Goal: Task Accomplishment & Management: Complete application form

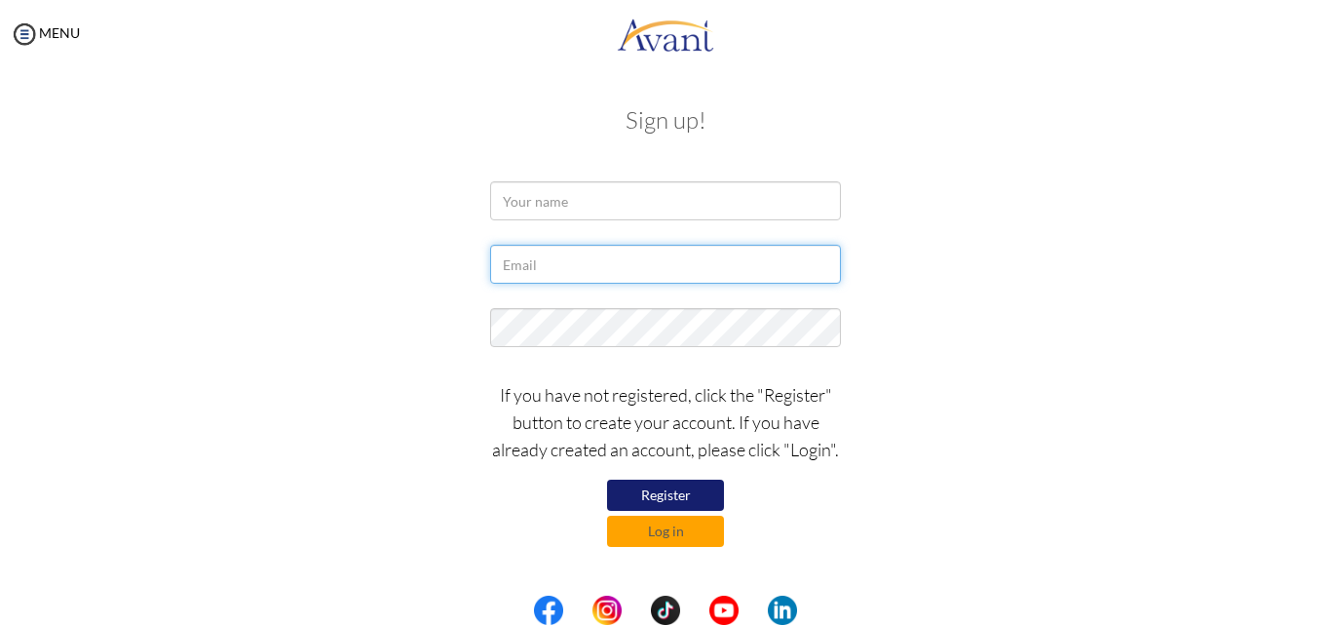
type input "[EMAIL_ADDRESS][DOMAIN_NAME]"
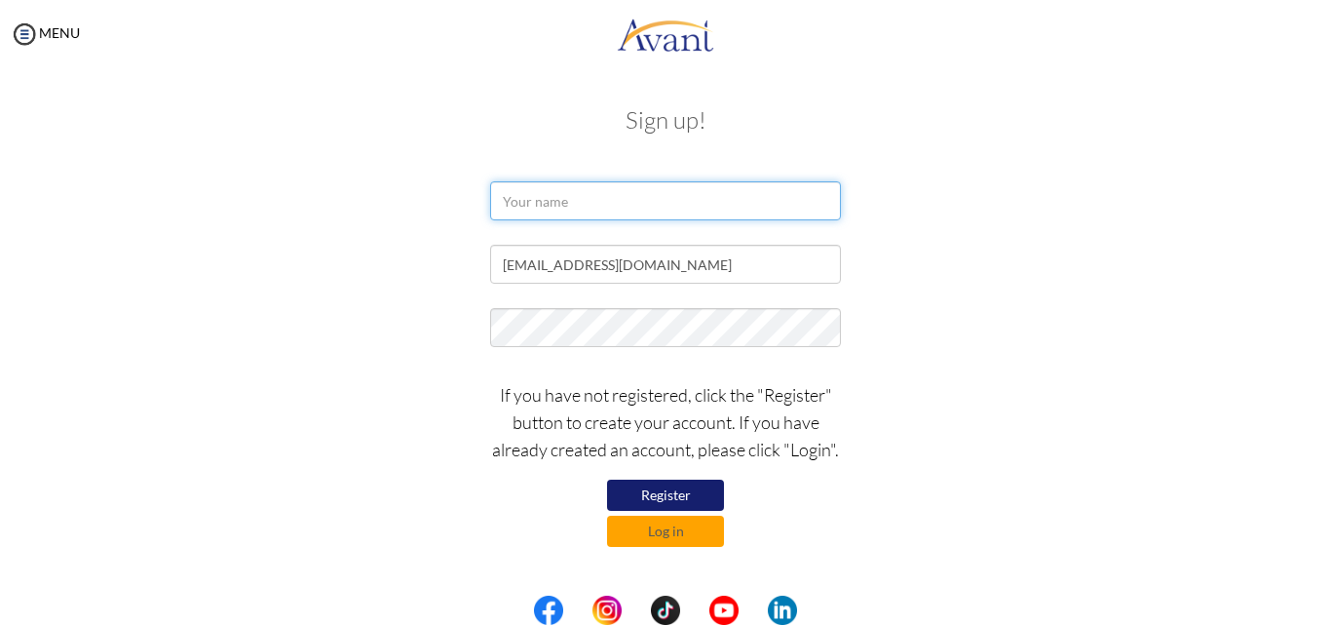
click at [620, 201] on input "text" at bounding box center [665, 200] width 351 height 39
type input "Caroline Waithera"
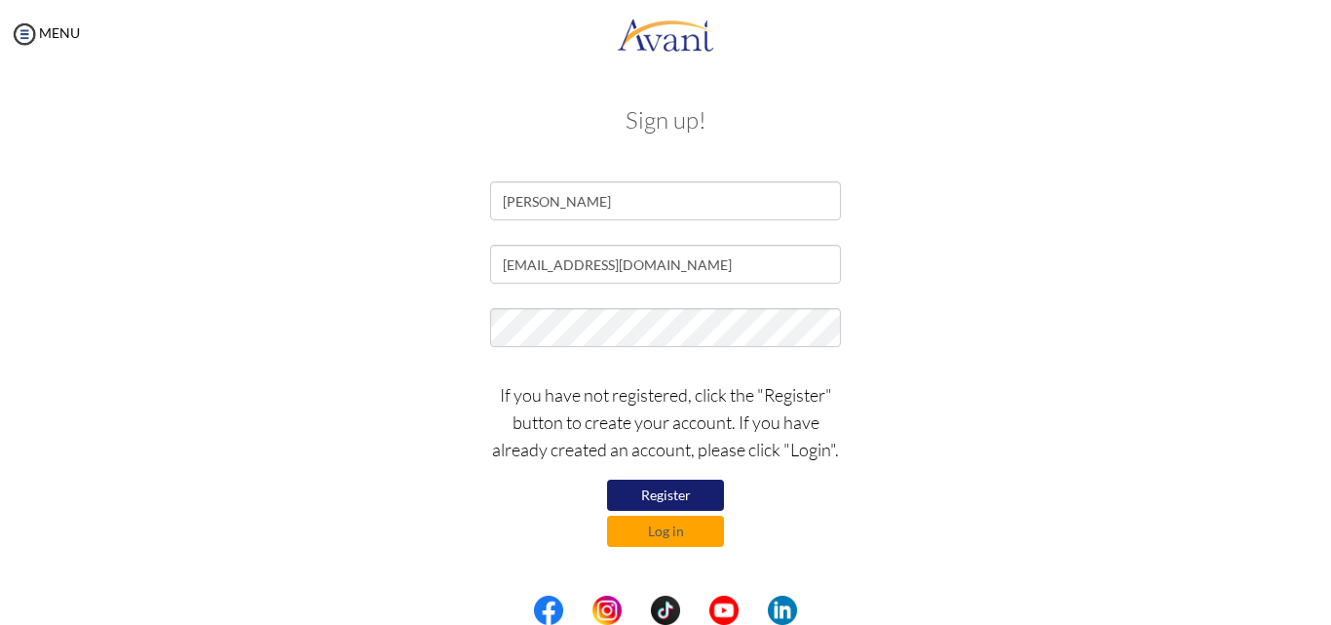
click at [678, 496] on button "Register" at bounding box center [665, 494] width 117 height 31
click at [668, 490] on button "Register" at bounding box center [665, 494] width 117 height 31
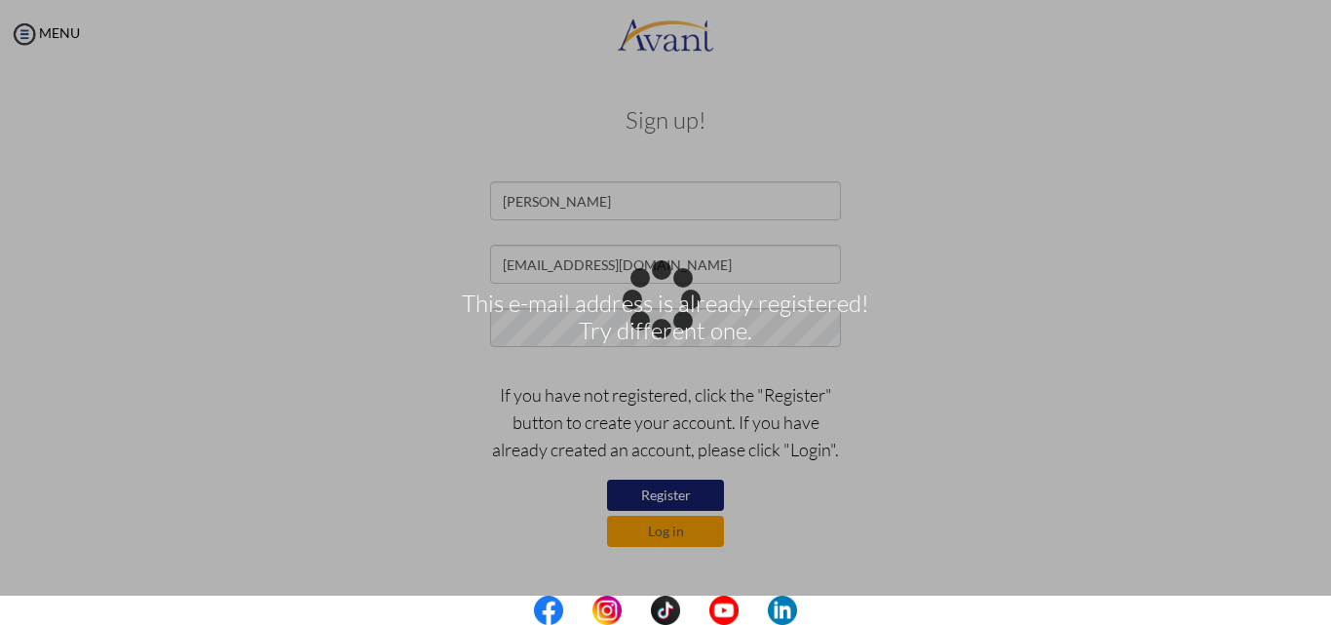
click at [679, 326] on div "This e-mail address is already registered! Try different one." at bounding box center [665, 312] width 27 height 27
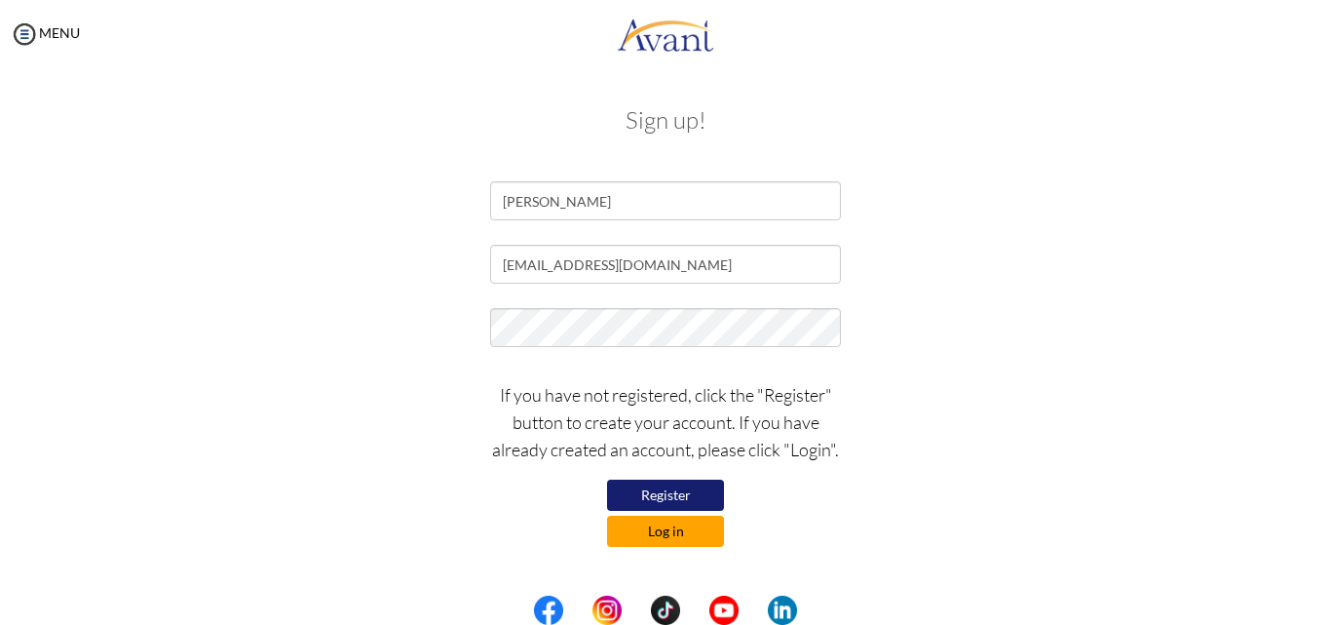
click at [661, 520] on button "Log in" at bounding box center [665, 530] width 117 height 31
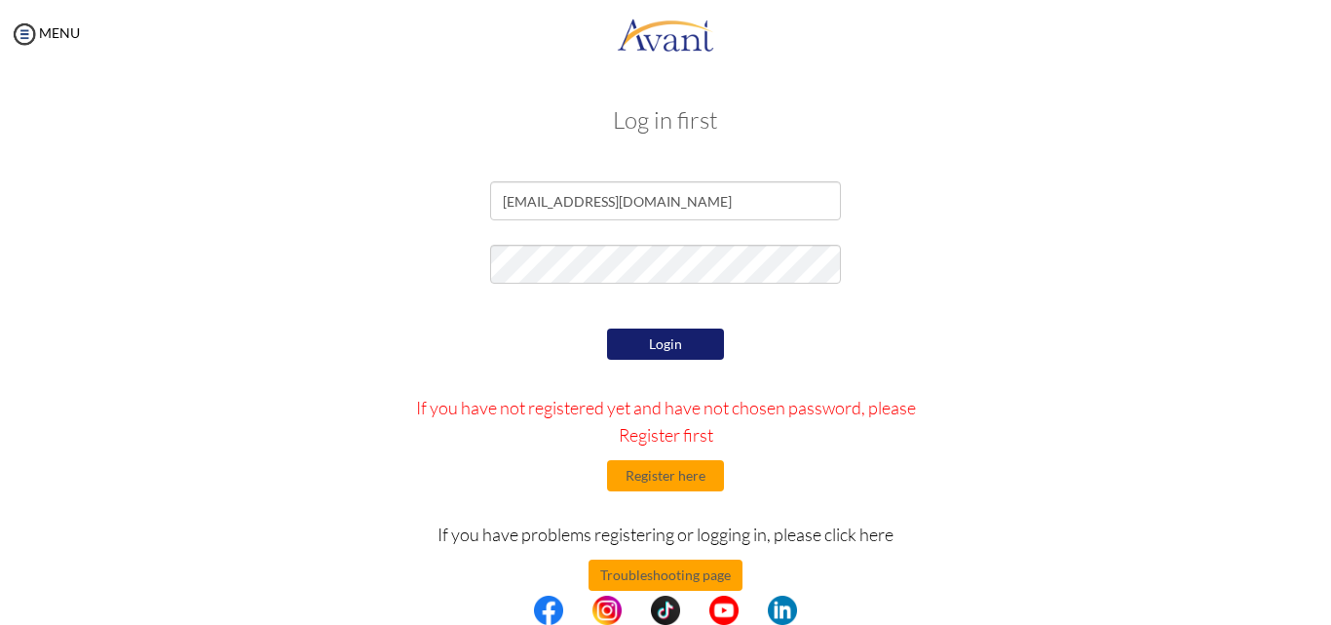
click at [655, 342] on button "Login" at bounding box center [665, 343] width 117 height 31
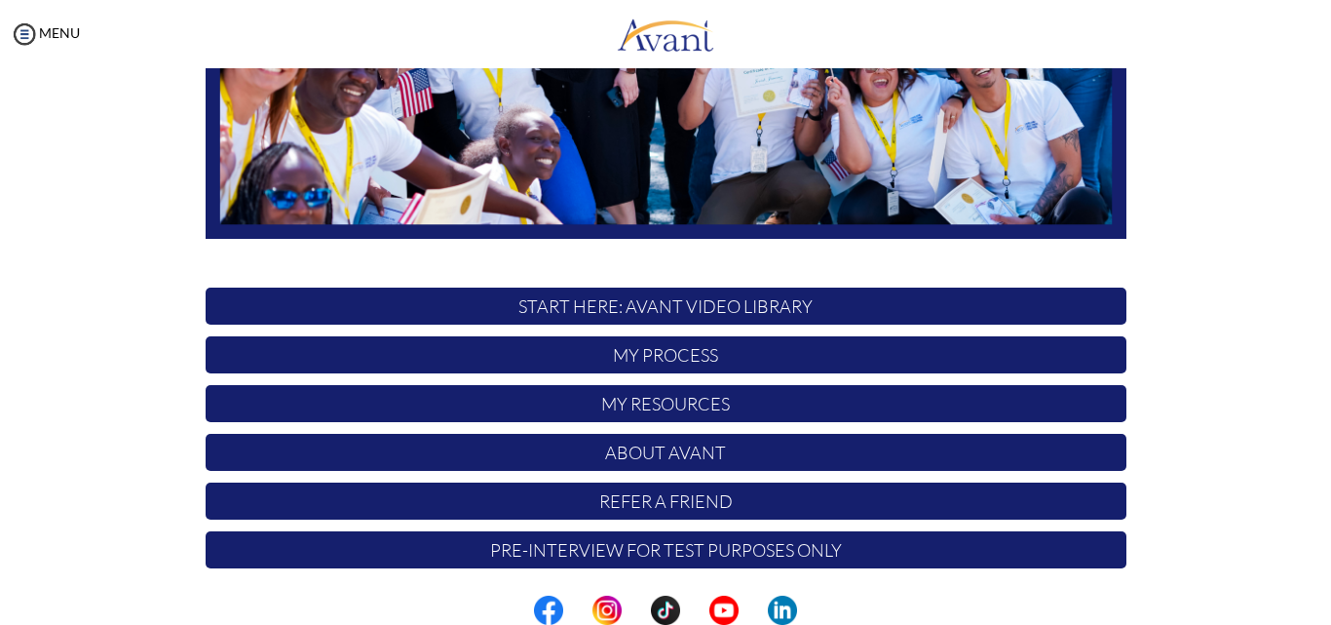
scroll to position [458, 0]
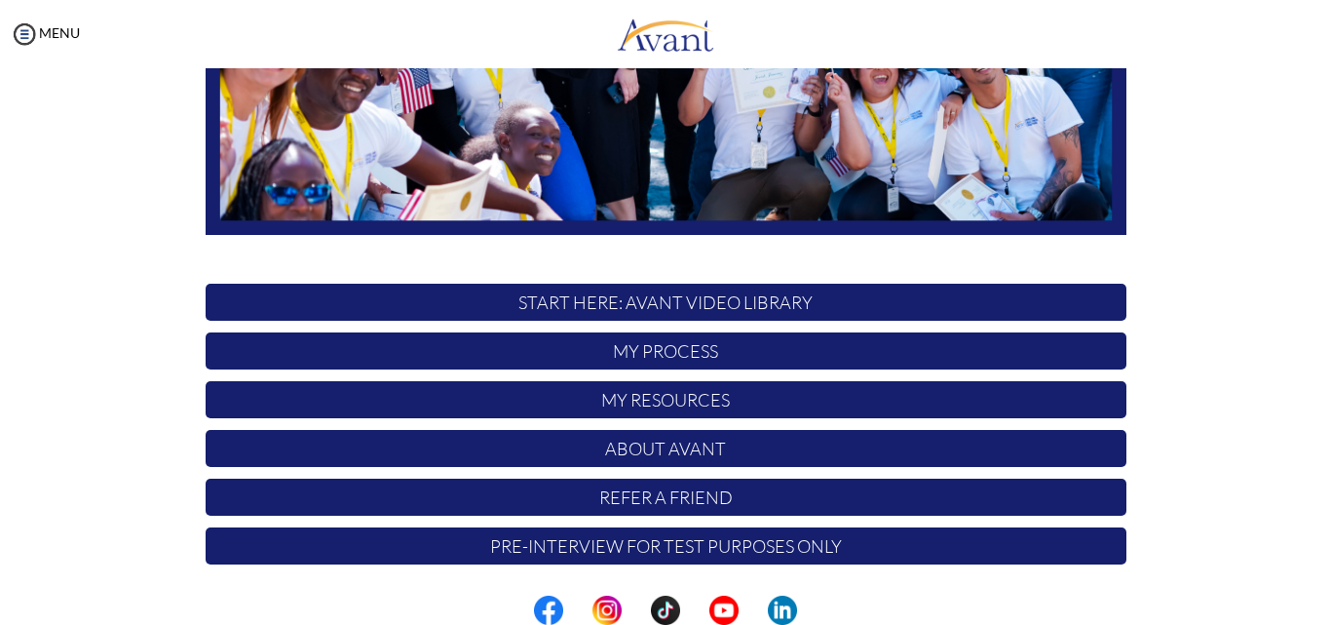
click at [623, 542] on p "Pre-Interview for test purposes only" at bounding box center [666, 545] width 921 height 37
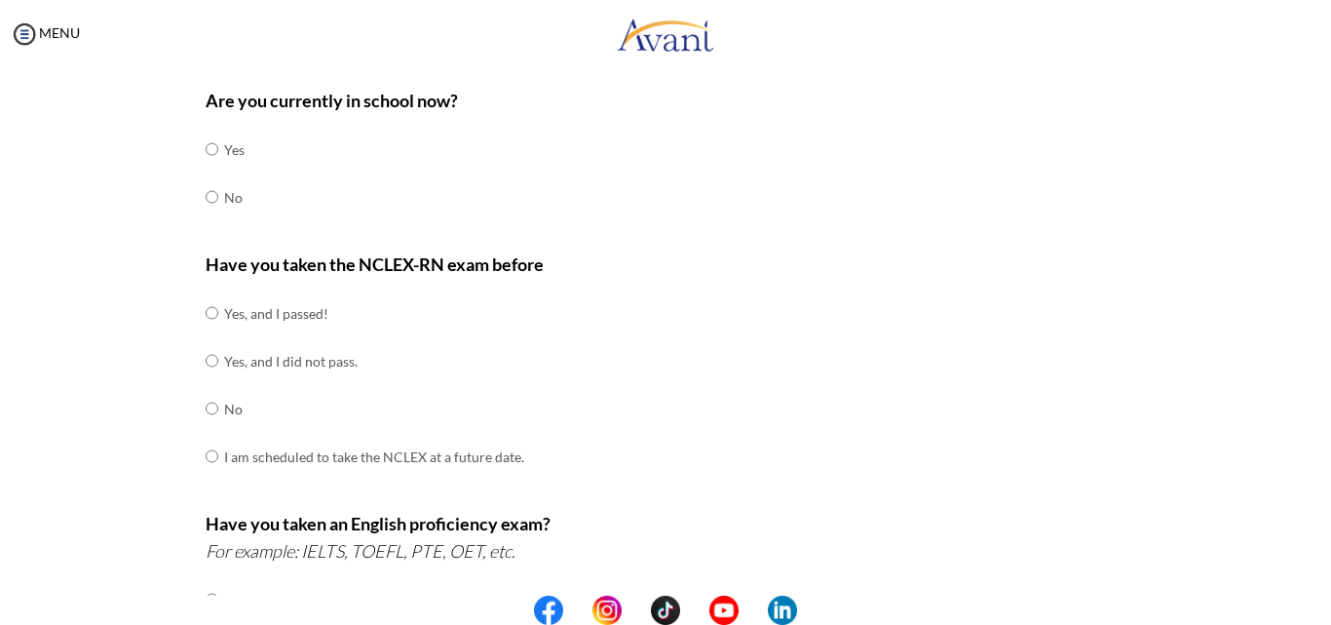
scroll to position [0, 0]
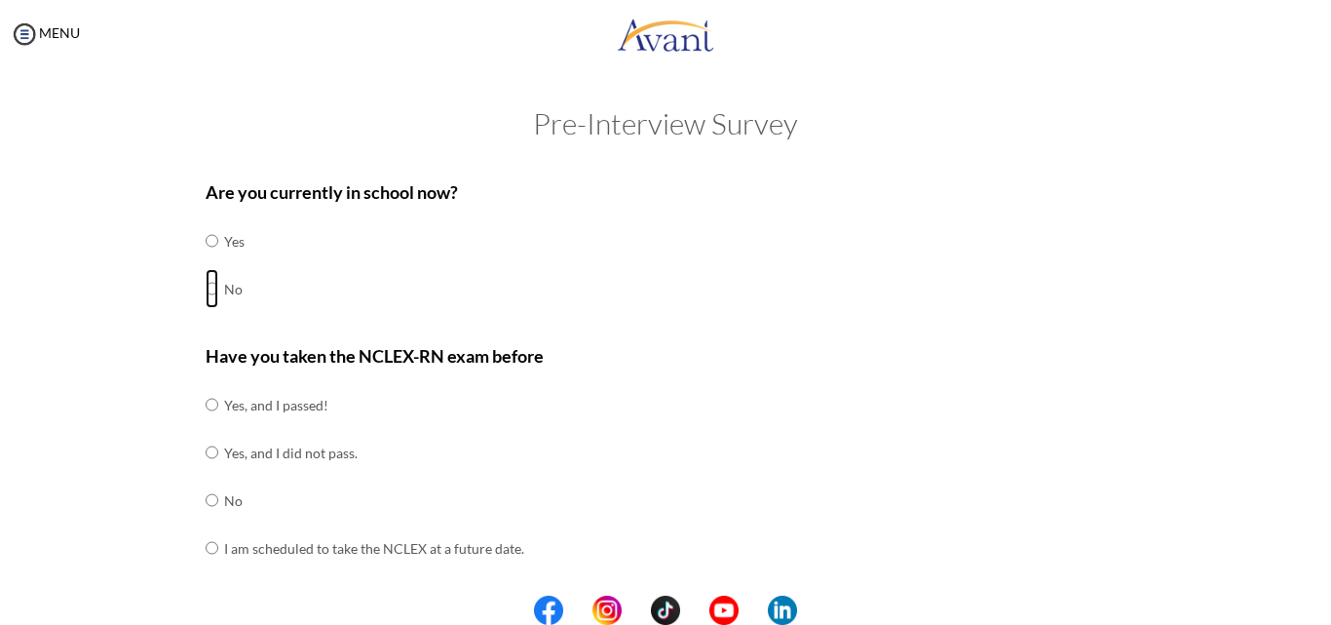
click at [206, 286] on input "radio" at bounding box center [212, 288] width 13 height 39
radio input "true"
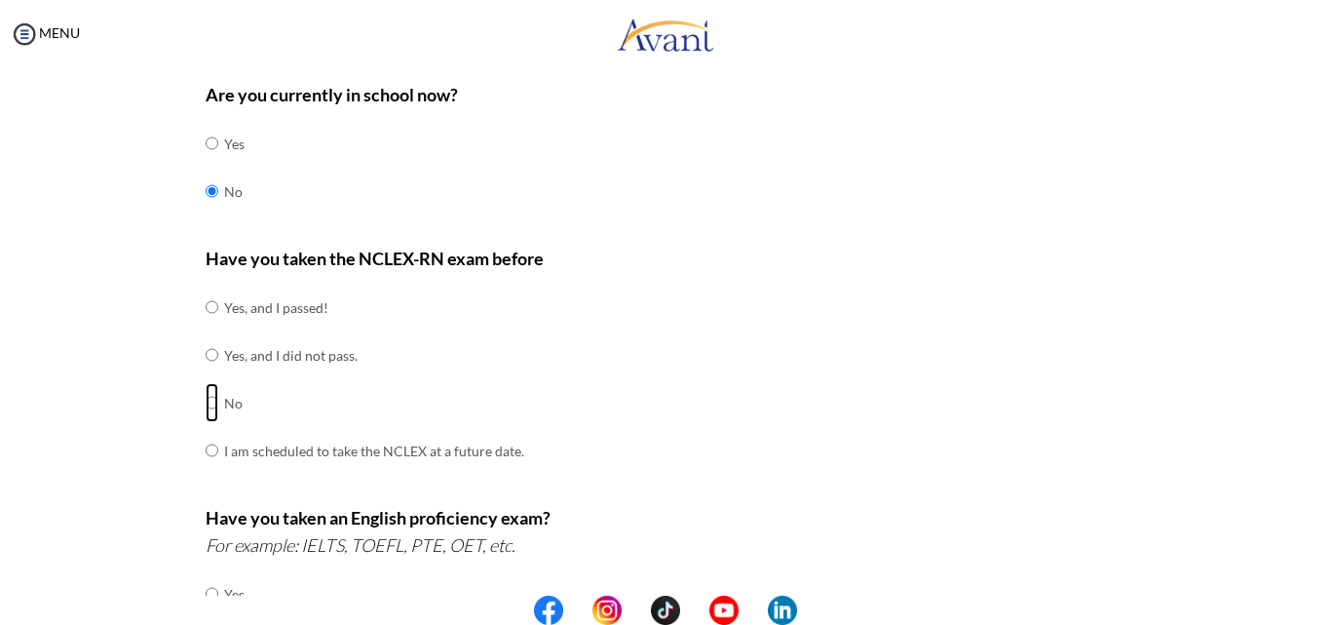
click at [206, 401] on input "radio" at bounding box center [212, 402] width 13 height 39
radio input "true"
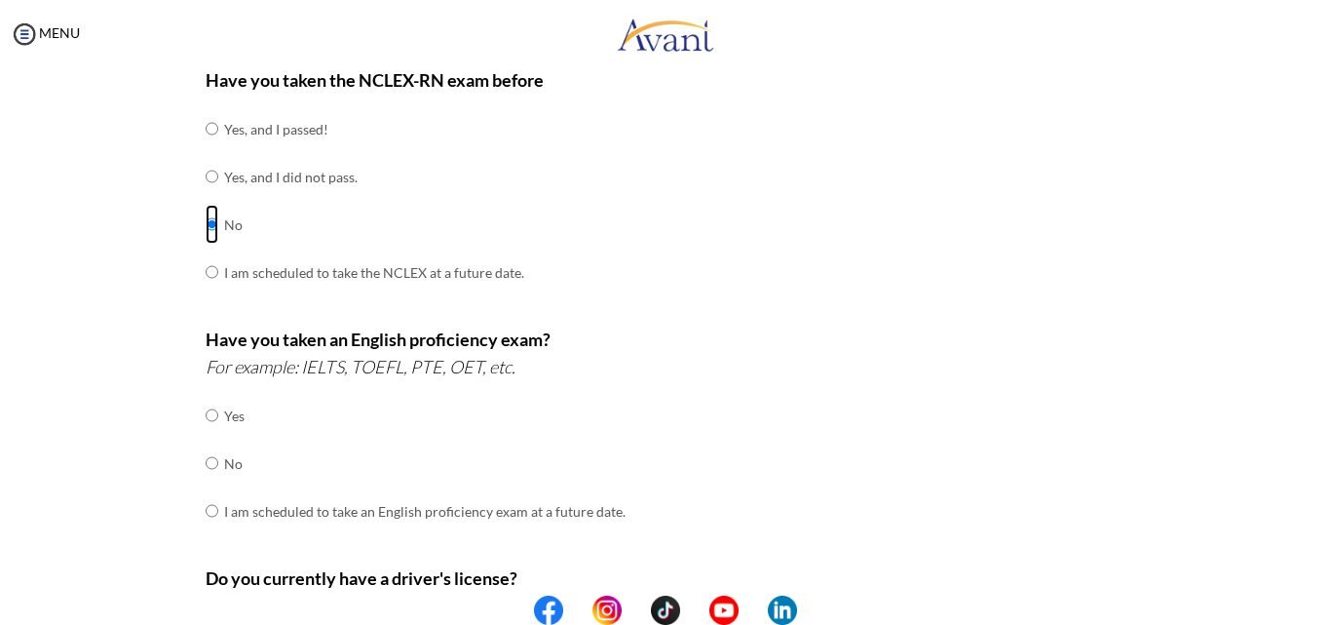
scroll to position [390, 0]
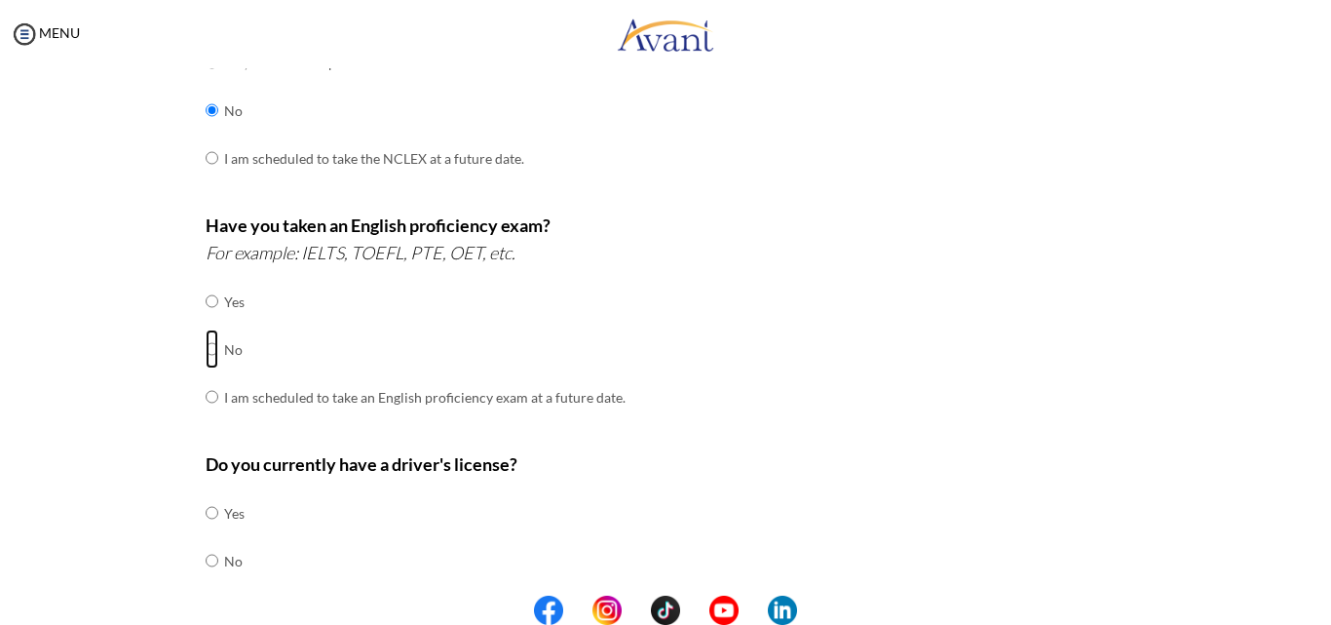
click at [206, 347] on input "radio" at bounding box center [212, 348] width 13 height 39
radio input "true"
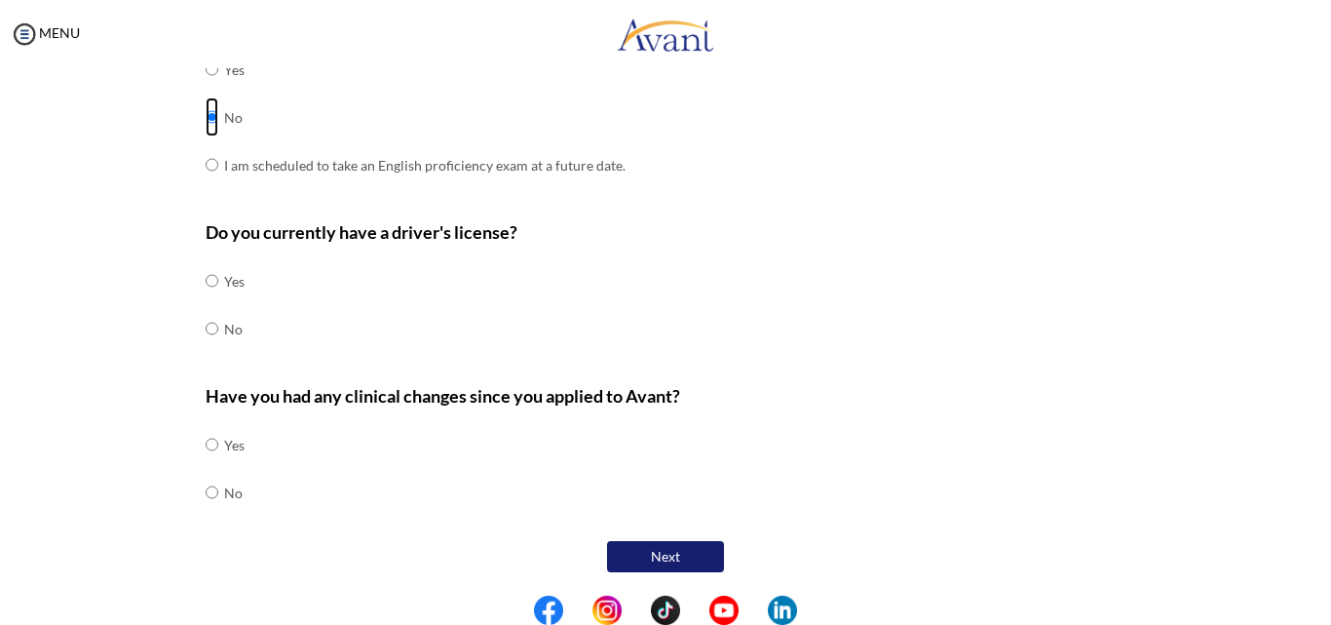
scroll to position [623, 0]
click at [206, 280] on input "radio" at bounding box center [212, 279] width 13 height 39
radio input "true"
click at [206, 327] on input "radio" at bounding box center [212, 327] width 13 height 39
radio input "true"
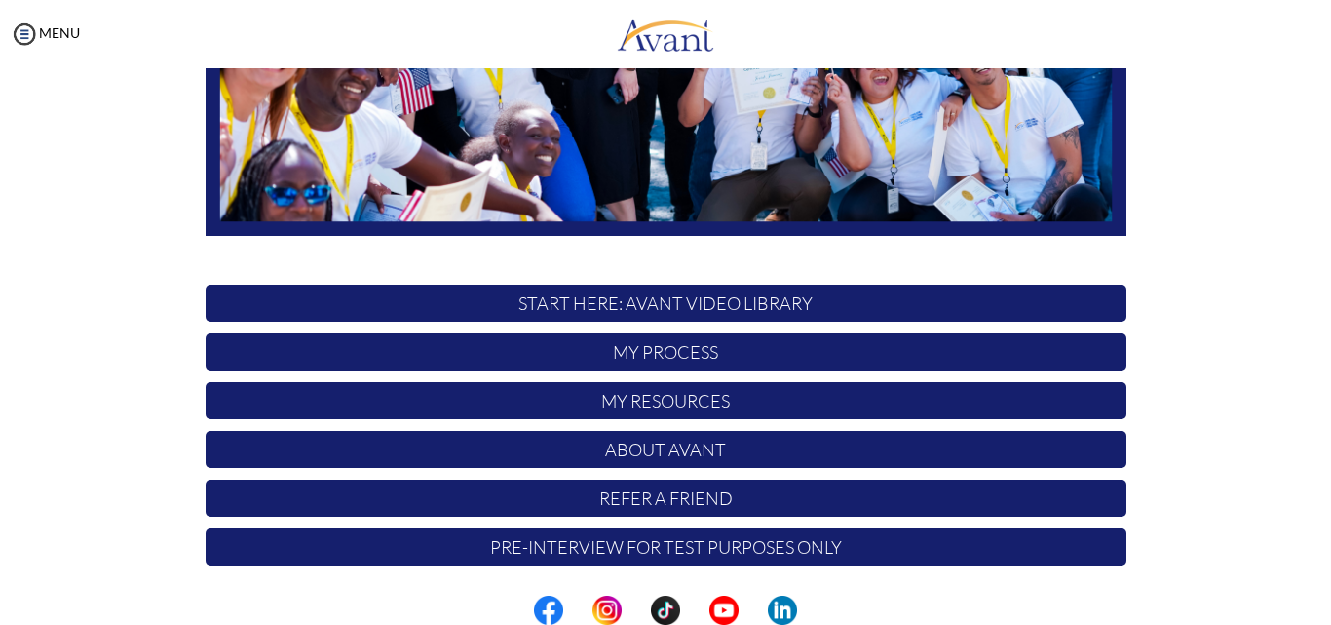
scroll to position [458, 0]
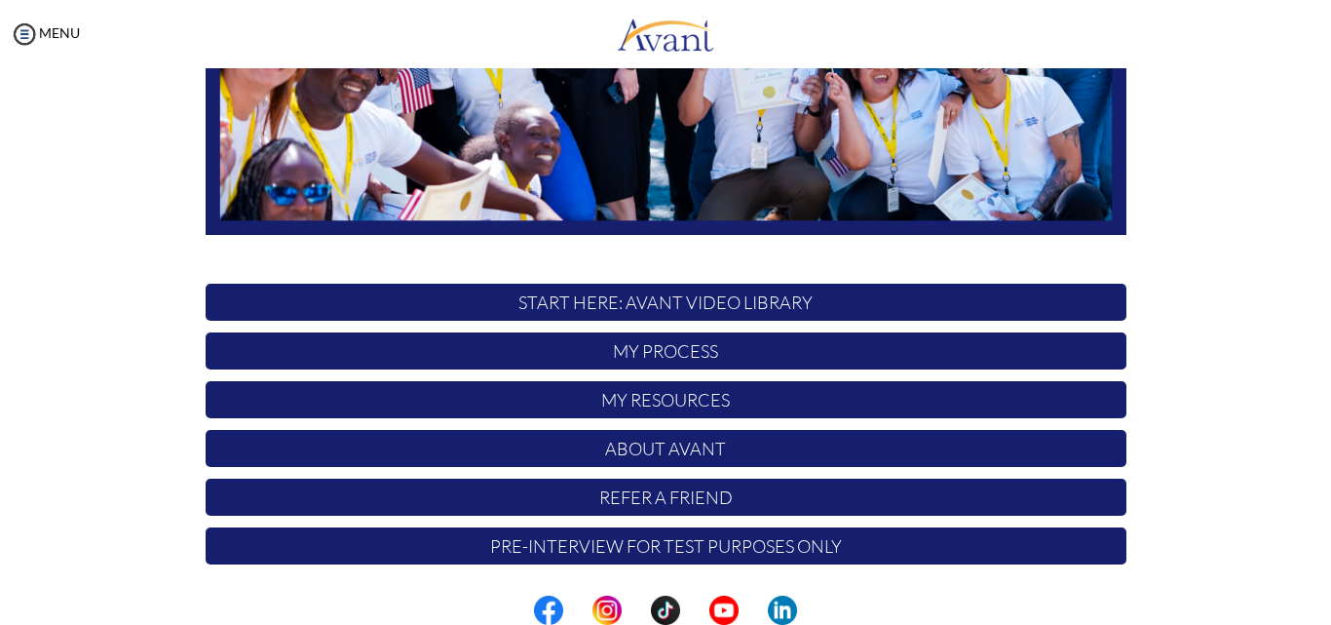
click at [677, 297] on p "START HERE: Avant Video Library" at bounding box center [666, 302] width 921 height 37
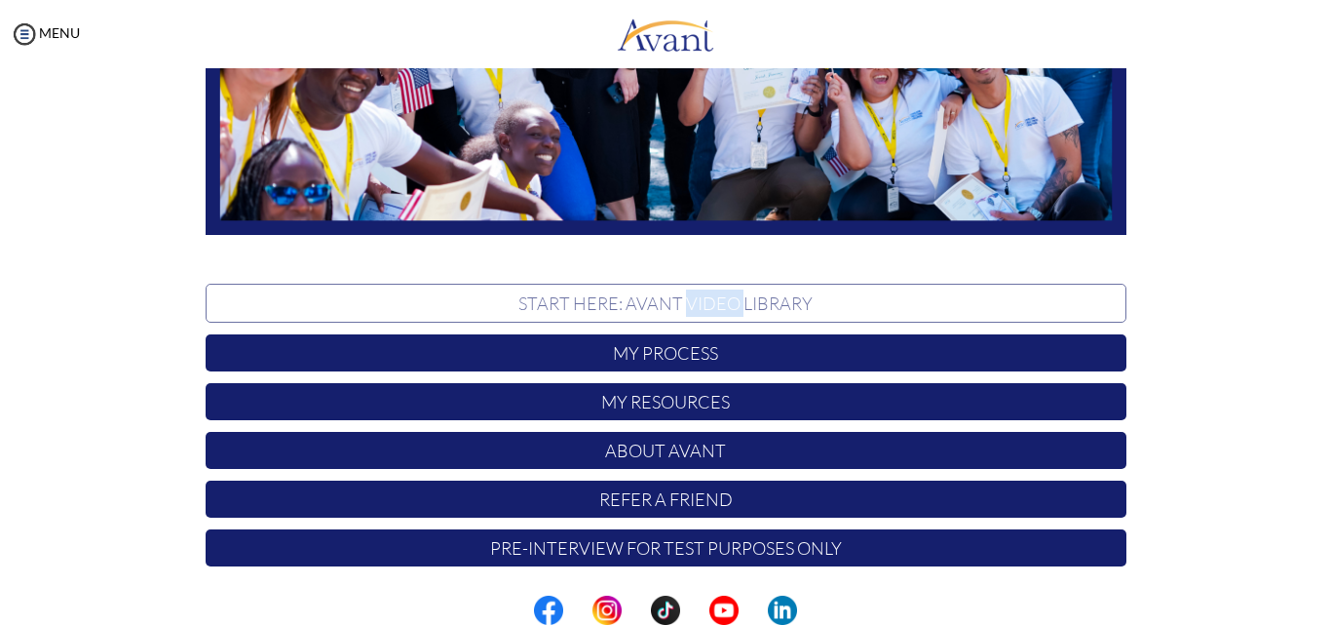
click at [677, 297] on p "START HERE: Avant Video Library" at bounding box center [666, 303] width 921 height 39
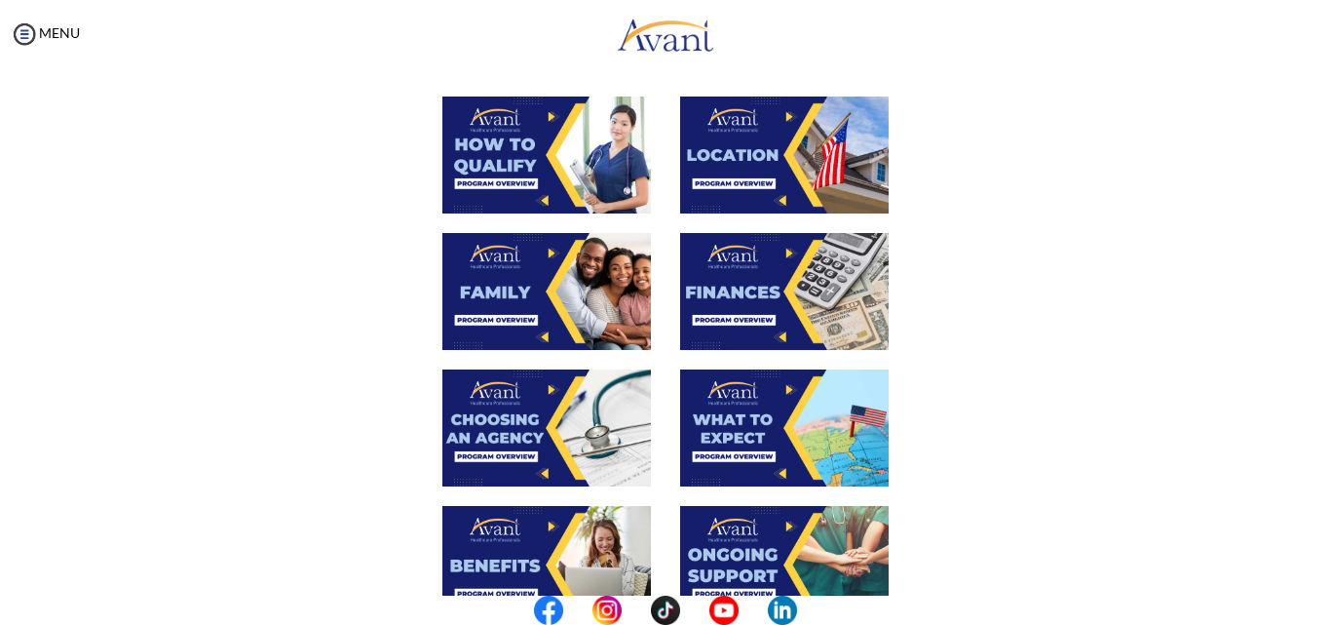
scroll to position [390, 0]
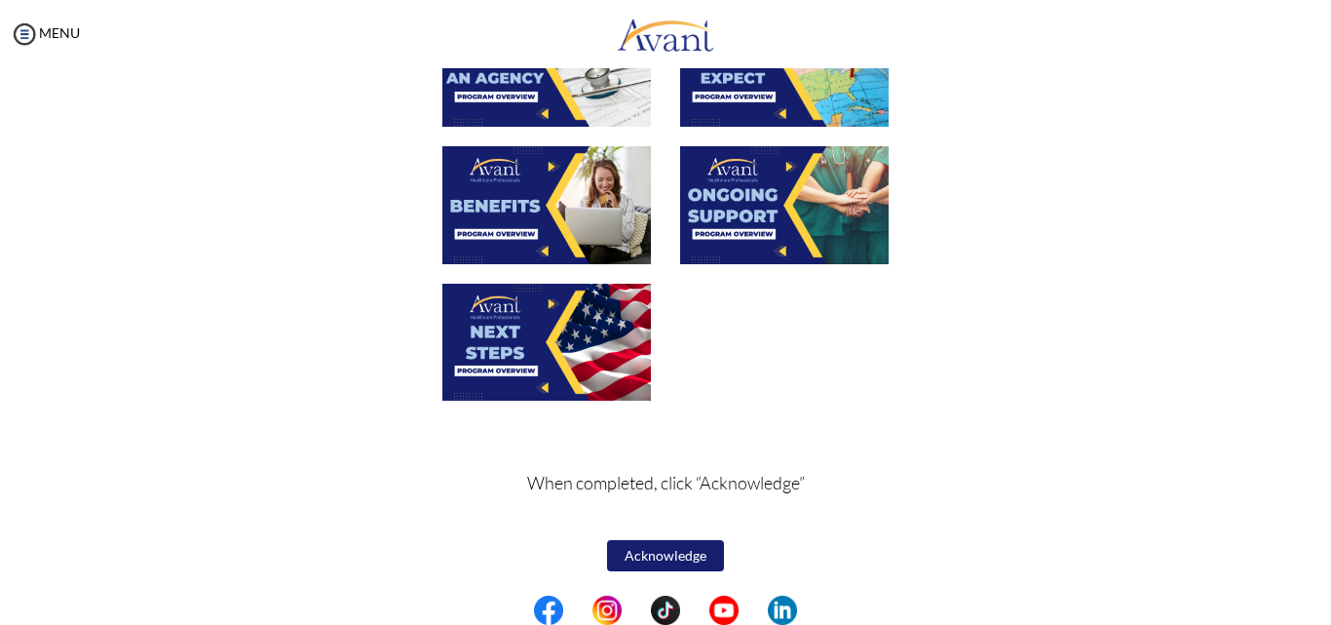
click at [702, 557] on button "Acknowledge" at bounding box center [665, 555] width 117 height 31
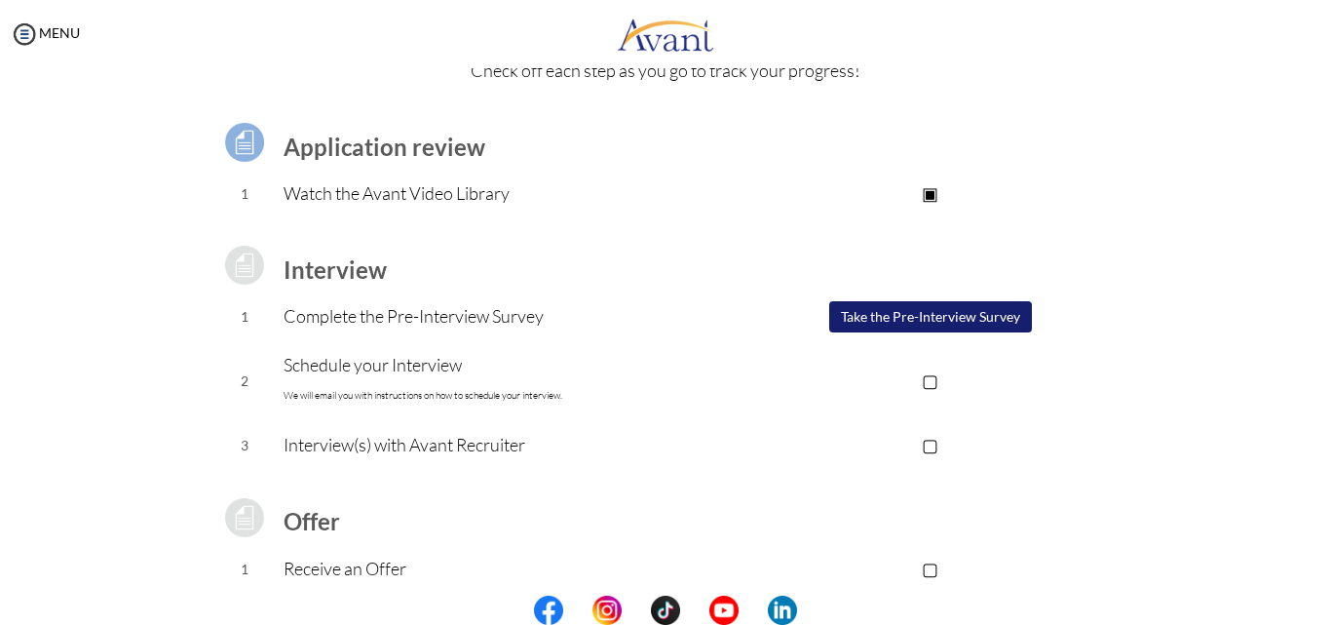
scroll to position [195, 0]
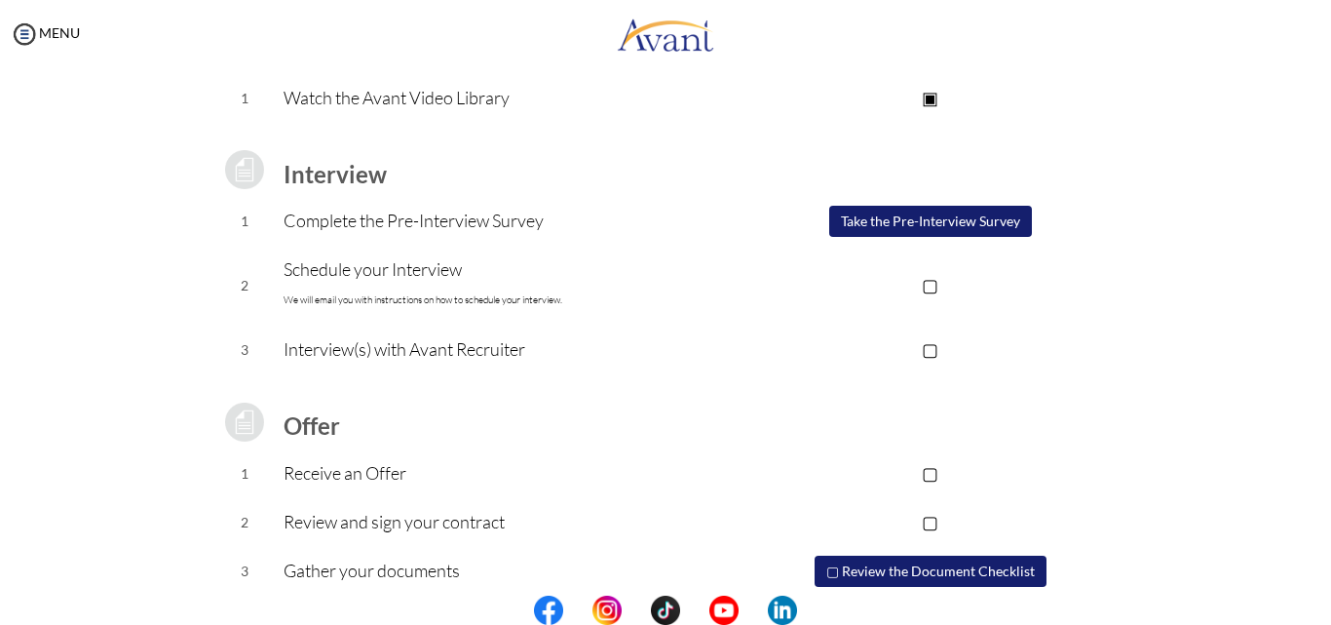
click at [925, 286] on p "▢" at bounding box center [930, 284] width 391 height 27
click at [930, 349] on p "▢" at bounding box center [930, 348] width 391 height 27
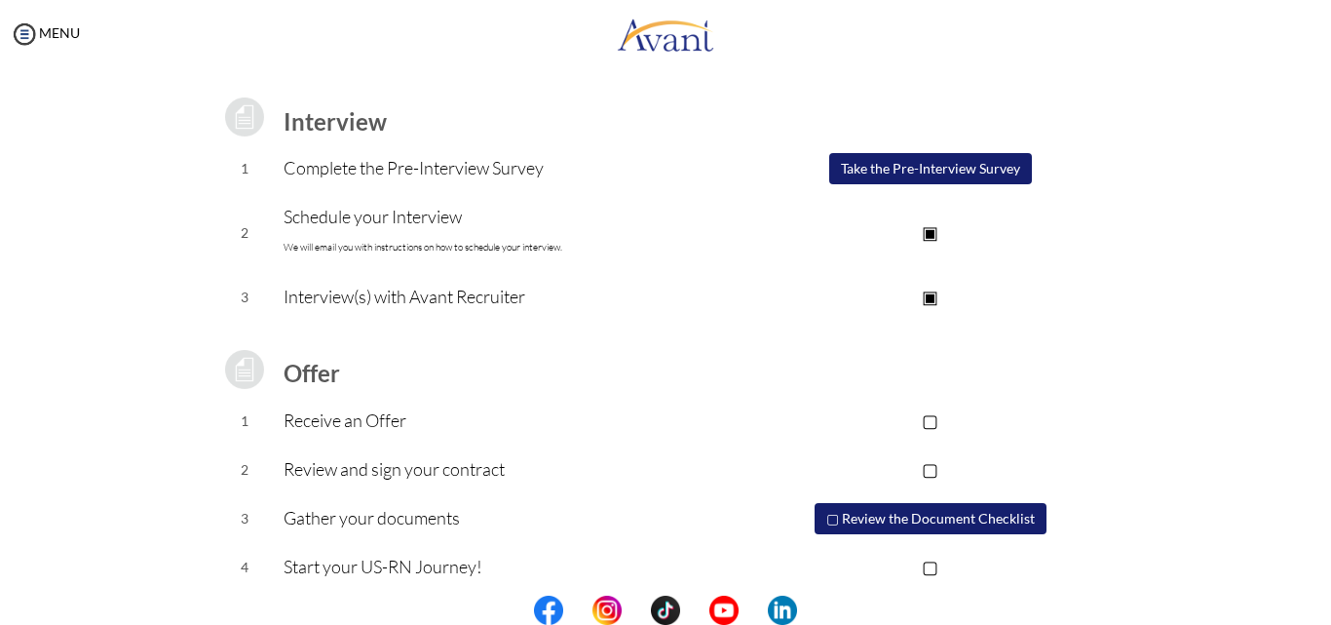
scroll to position [262, 0]
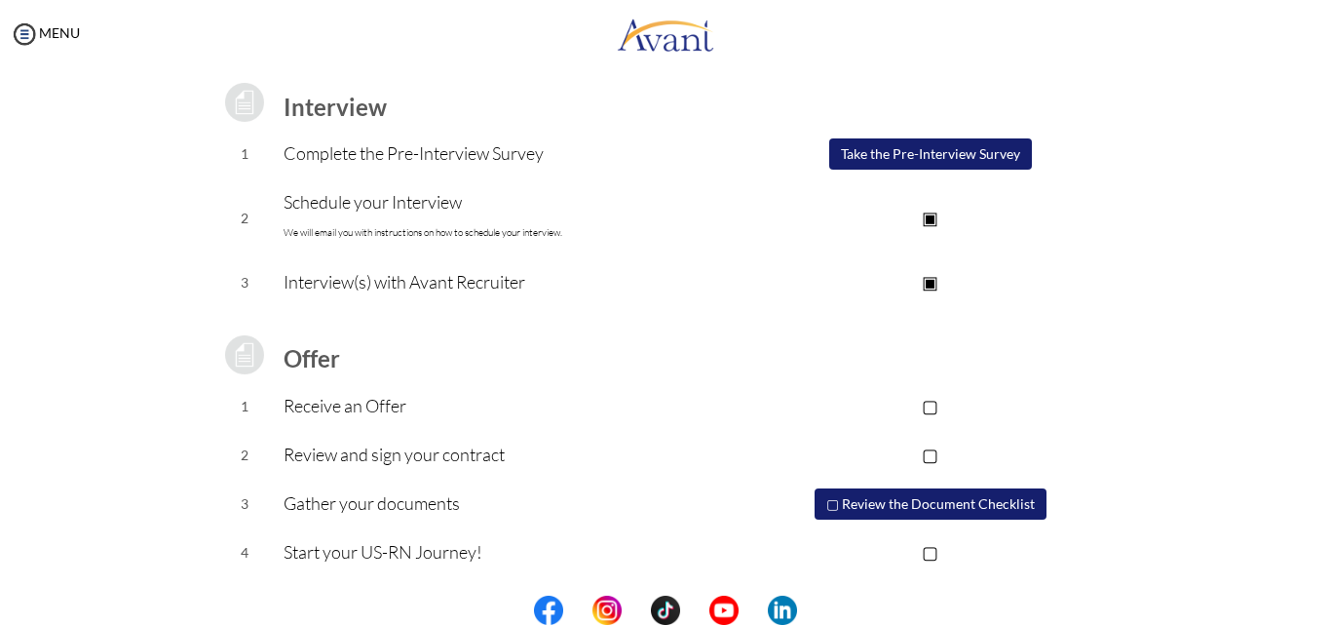
click at [928, 405] on p "▢" at bounding box center [930, 405] width 391 height 27
click at [926, 453] on p "▢" at bounding box center [930, 453] width 391 height 27
click at [827, 501] on button "▢ Review the Document Checklist" at bounding box center [931, 503] width 232 height 31
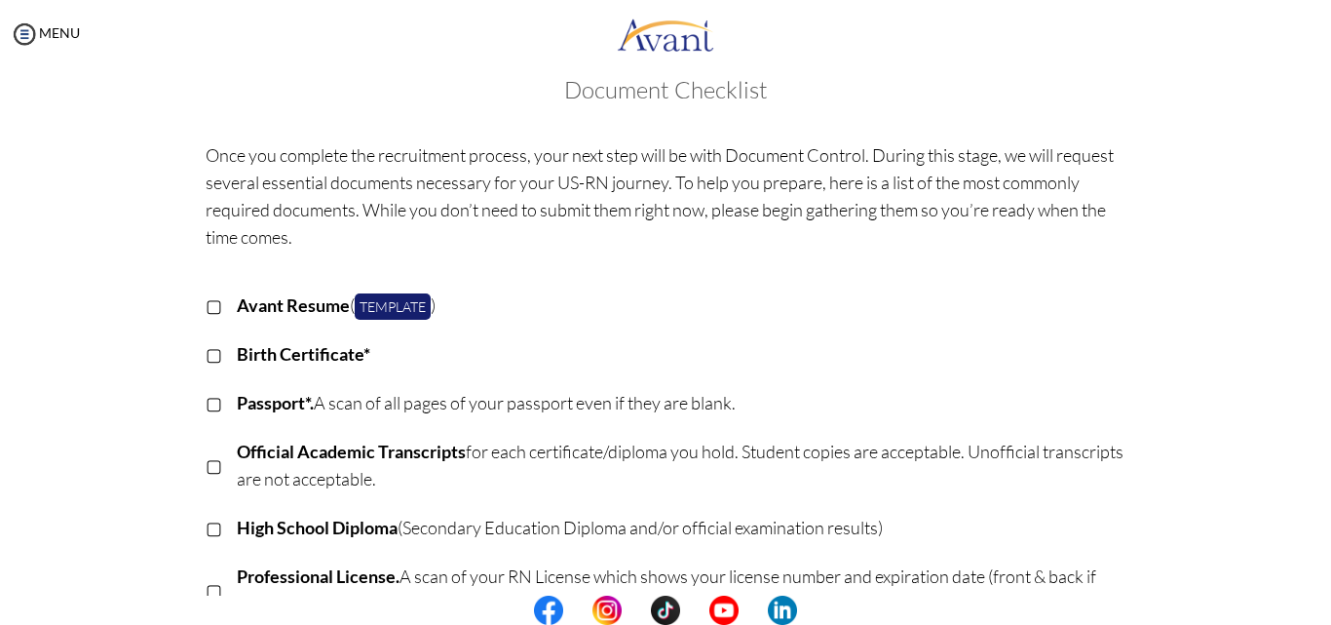
scroll to position [0, 0]
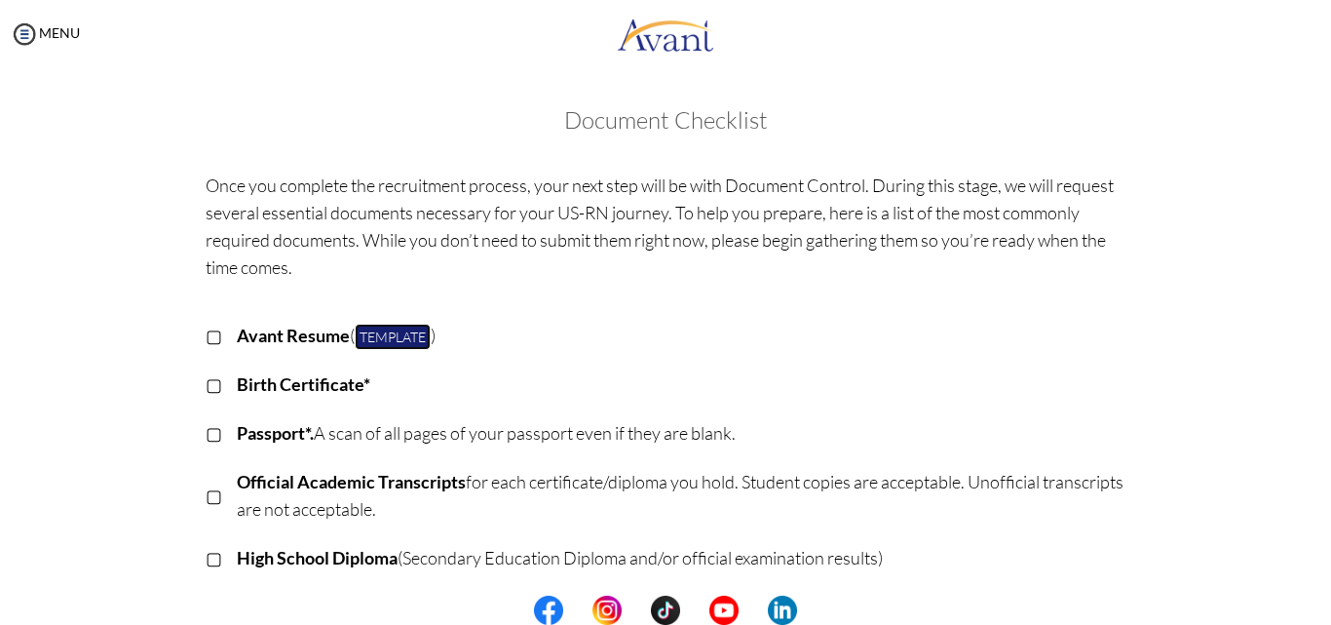
click at [390, 339] on link "Template" at bounding box center [393, 336] width 76 height 26
click at [206, 333] on p "▢" at bounding box center [214, 335] width 17 height 27
click at [206, 383] on p "▢" at bounding box center [214, 383] width 17 height 27
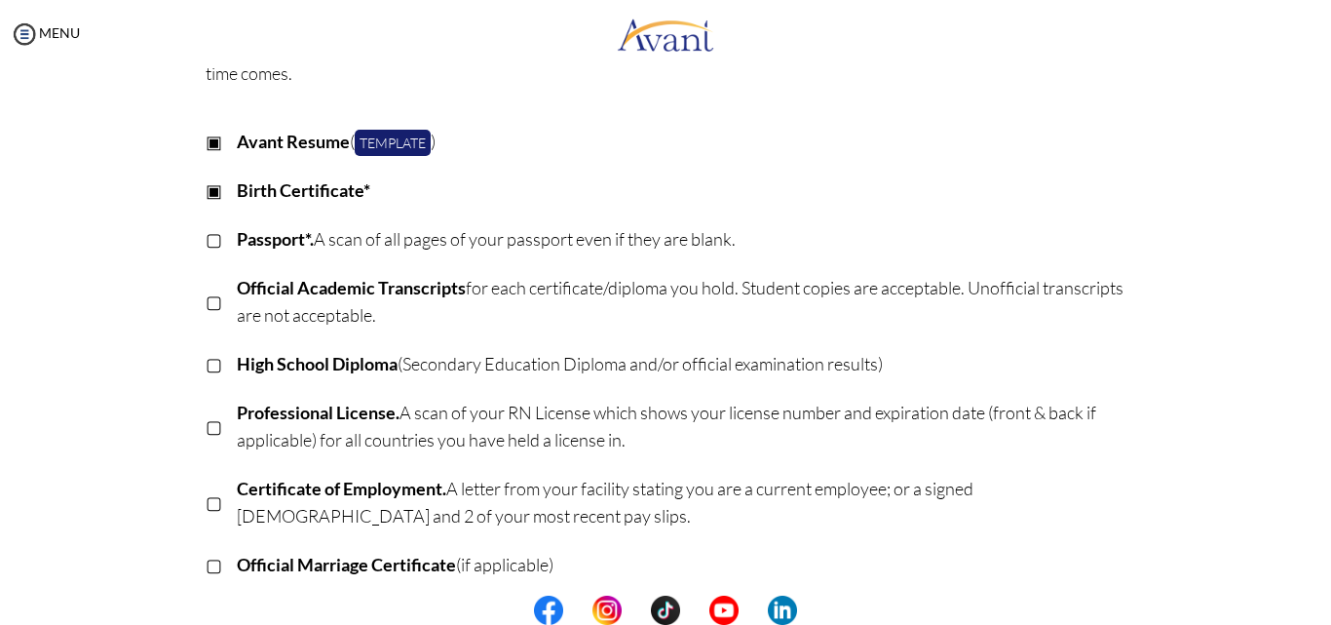
scroll to position [195, 0]
click at [206, 238] on p "▢" at bounding box center [214, 237] width 17 height 27
click at [206, 301] on p "▢" at bounding box center [214, 299] width 17 height 27
click at [208, 360] on p "▢" at bounding box center [214, 362] width 17 height 27
click at [206, 423] on p "▢" at bounding box center [214, 424] width 17 height 27
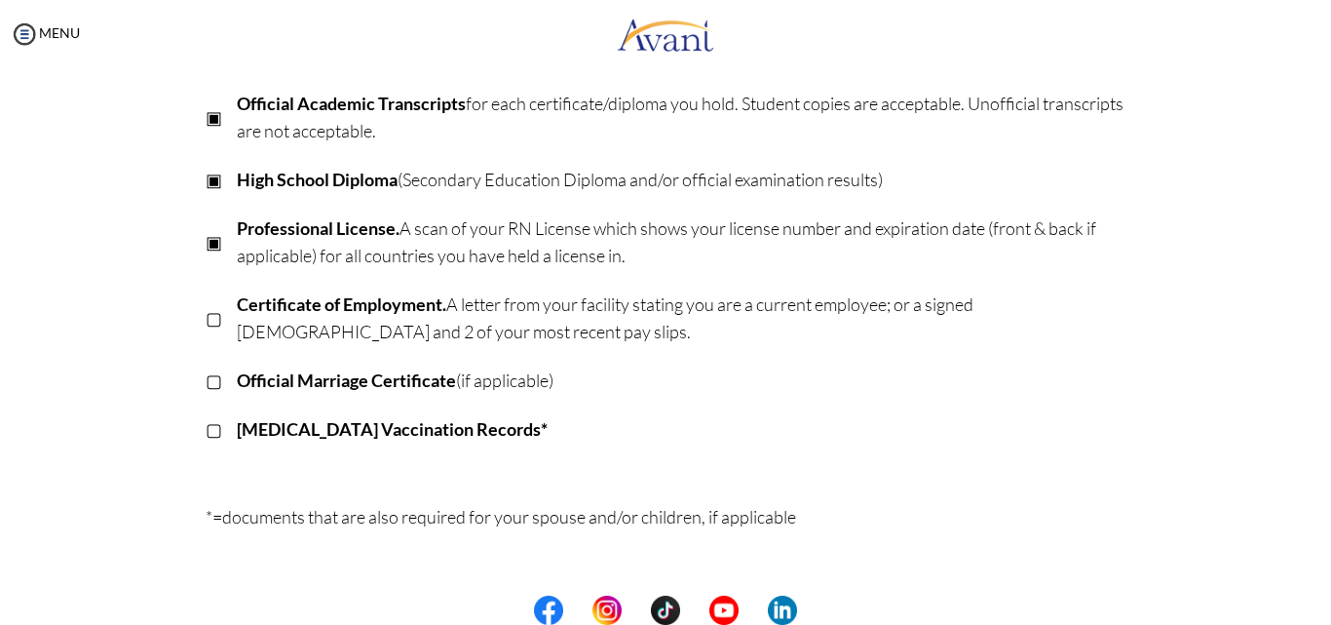
scroll to position [390, 0]
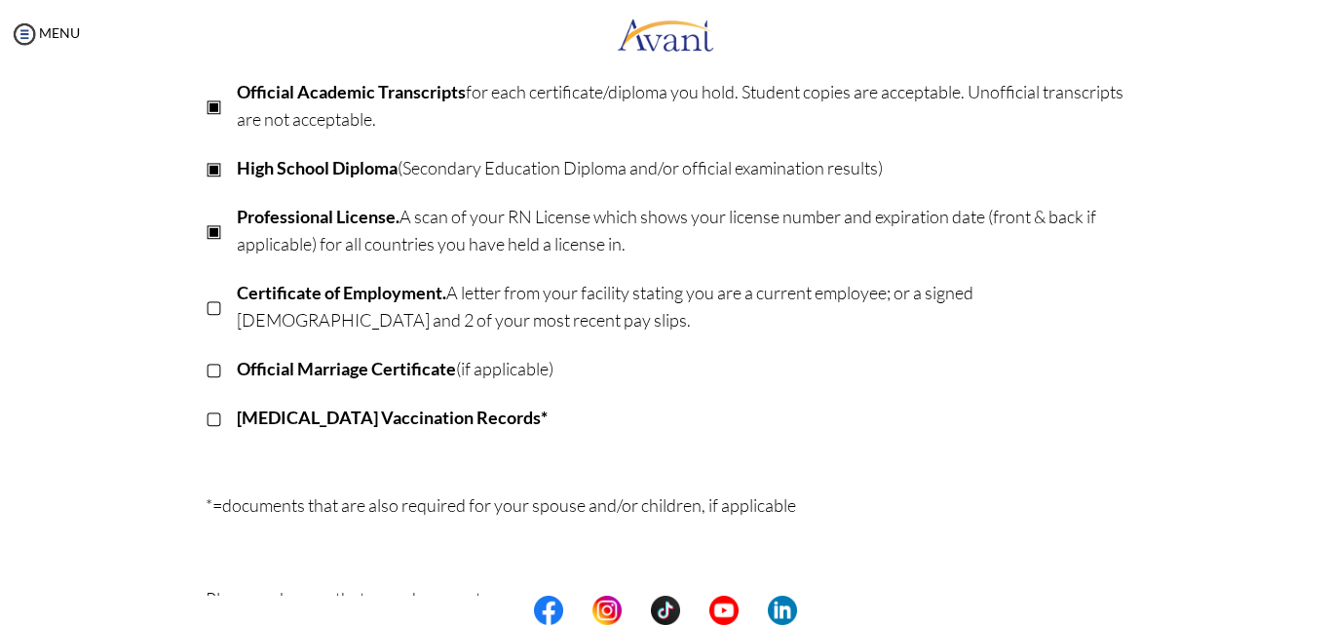
click at [206, 309] on p "▢" at bounding box center [214, 305] width 17 height 27
click at [194, 364] on div "Once you complete the recruitment process, your next step will be with Document…" at bounding box center [666, 266] width 950 height 988
click at [207, 363] on p "▢" at bounding box center [214, 368] width 17 height 27
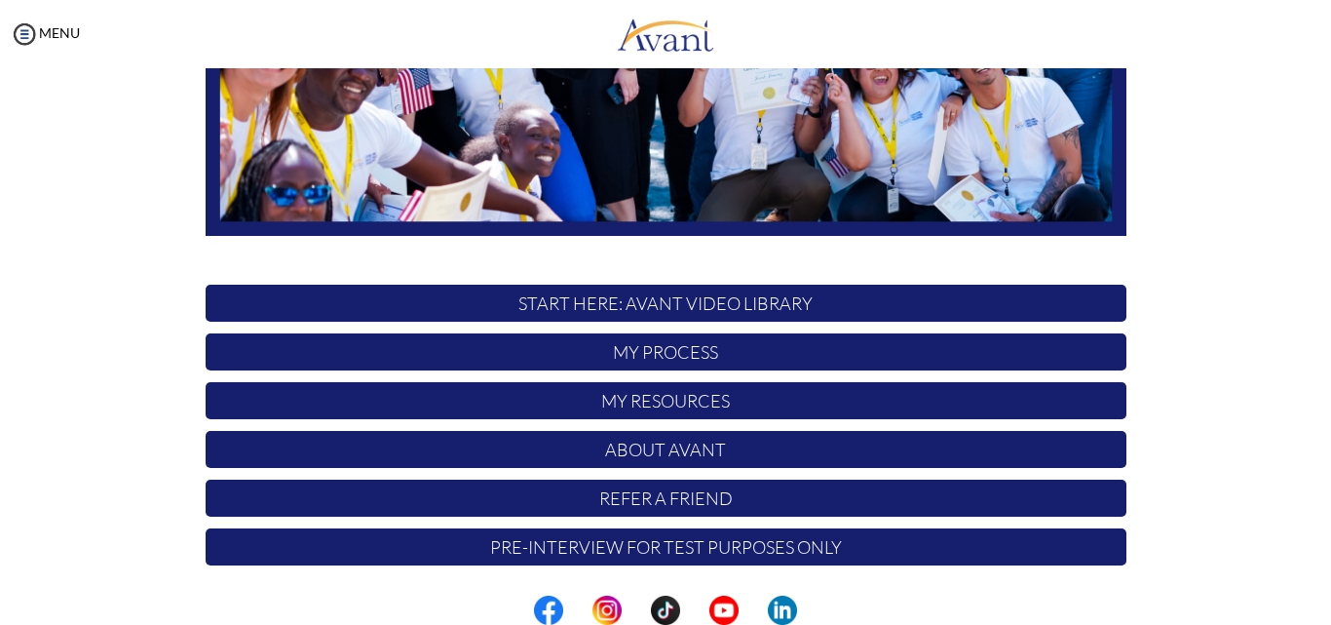
scroll to position [458, 0]
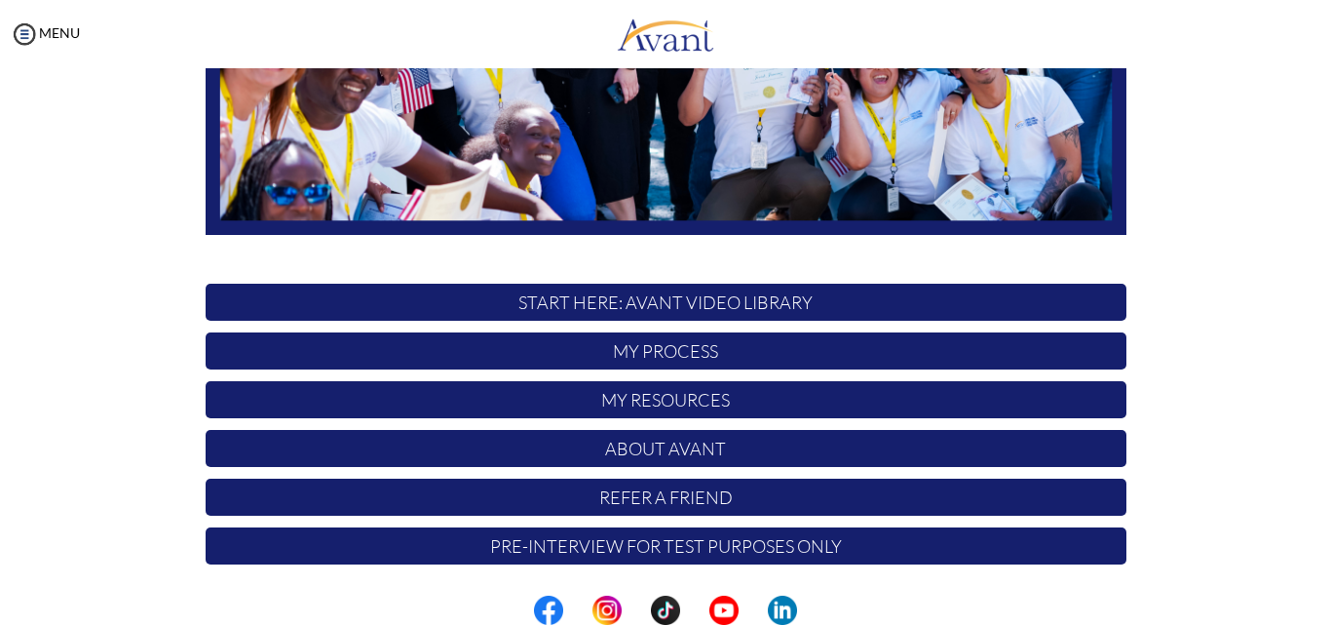
click at [676, 353] on p "My Process" at bounding box center [666, 350] width 921 height 37
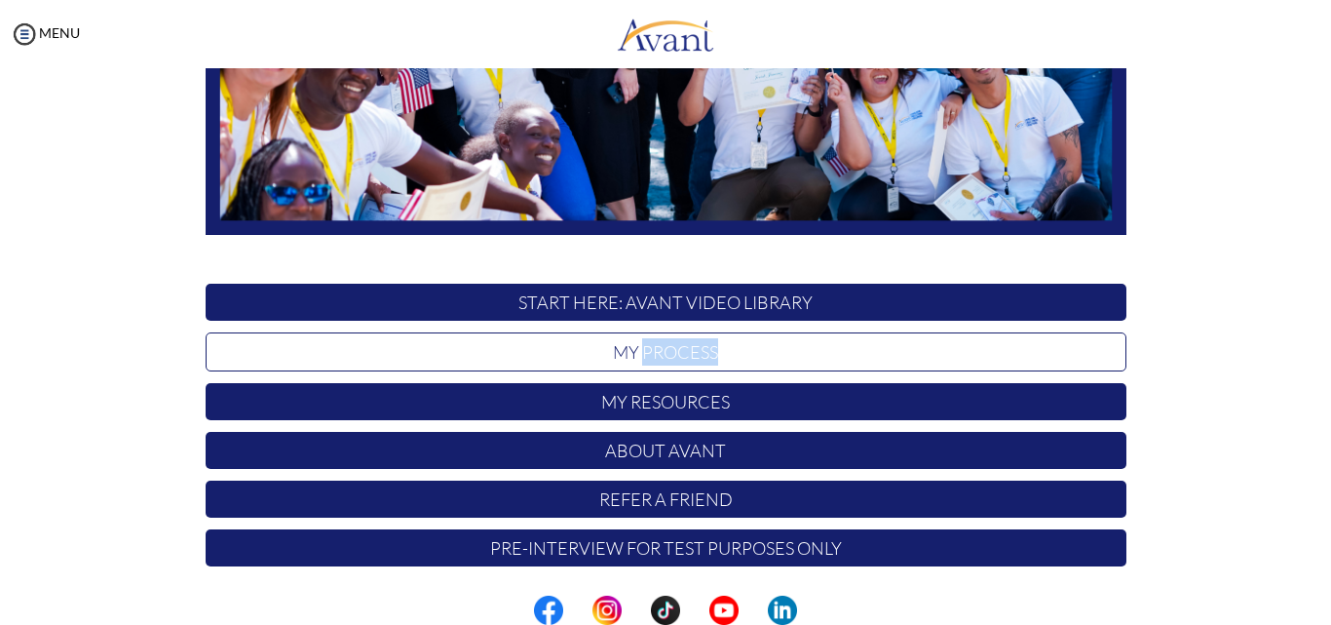
click at [676, 353] on p "My Process" at bounding box center [666, 351] width 921 height 39
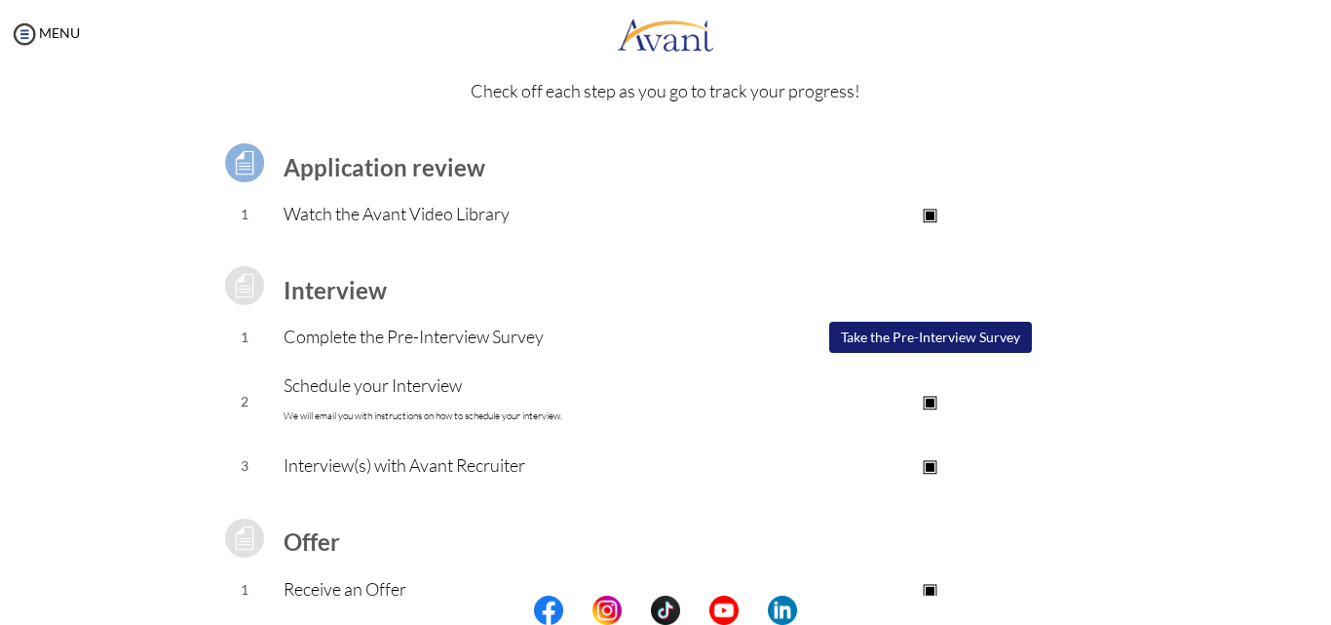
scroll to position [262, 0]
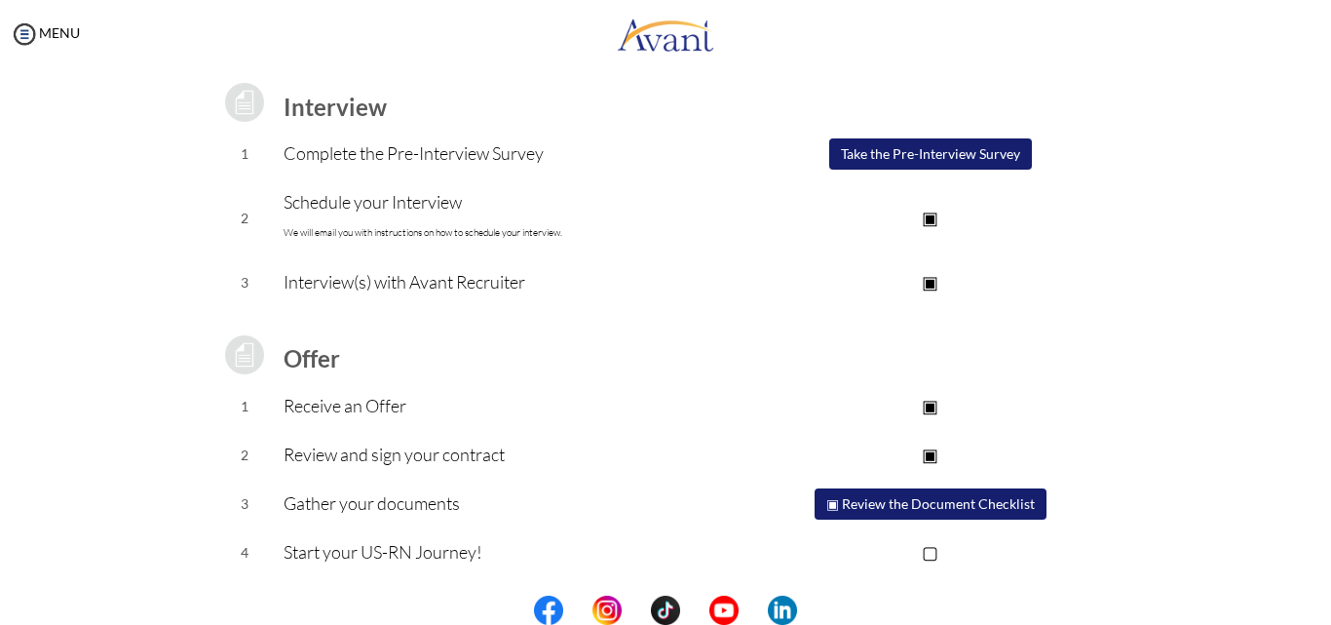
click at [925, 543] on p "▢" at bounding box center [930, 551] width 391 height 27
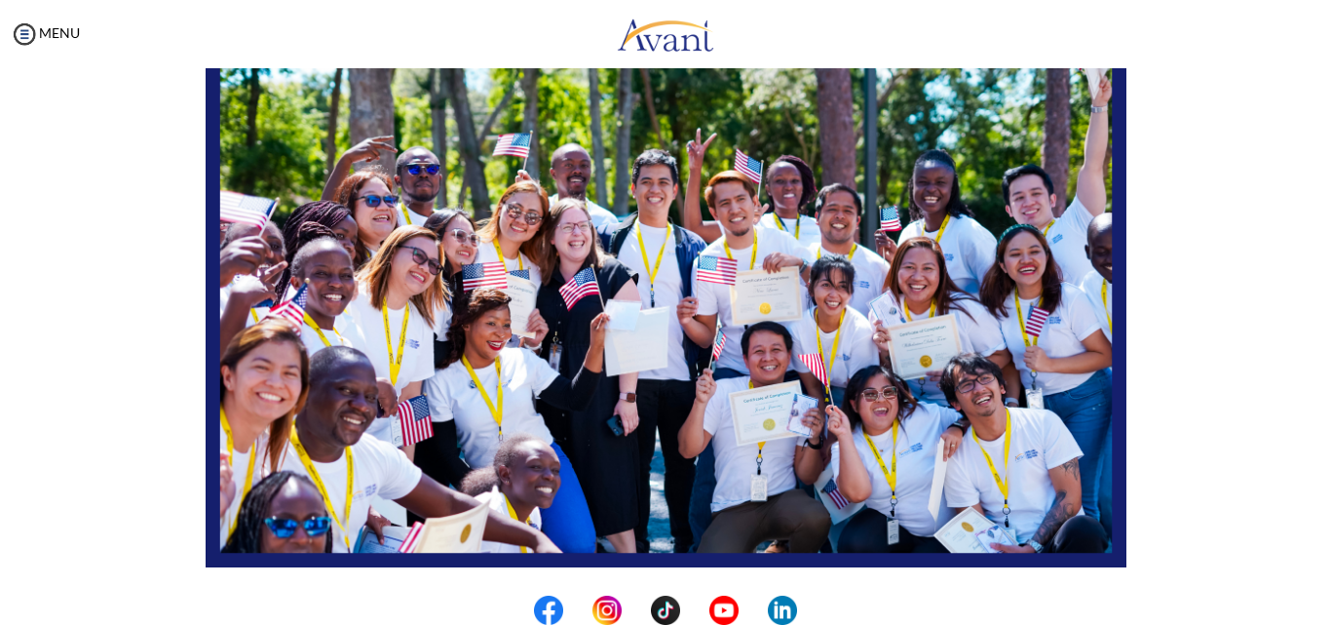
scroll to position [458, 0]
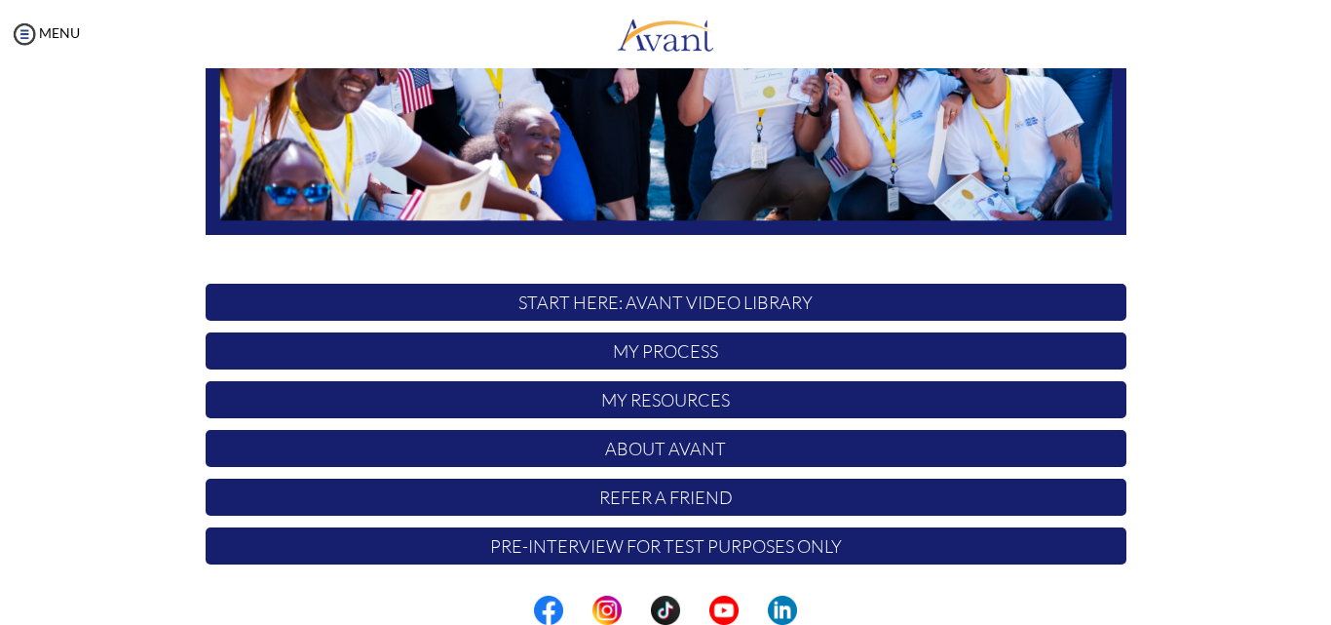
click at [633, 398] on p "My Resources" at bounding box center [666, 399] width 921 height 37
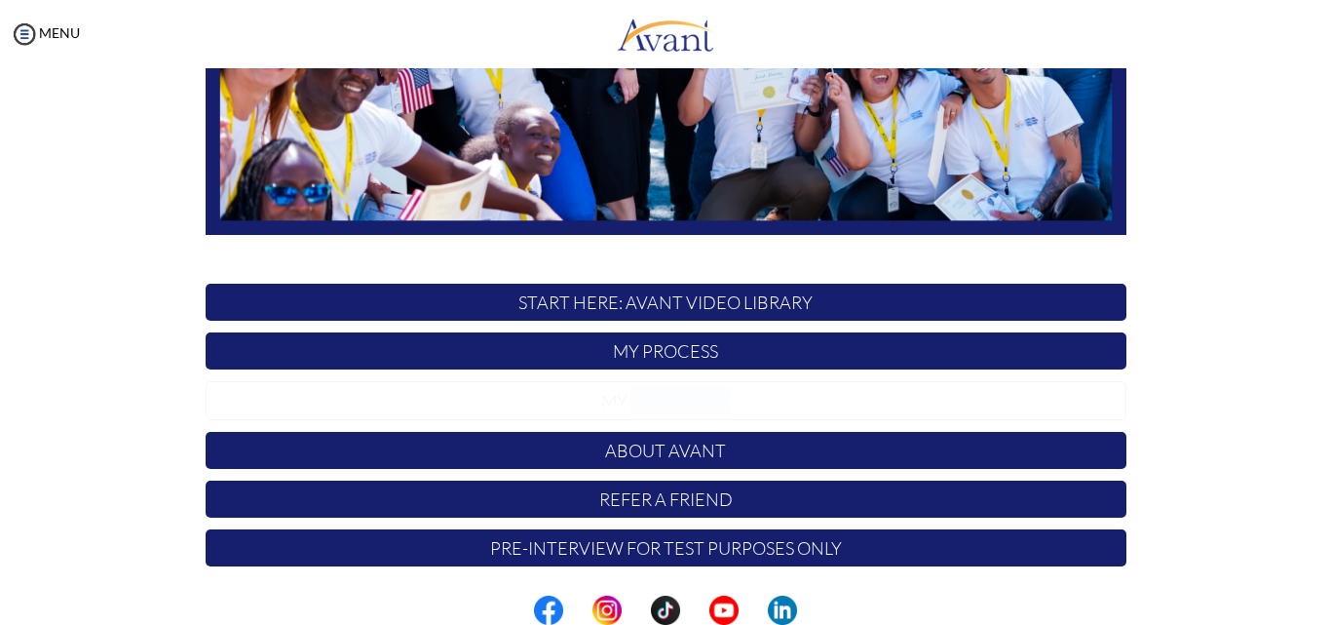
click at [633, 398] on p "My Resources" at bounding box center [666, 400] width 921 height 39
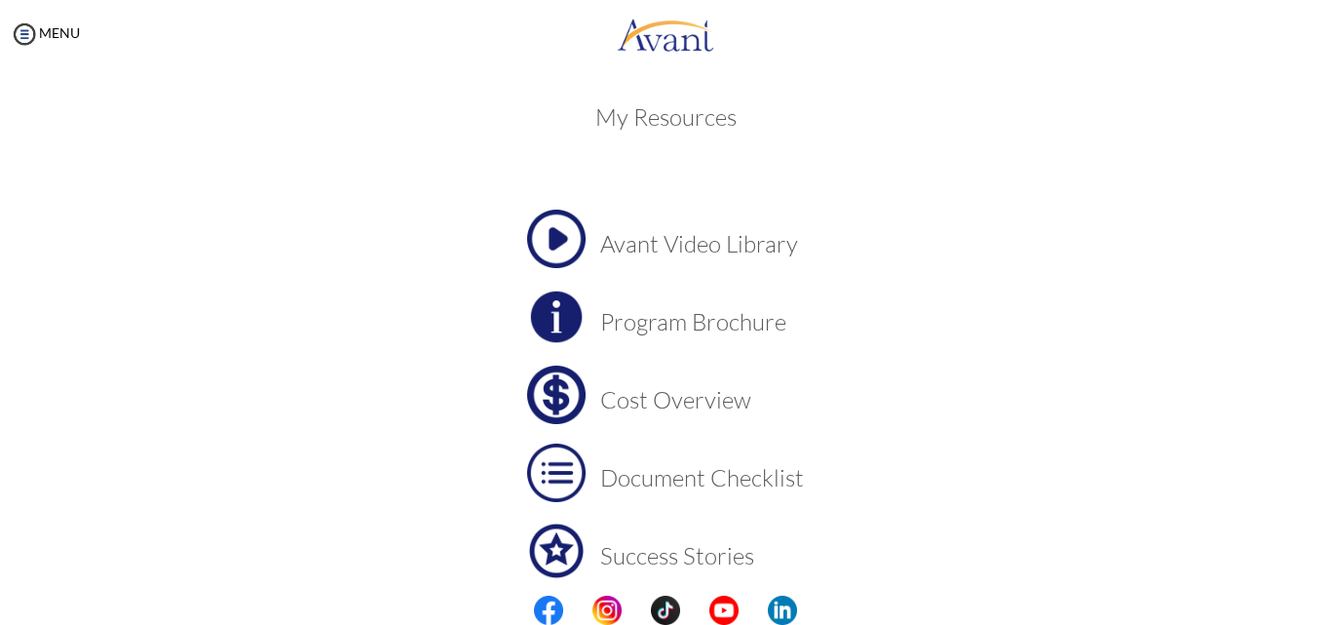
scroll to position [0, 0]
click at [622, 320] on h3 "Program Brochure" at bounding box center [702, 324] width 204 height 25
click at [655, 399] on h3 "Cost Overview" at bounding box center [702, 402] width 204 height 25
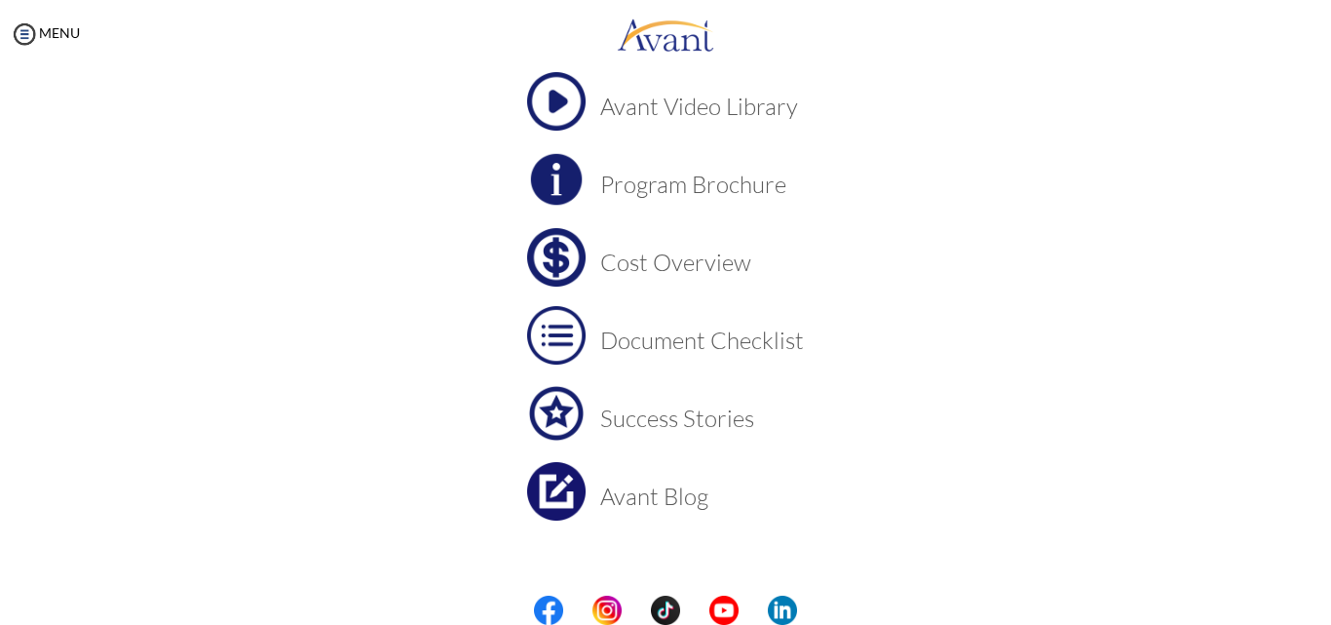
scroll to position [163, 0]
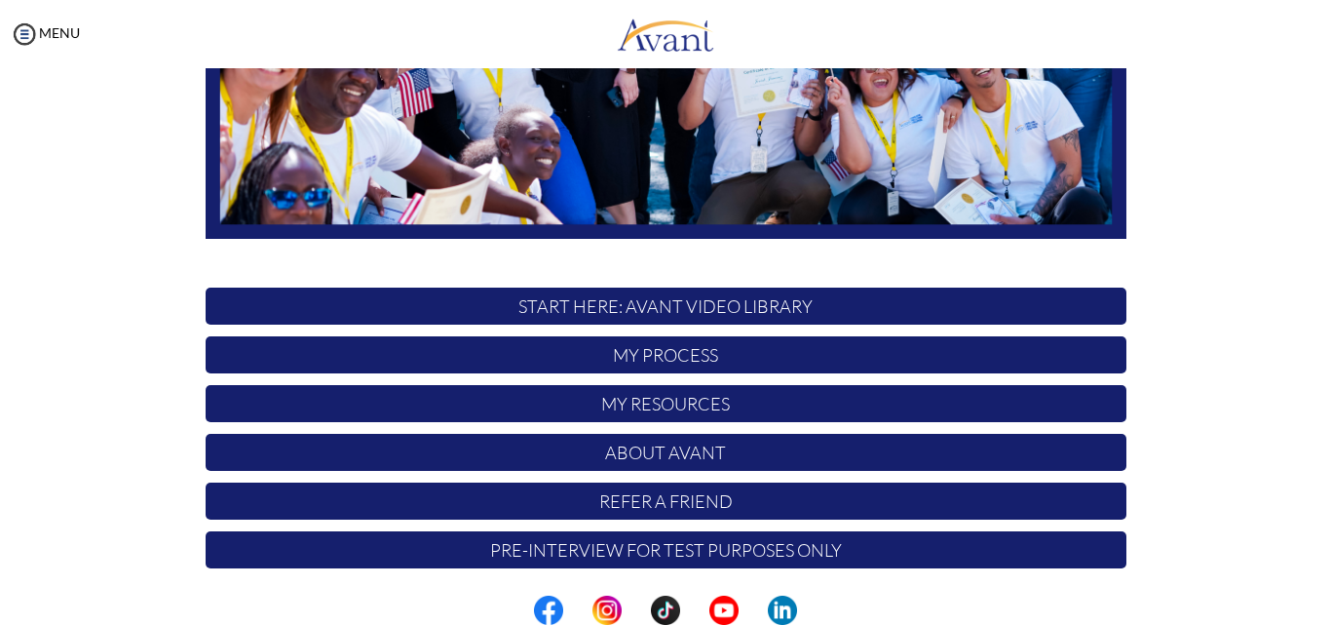
scroll to position [458, 0]
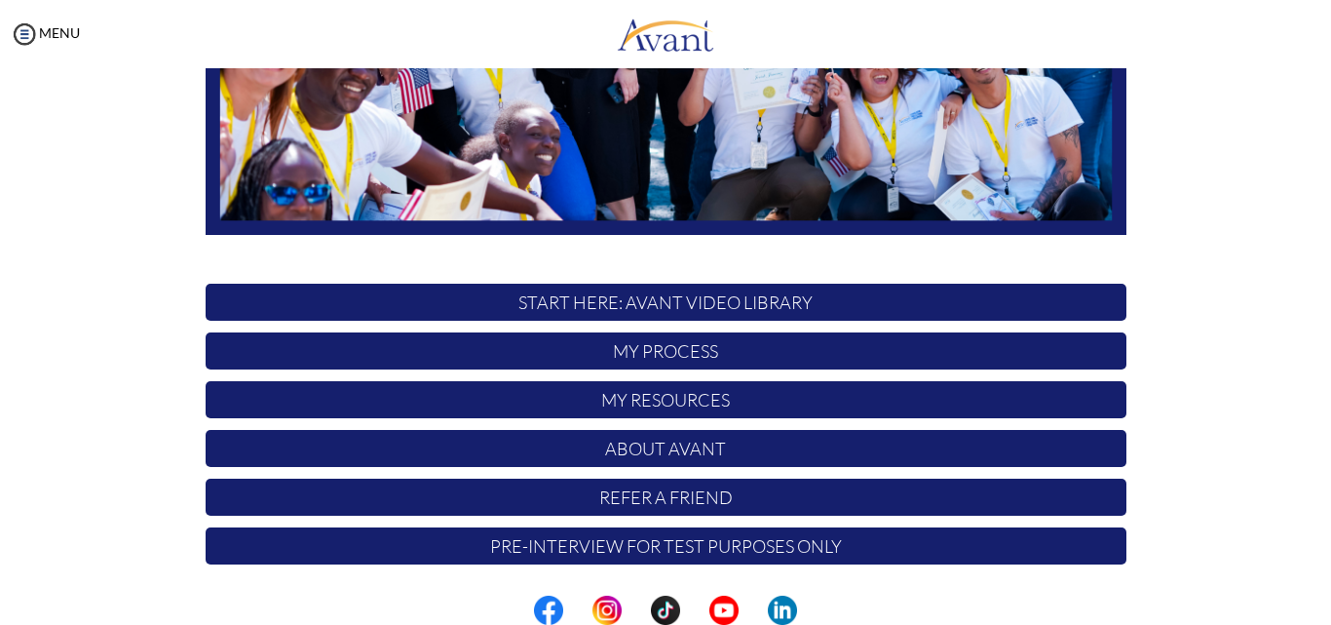
click at [665, 492] on p "Refer a Friend" at bounding box center [666, 496] width 921 height 37
click at [664, 539] on p "Pre-Interview for test purposes only" at bounding box center [666, 545] width 921 height 37
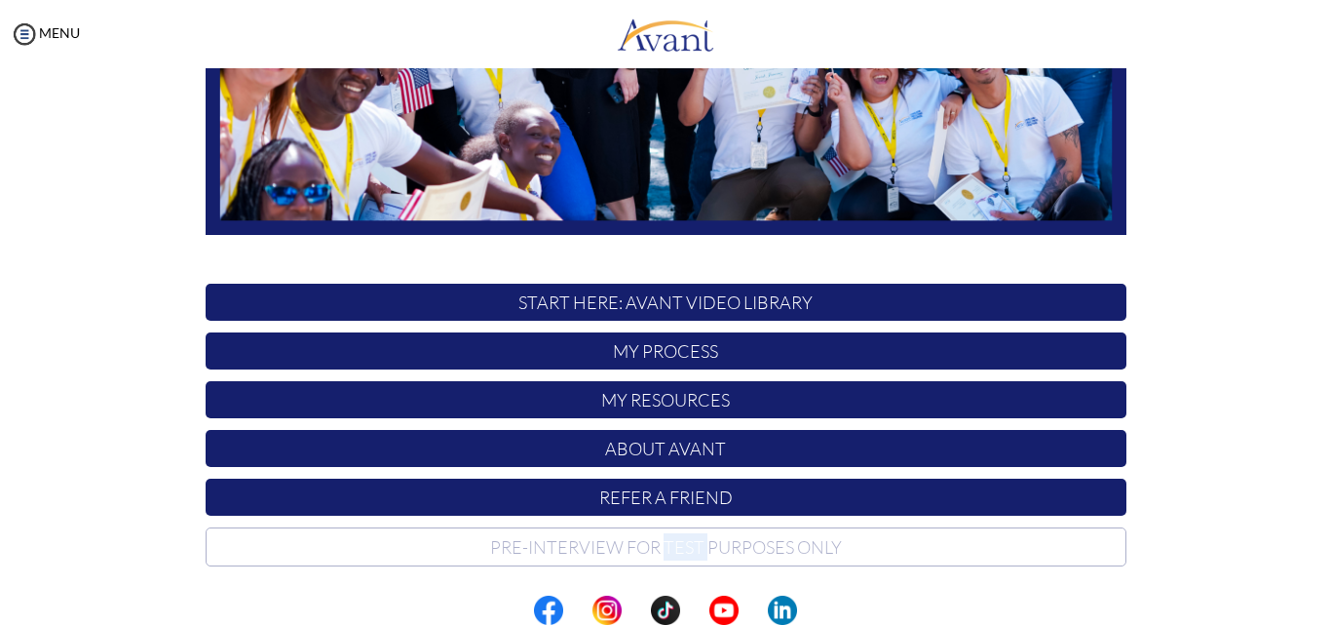
click at [664, 539] on p "Pre-Interview for test purposes only" at bounding box center [666, 546] width 921 height 39
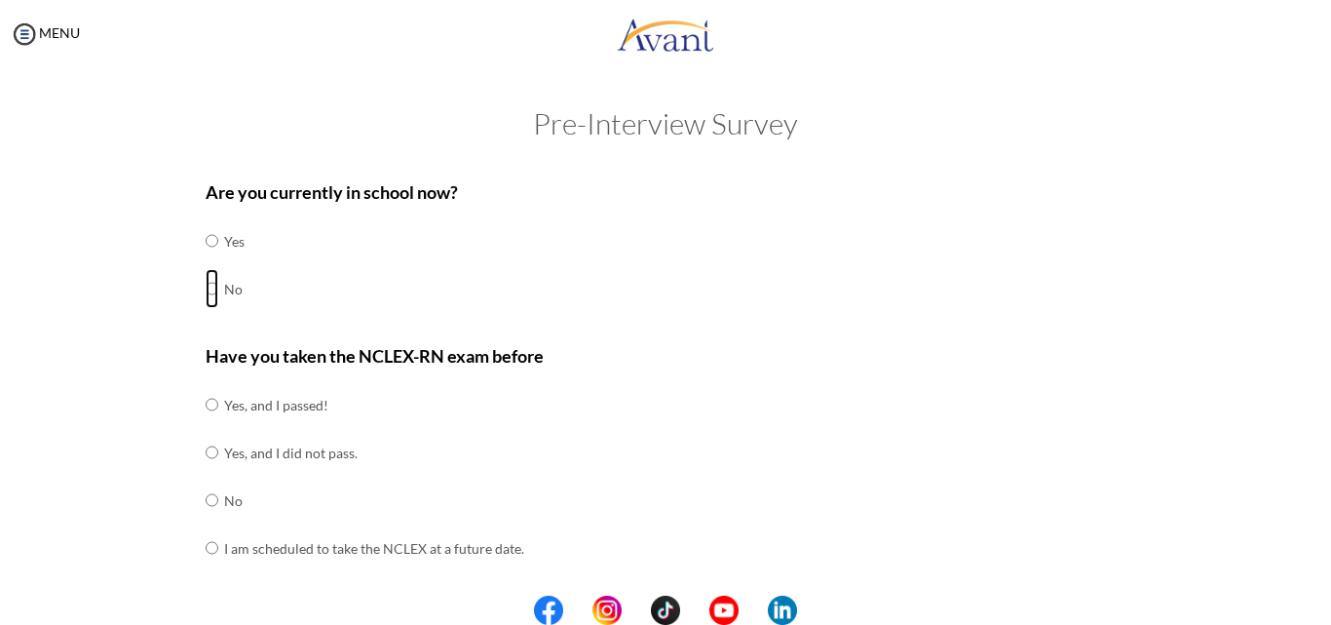
click at [206, 290] on input "radio" at bounding box center [212, 288] width 13 height 39
radio input "true"
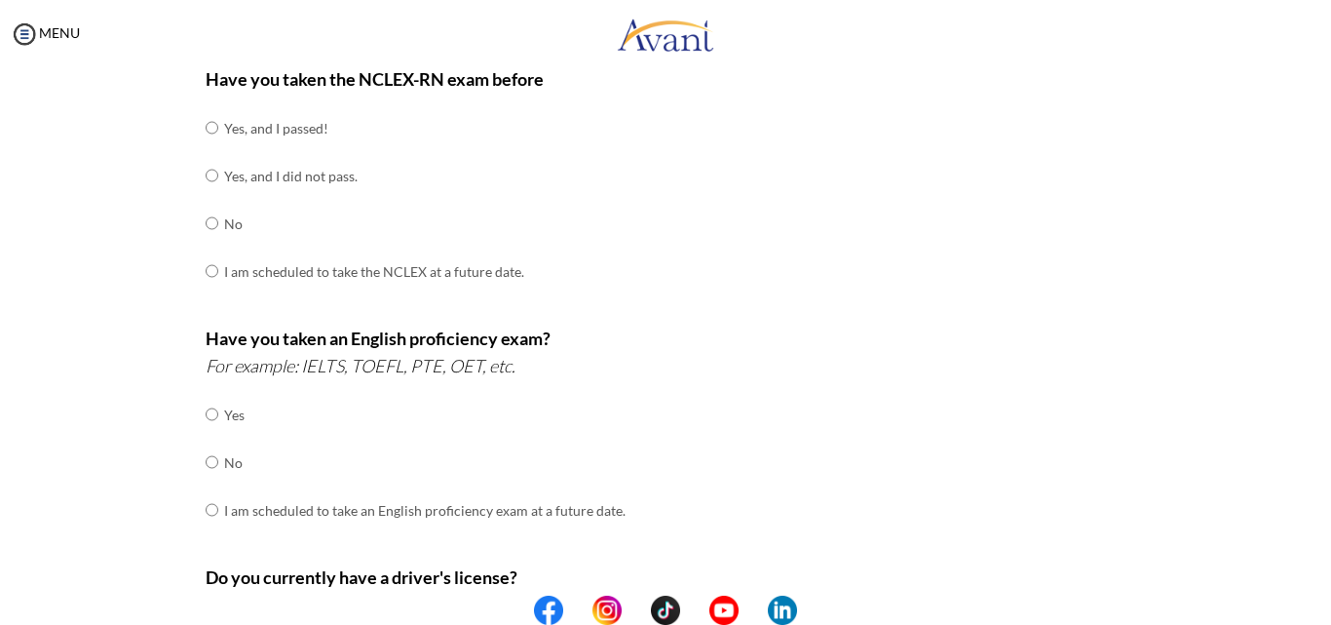
scroll to position [292, 0]
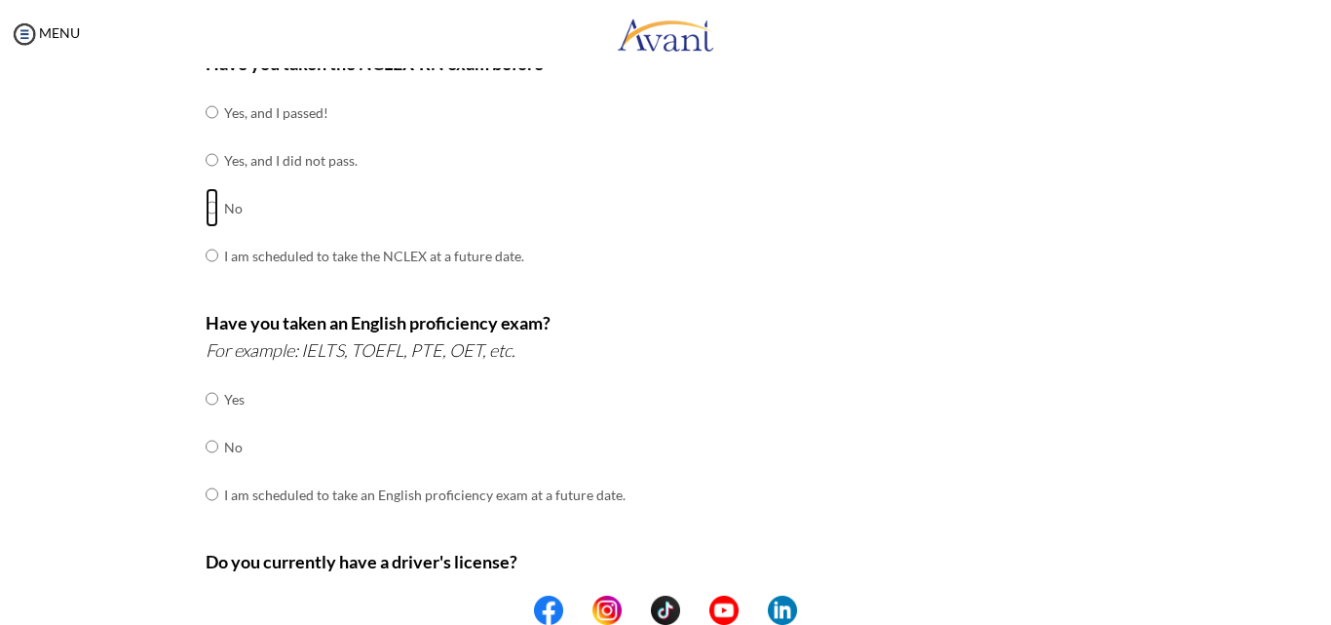
click at [206, 204] on input "radio" at bounding box center [212, 207] width 13 height 39
radio input "true"
click at [197, 448] on div "Are you currently in school now? Yes No Have you taken the NCLEX-RN exam before…" at bounding box center [666, 391] width 950 height 1030
click at [206, 445] on input "radio" at bounding box center [212, 446] width 13 height 39
radio input "true"
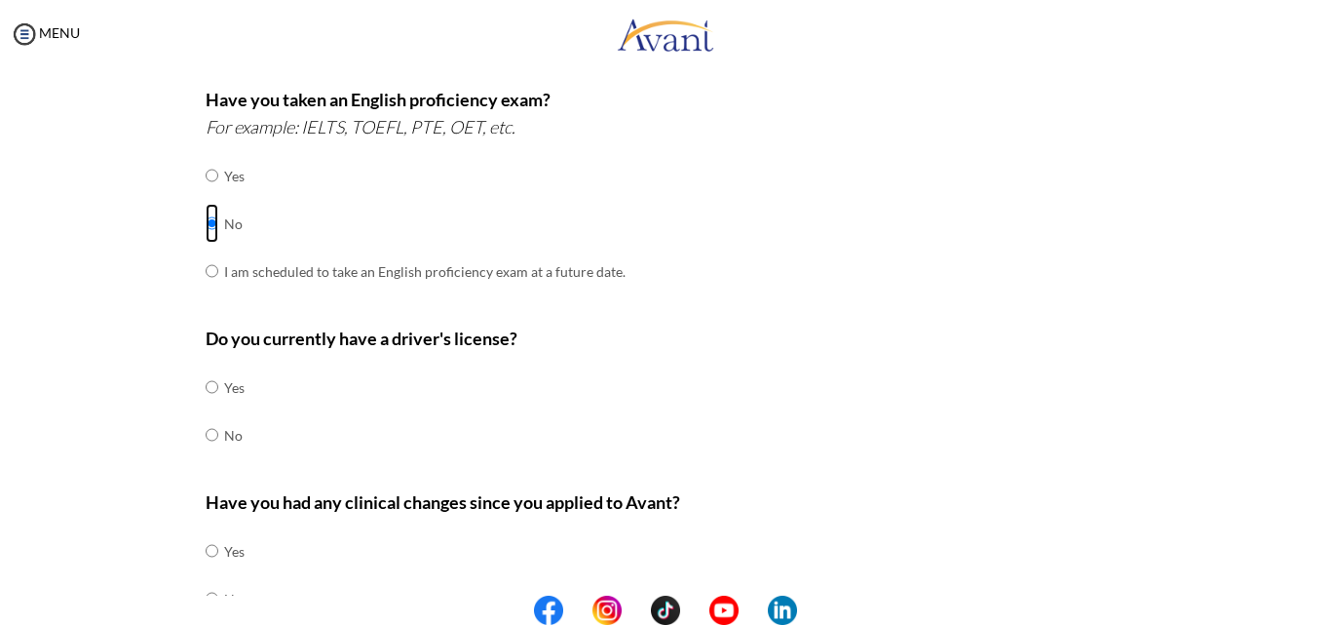
scroll to position [585, 0]
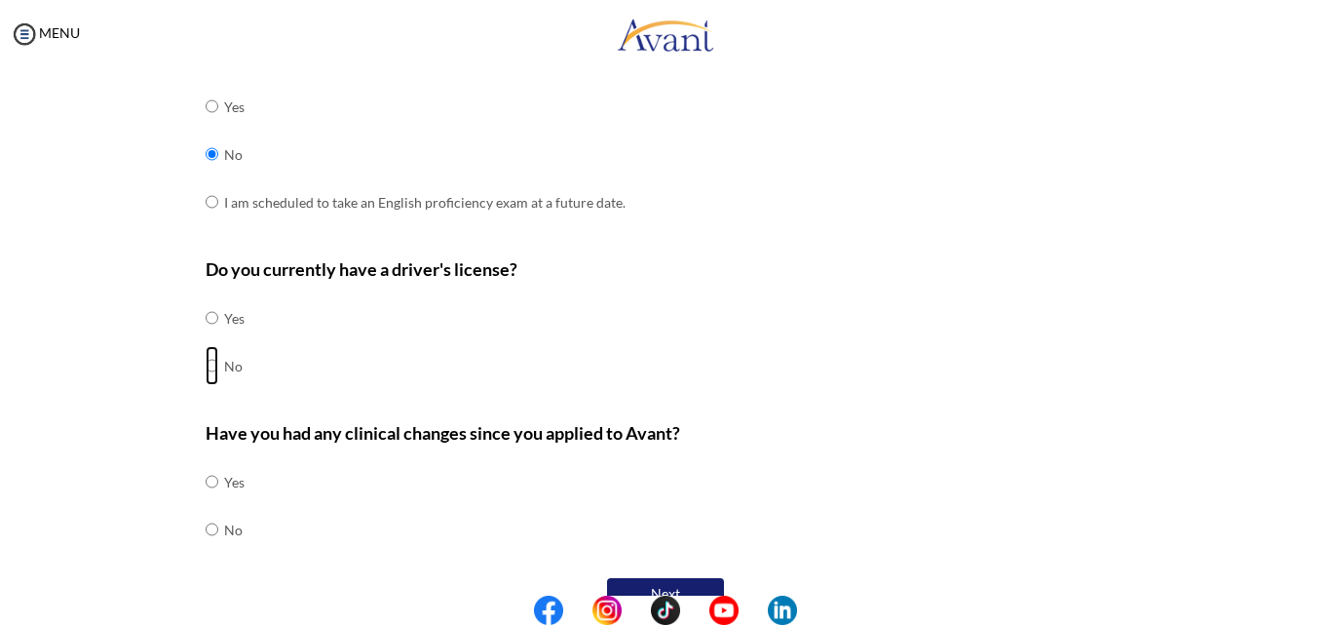
click at [206, 369] on input "radio" at bounding box center [212, 365] width 13 height 39
radio input "true"
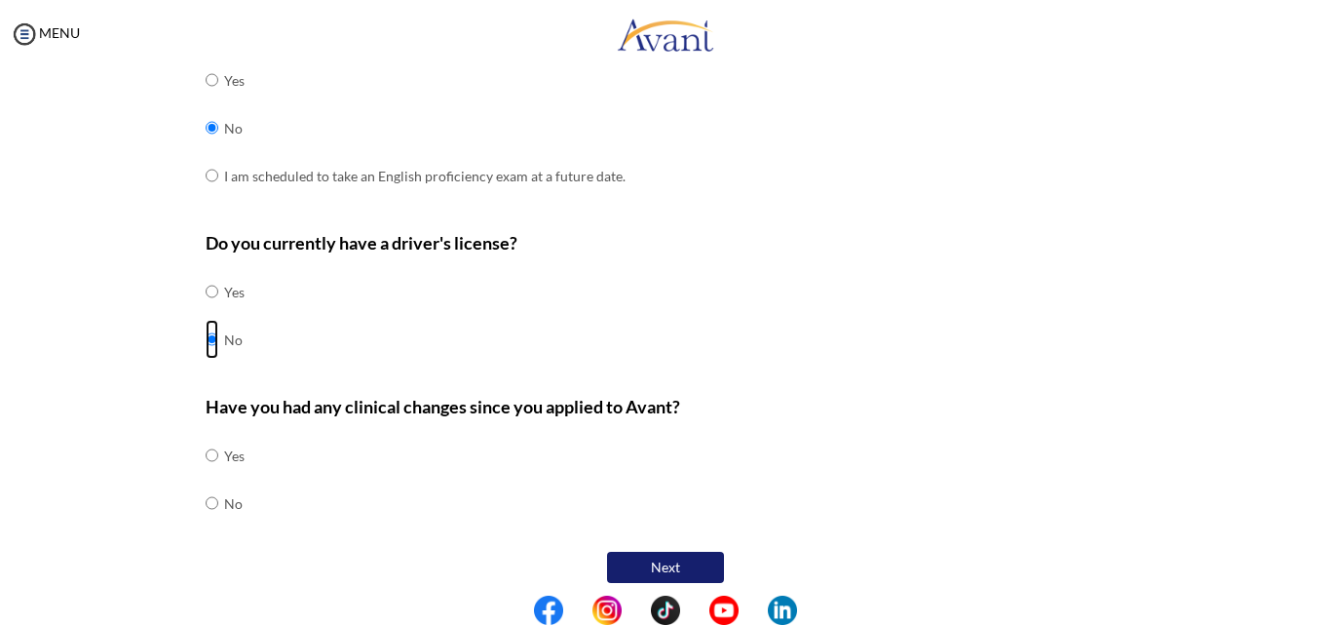
scroll to position [623, 0]
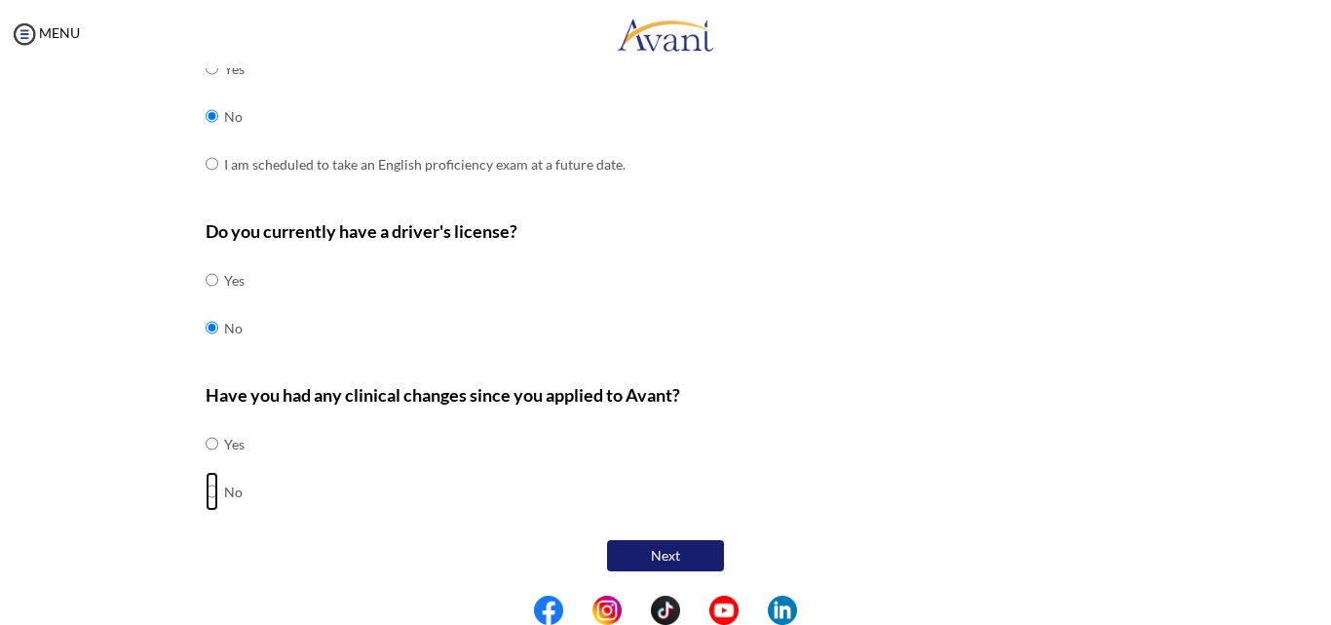
click at [206, 486] on input "radio" at bounding box center [212, 491] width 13 height 39
radio input "true"
click at [629, 547] on button "Next" at bounding box center [665, 555] width 117 height 31
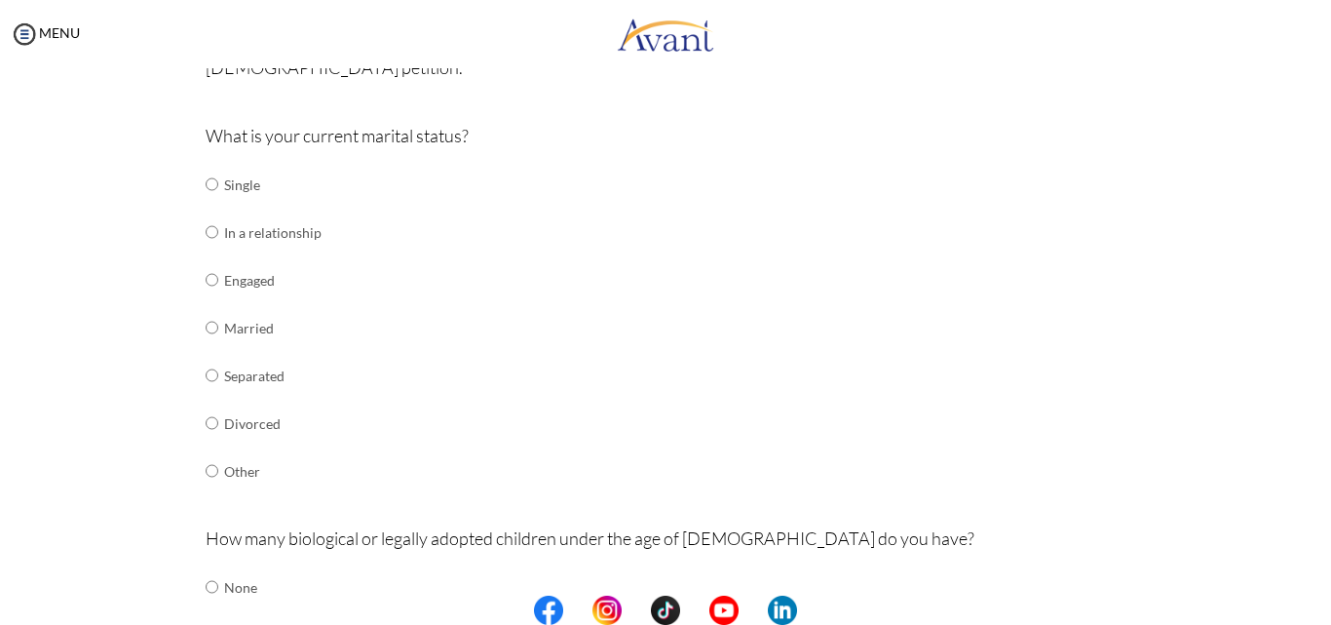
scroll to position [234, 0]
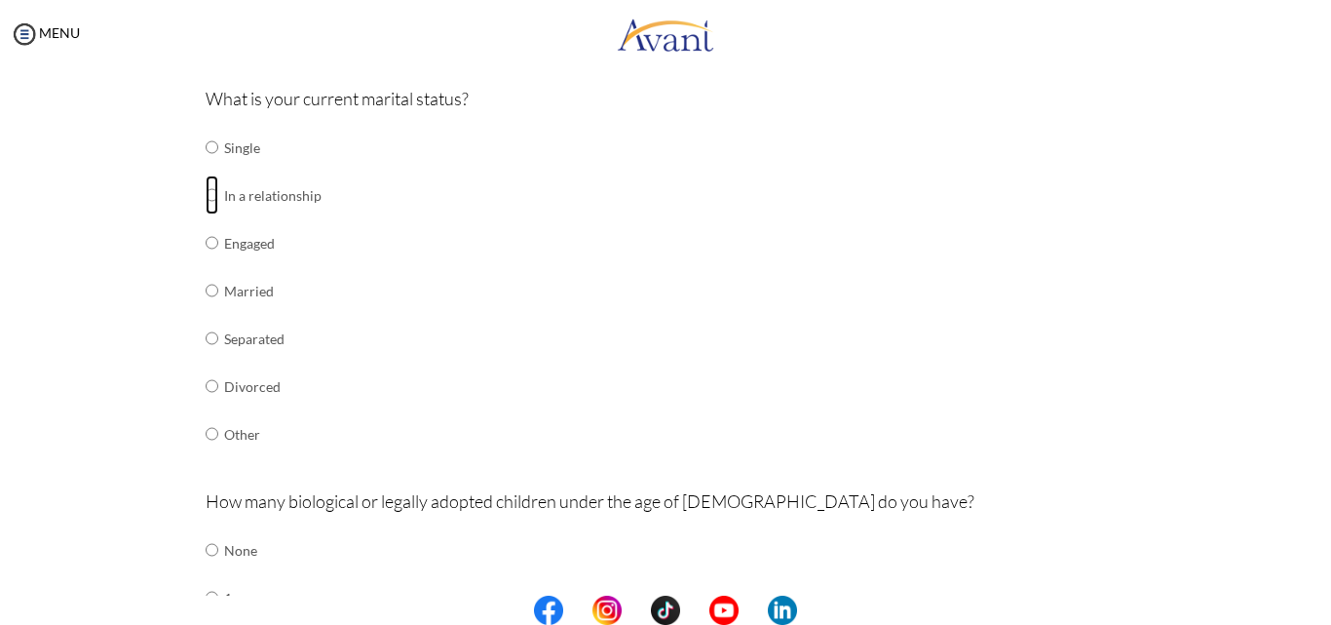
click at [206, 187] on input "radio" at bounding box center [212, 194] width 13 height 39
radio input "true"
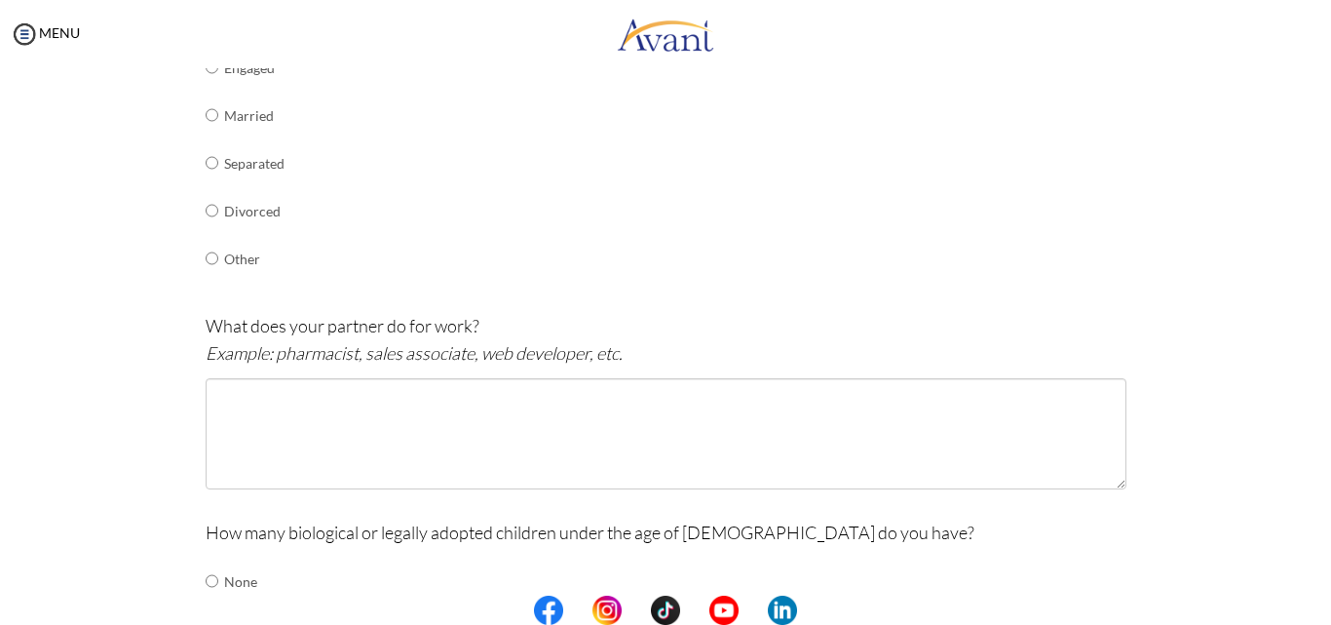
scroll to position [429, 0]
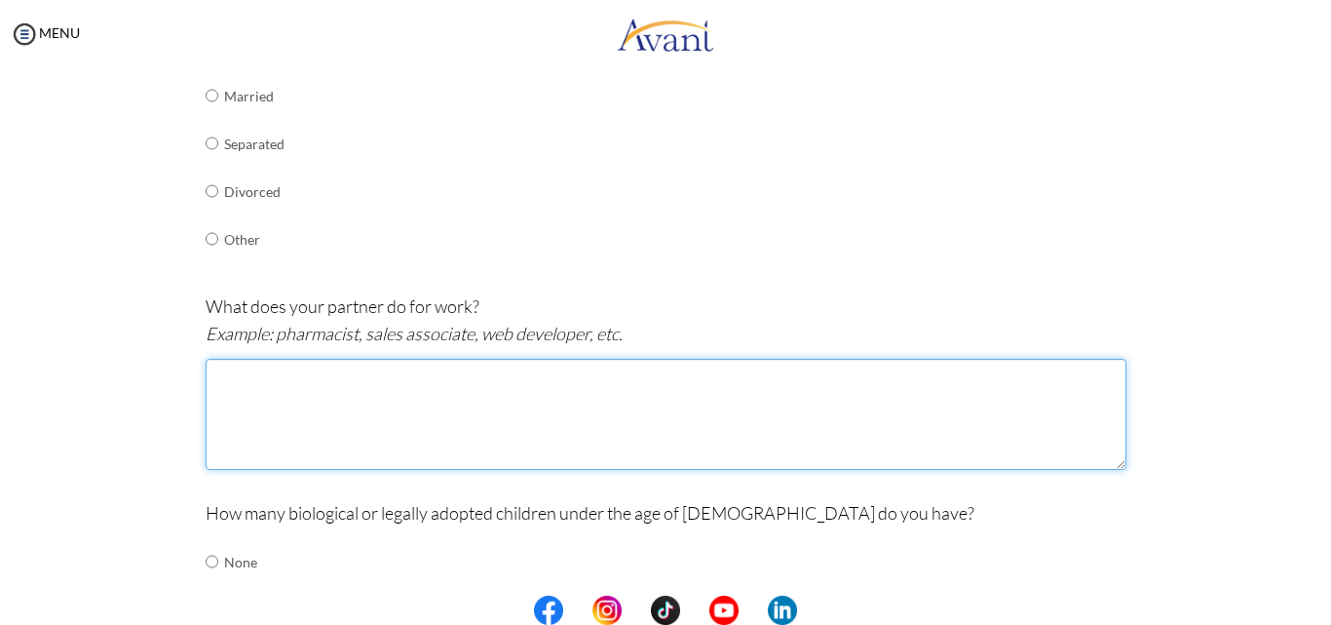
click at [216, 378] on textarea at bounding box center [666, 414] width 921 height 111
click at [218, 379] on textarea at bounding box center [666, 414] width 921 height 111
click at [241, 380] on textarea at bounding box center [666, 414] width 921 height 111
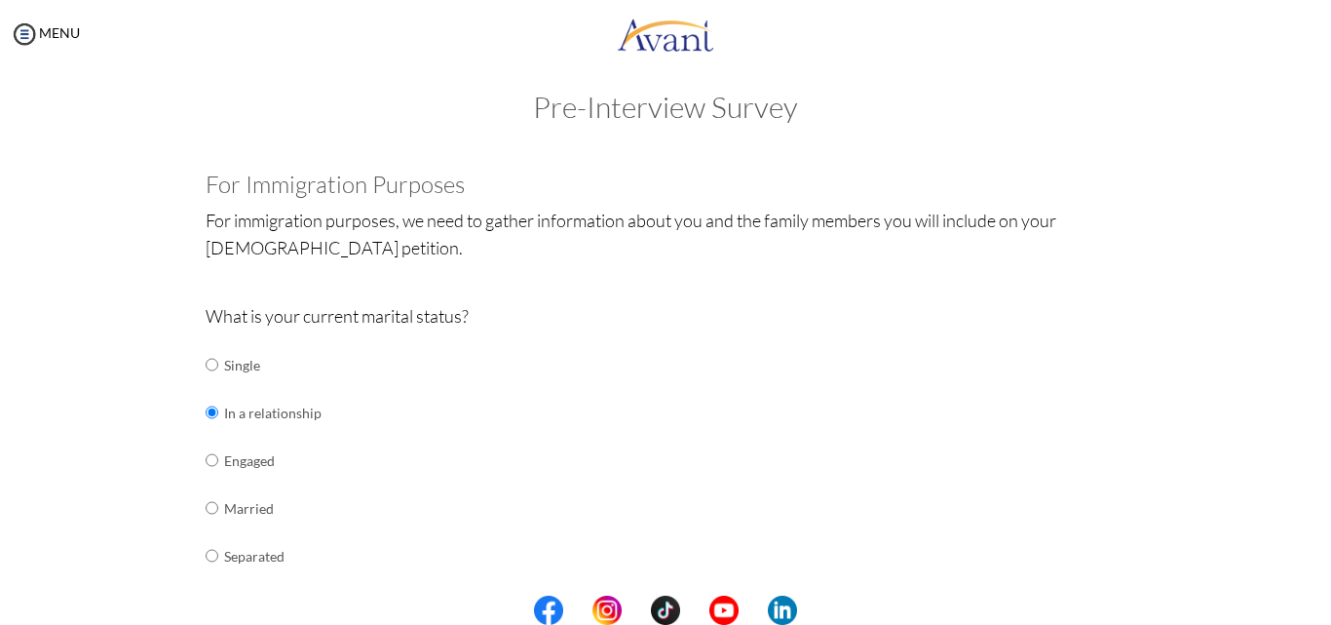
scroll to position [0, 0]
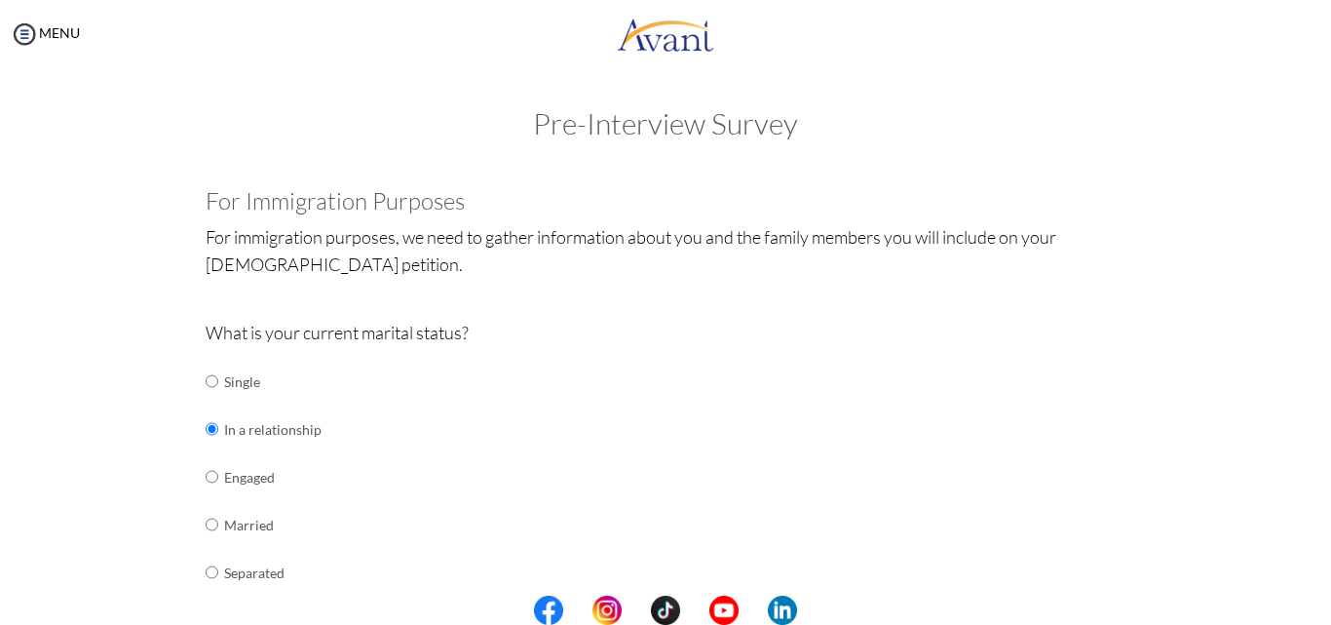
type textarea "Businessman"
click at [206, 380] on input "radio" at bounding box center [212, 380] width 13 height 39
radio input "true"
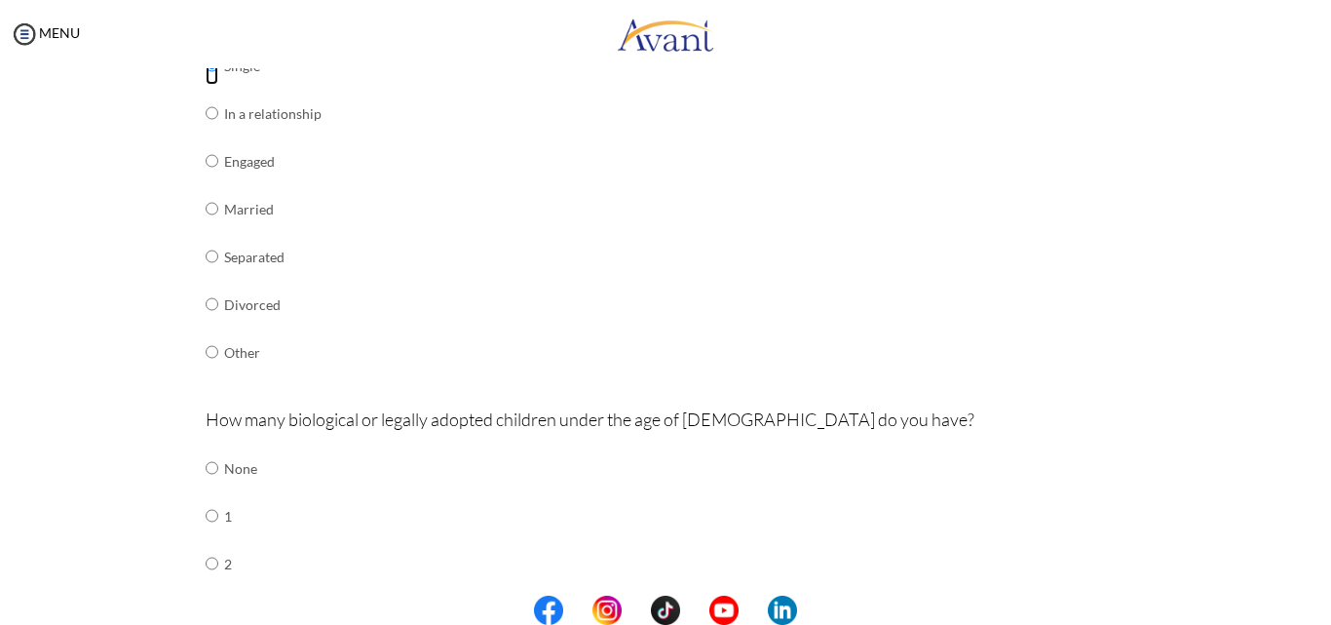
scroll to position [390, 0]
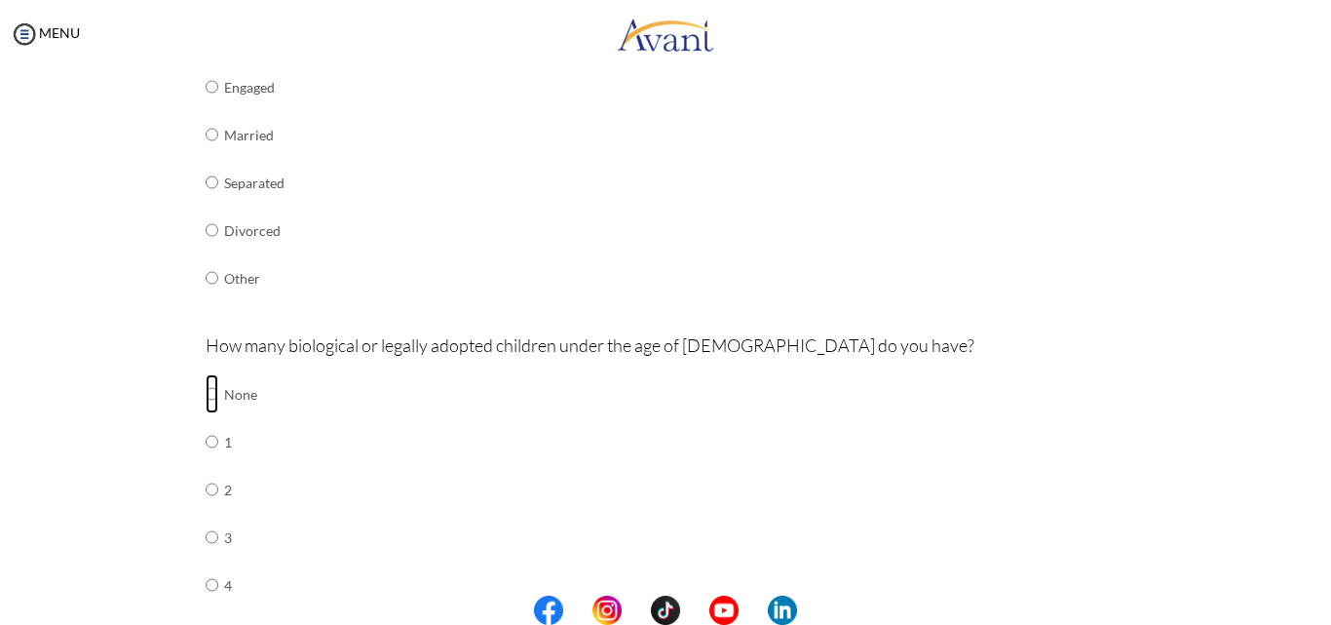
click at [206, 390] on input "radio" at bounding box center [212, 393] width 13 height 39
radio input "true"
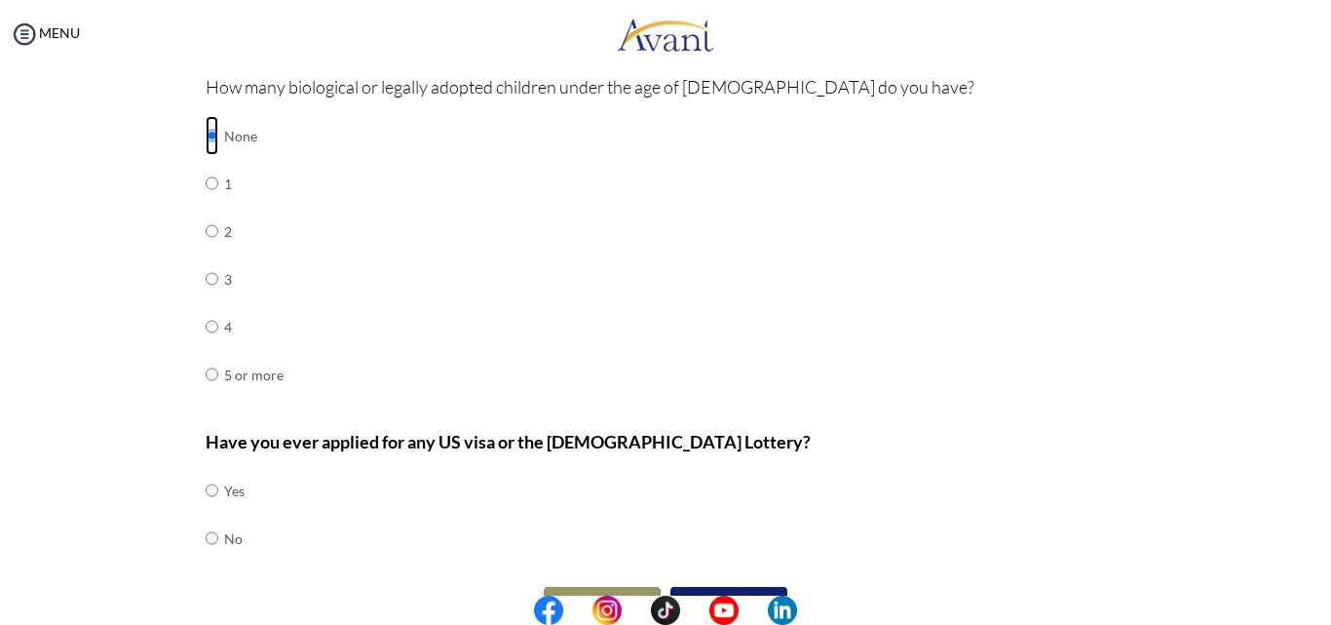
scroll to position [682, 0]
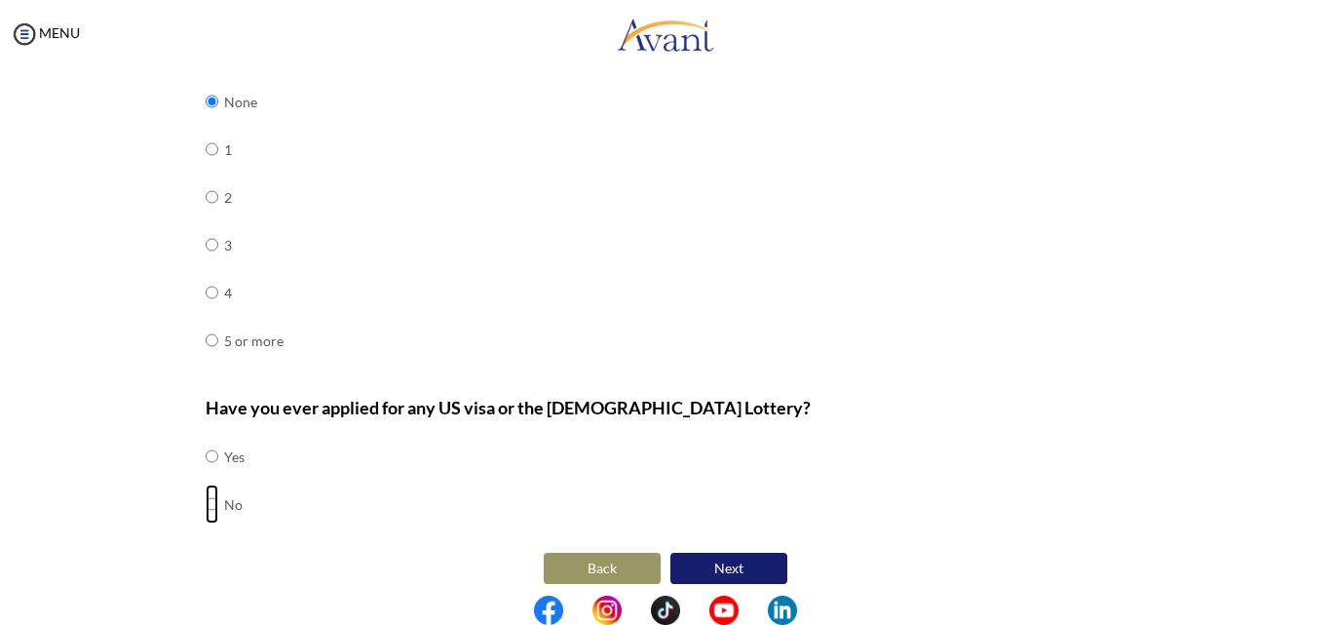
click at [206, 501] on input "radio" at bounding box center [212, 503] width 13 height 39
radio input "true"
click at [751, 569] on button "Next" at bounding box center [728, 567] width 117 height 31
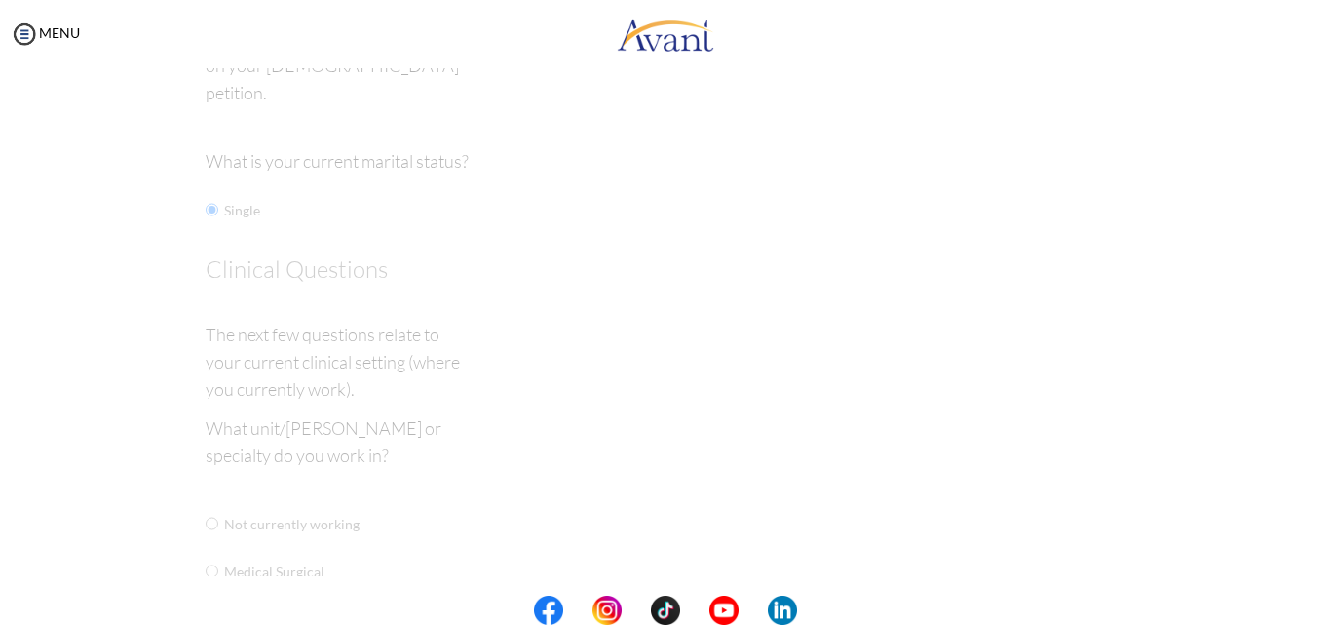
scroll to position [39, 0]
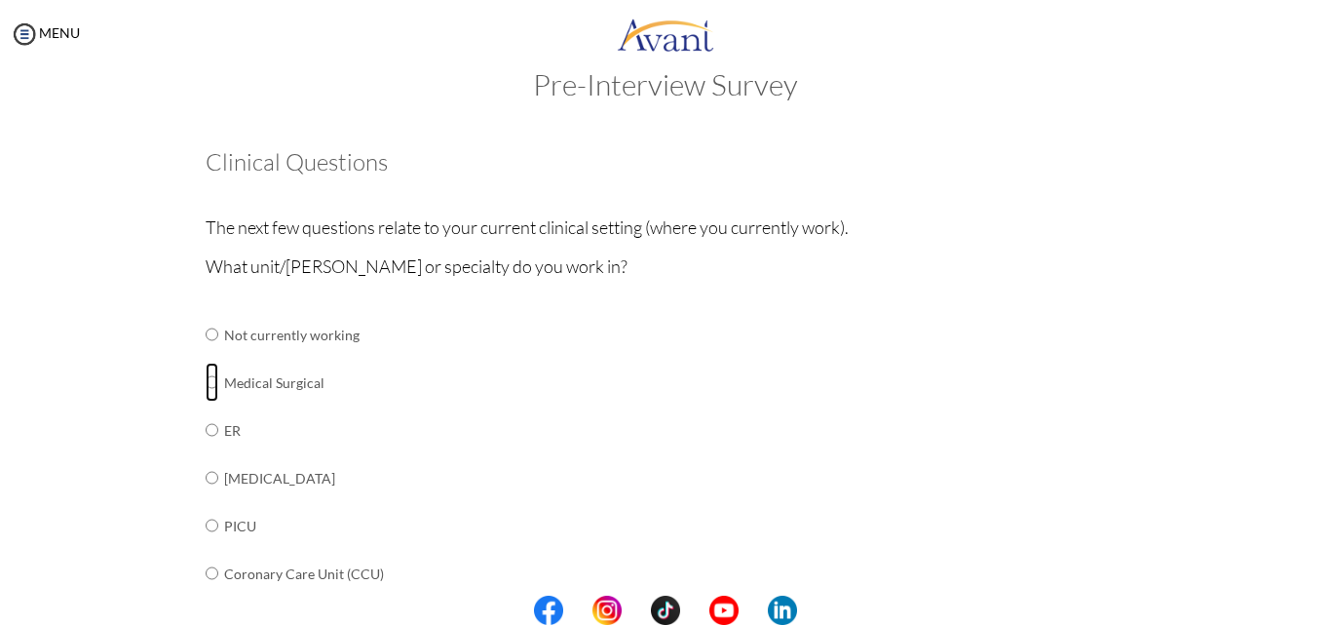
click at [206, 387] on input "radio" at bounding box center [212, 381] width 13 height 39
radio input "true"
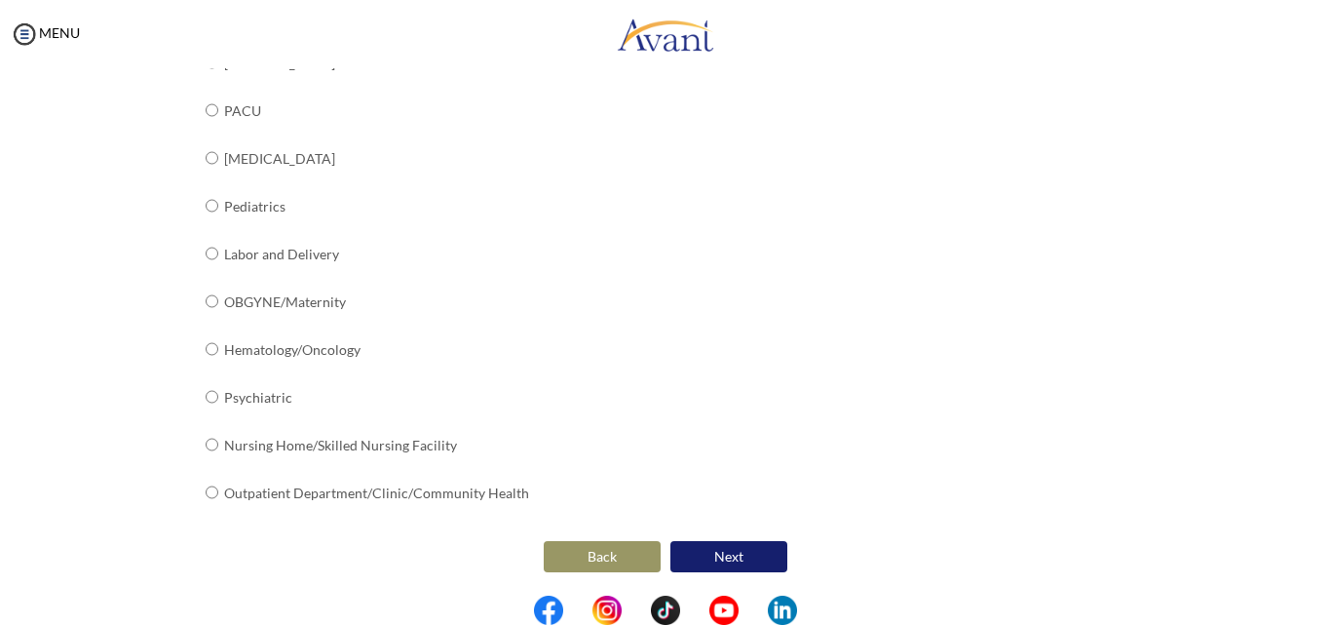
scroll to position [789, 0]
click at [707, 559] on button "Next" at bounding box center [728, 555] width 117 height 31
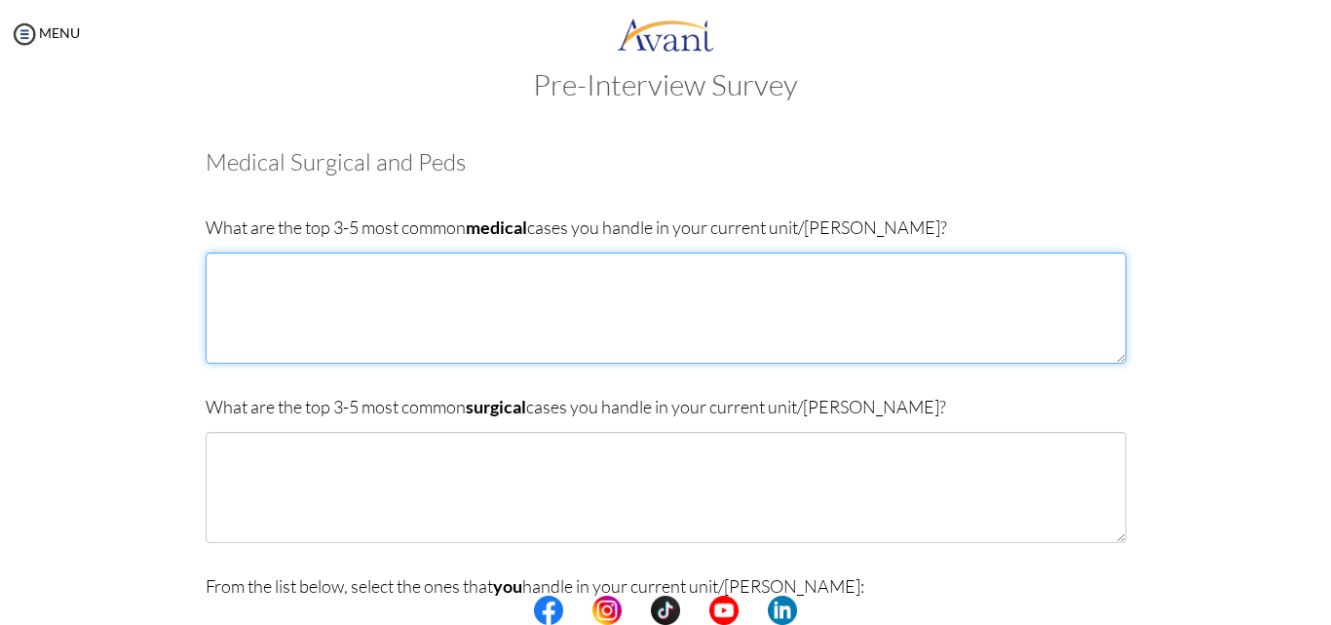
click at [258, 271] on textarea at bounding box center [666, 307] width 921 height 111
click at [233, 267] on textarea at bounding box center [666, 307] width 921 height 111
click at [271, 269] on textarea "Diabetes" at bounding box center [666, 307] width 921 height 111
type textarea "[MEDICAL_DATA] mellitus [MEDICAL_DATA] [MEDICAL_DATA] [MEDICAL_DATA]"
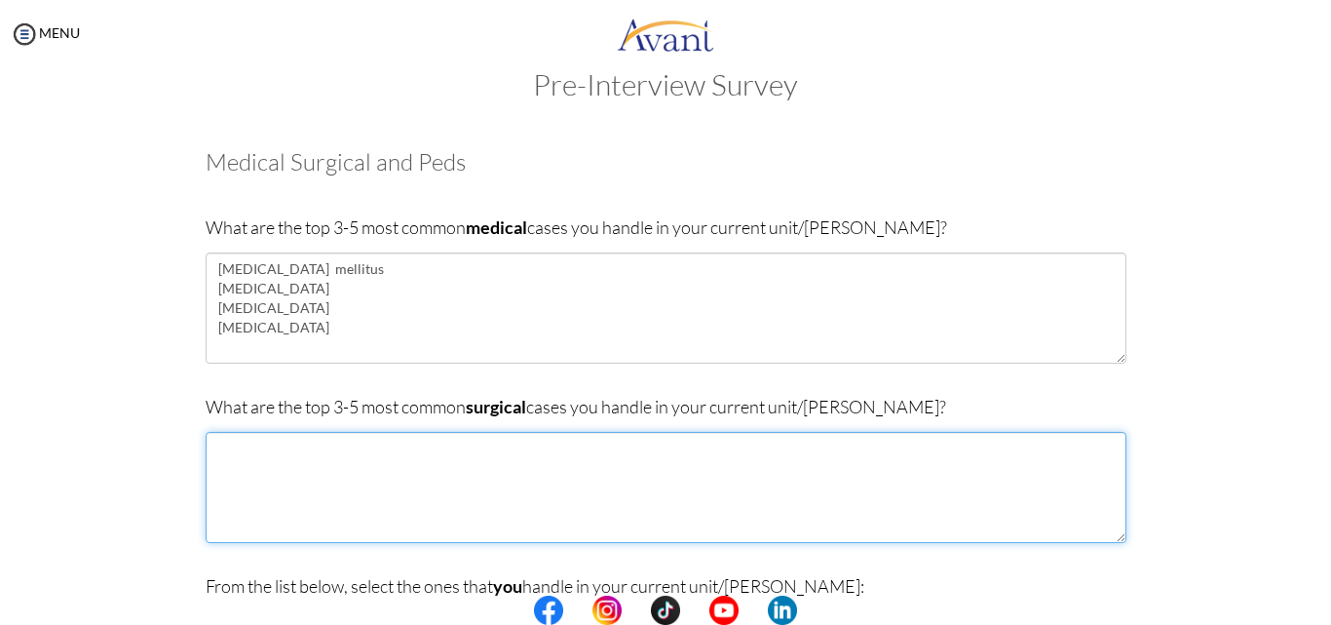
click at [283, 447] on textarea at bounding box center [666, 487] width 921 height 111
click at [283, 445] on textarea "Appendicites" at bounding box center [666, 487] width 921 height 111
click at [301, 445] on textarea "Appendicitis" at bounding box center [666, 487] width 921 height 111
click at [283, 466] on textarea "Appendicitis" at bounding box center [666, 487] width 921 height 111
click at [257, 469] on textarea "Appendicitis Haemorhoids" at bounding box center [666, 487] width 921 height 111
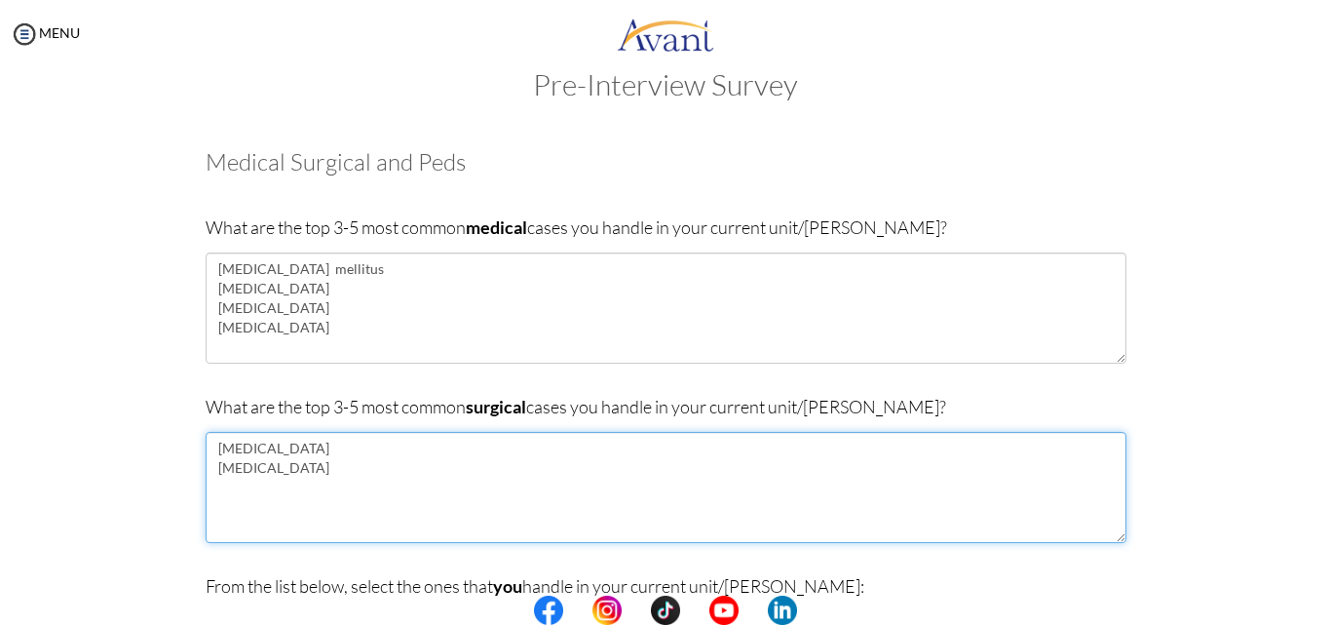
click at [313, 472] on textarea "Appendicitis Haemorrhoids" at bounding box center [666, 487] width 921 height 111
click at [323, 472] on textarea "Appendicitis Haemorrhoids" at bounding box center [666, 487] width 921 height 111
click at [304, 472] on textarea "Appendicitis Haemorrhoids Hemarrhoids" at bounding box center [666, 487] width 921 height 111
click at [294, 469] on textarea "Appendicitis Hemarrhoids" at bounding box center [666, 487] width 921 height 111
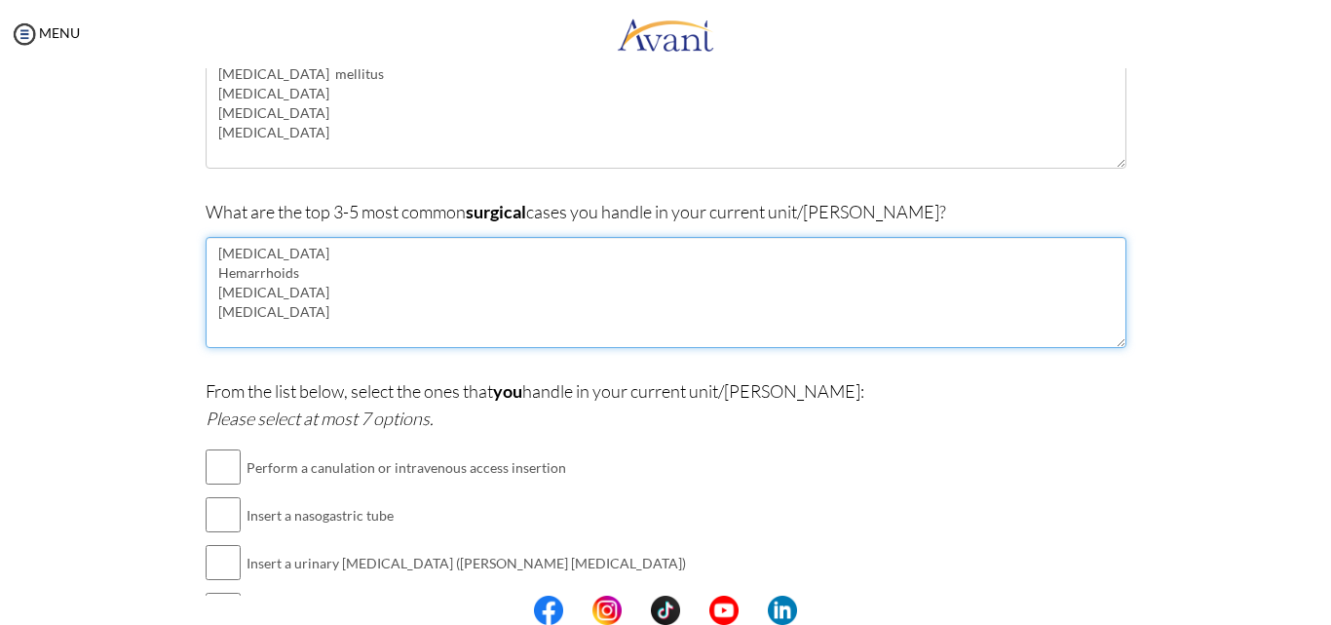
scroll to position [331, 0]
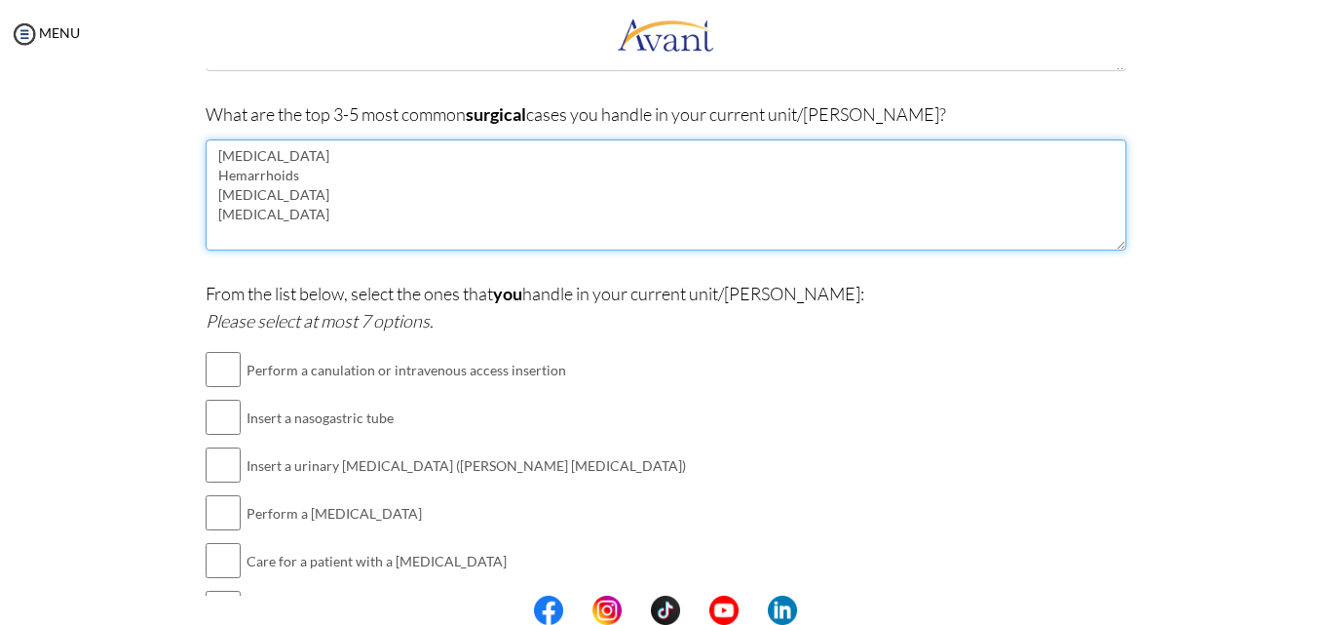
type textarea "[MEDICAL_DATA] Hemarrhoids [MEDICAL_DATA] [MEDICAL_DATA]"
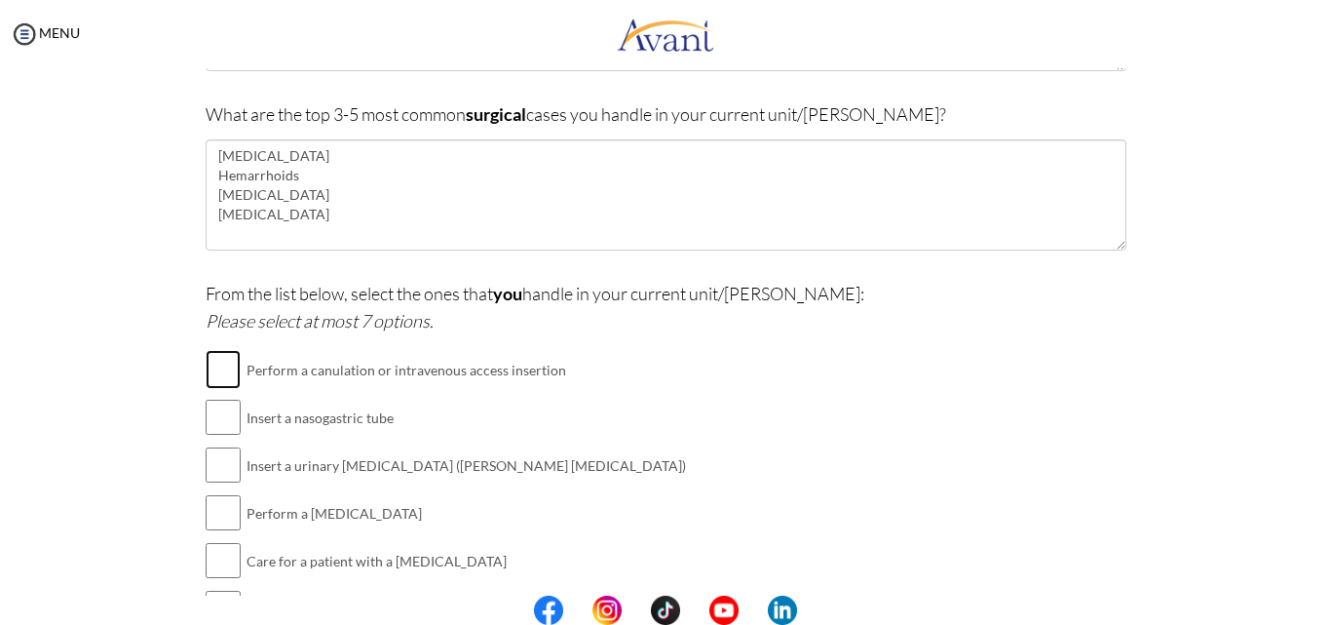
click at [213, 364] on input "checkbox" at bounding box center [223, 369] width 35 height 39
checkbox input "true"
click at [212, 420] on input "checkbox" at bounding box center [223, 417] width 35 height 39
checkbox input "true"
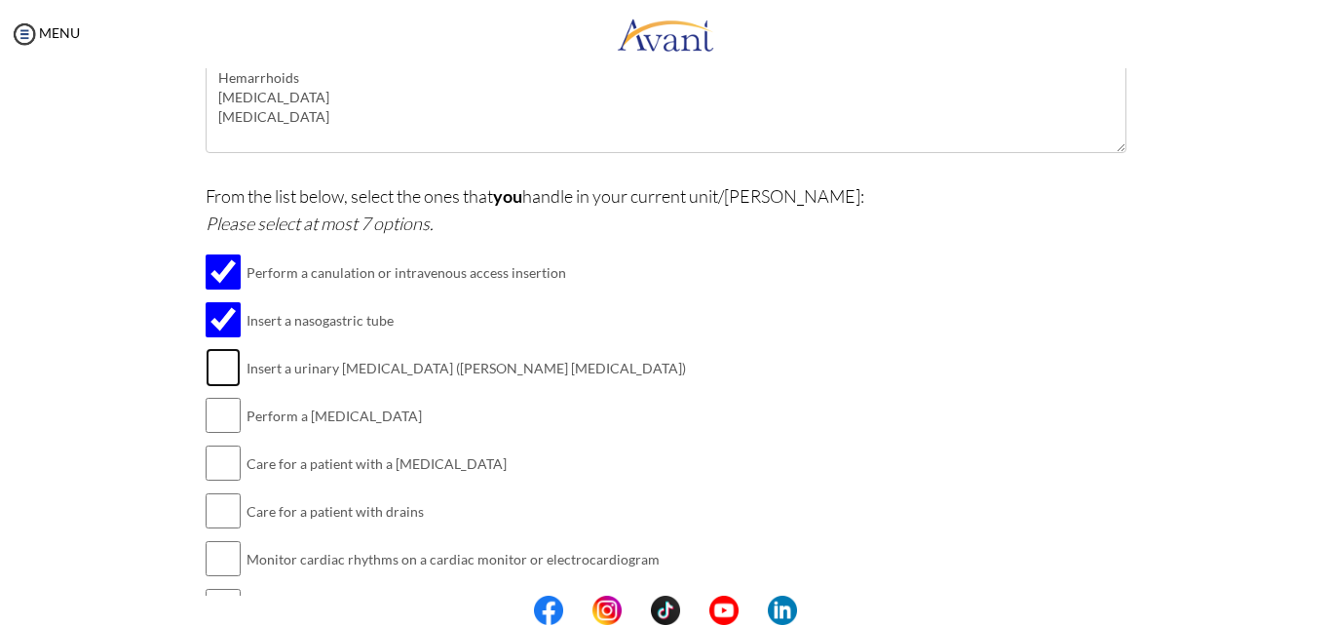
click at [218, 370] on input "checkbox" at bounding box center [223, 367] width 35 height 39
checkbox input "true"
click at [221, 412] on input "checkbox" at bounding box center [223, 415] width 35 height 39
checkbox input "true"
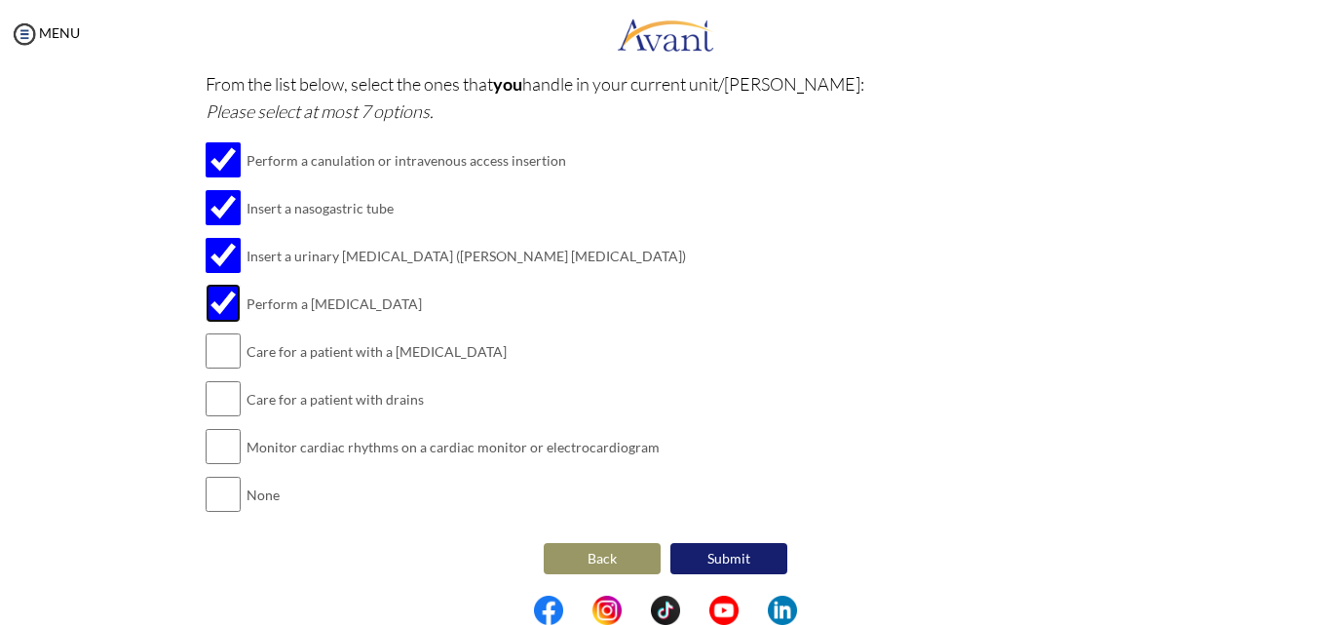
scroll to position [544, 0]
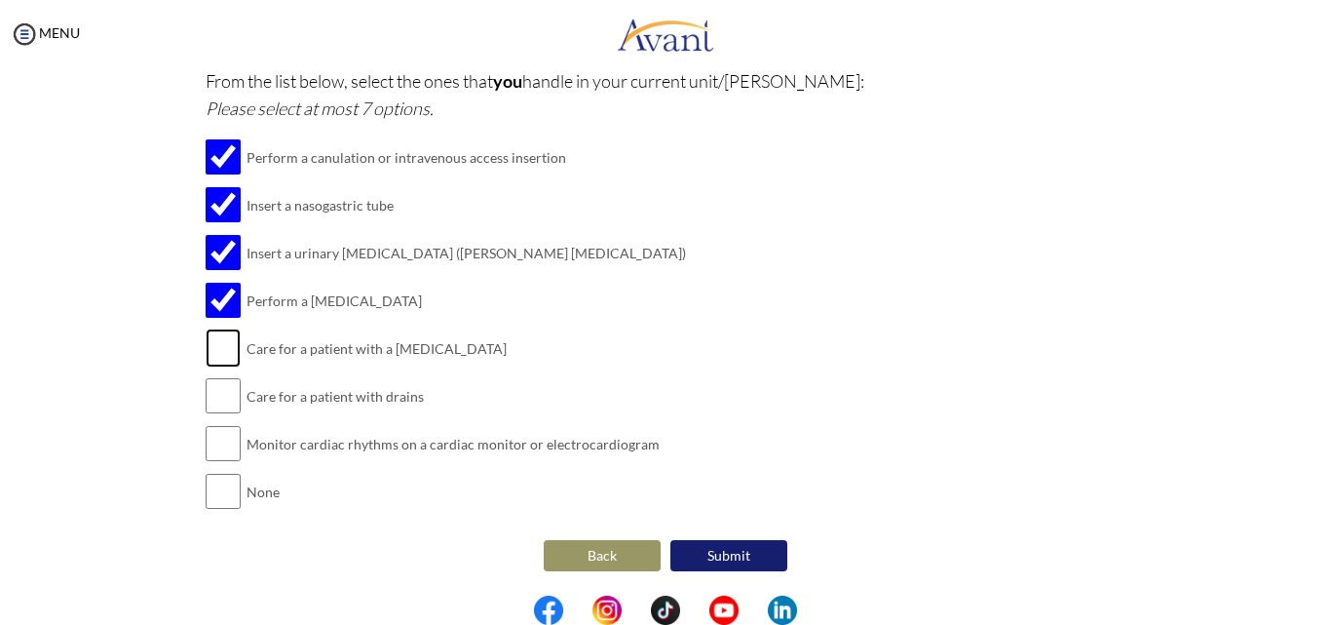
click at [219, 348] on input "checkbox" at bounding box center [223, 347] width 35 height 39
checkbox input "true"
click at [227, 399] on input "checkbox" at bounding box center [223, 395] width 35 height 39
checkbox input "true"
click at [207, 438] on input "checkbox" at bounding box center [223, 443] width 35 height 39
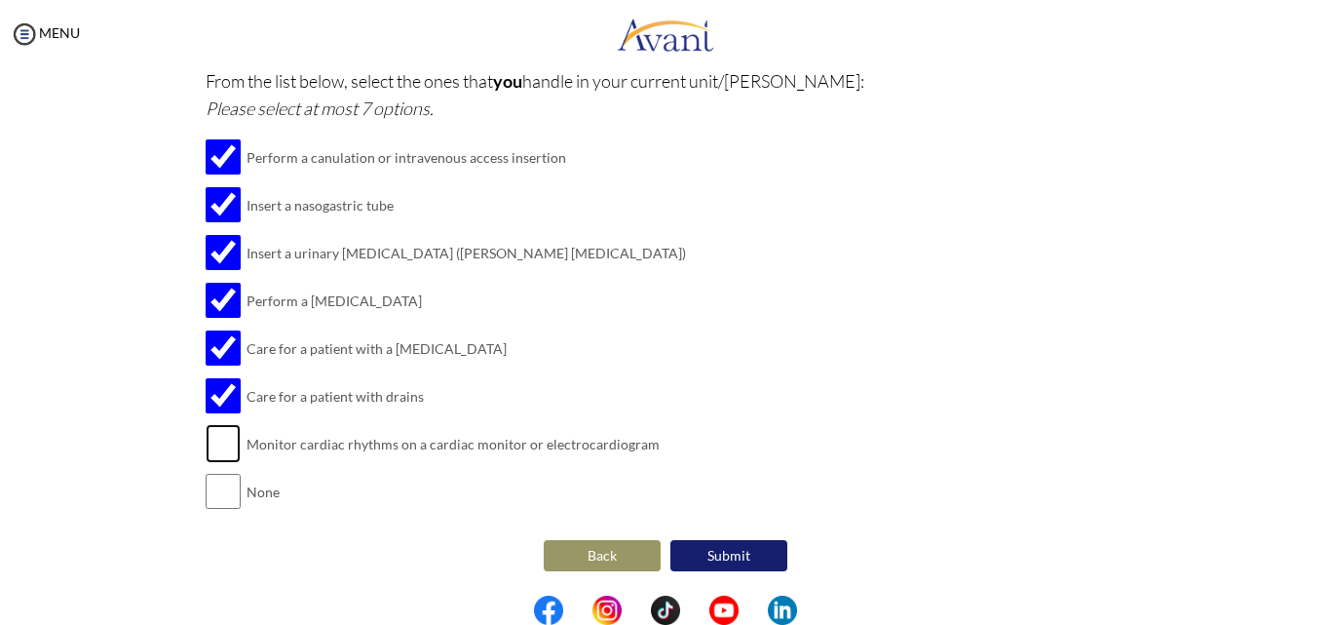
checkbox input "true"
click at [748, 552] on button "Submit" at bounding box center [728, 555] width 117 height 31
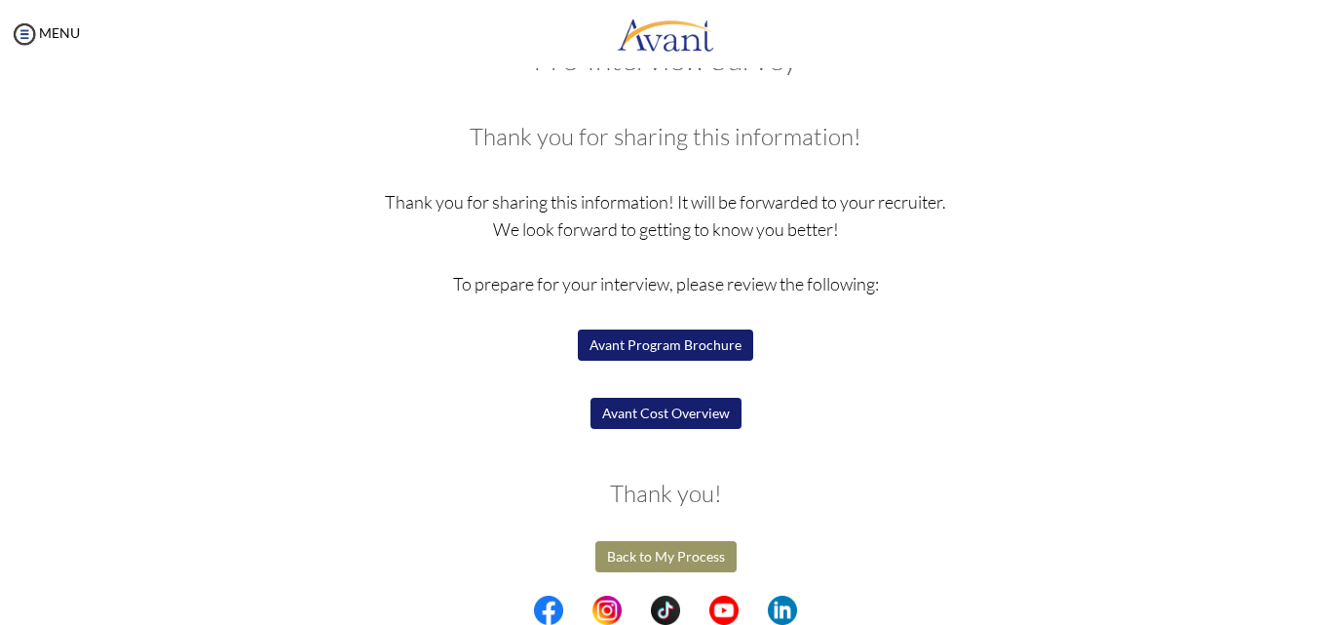
scroll to position [65, 0]
click at [636, 414] on button "Avant Cost Overview" at bounding box center [665, 412] width 151 height 31
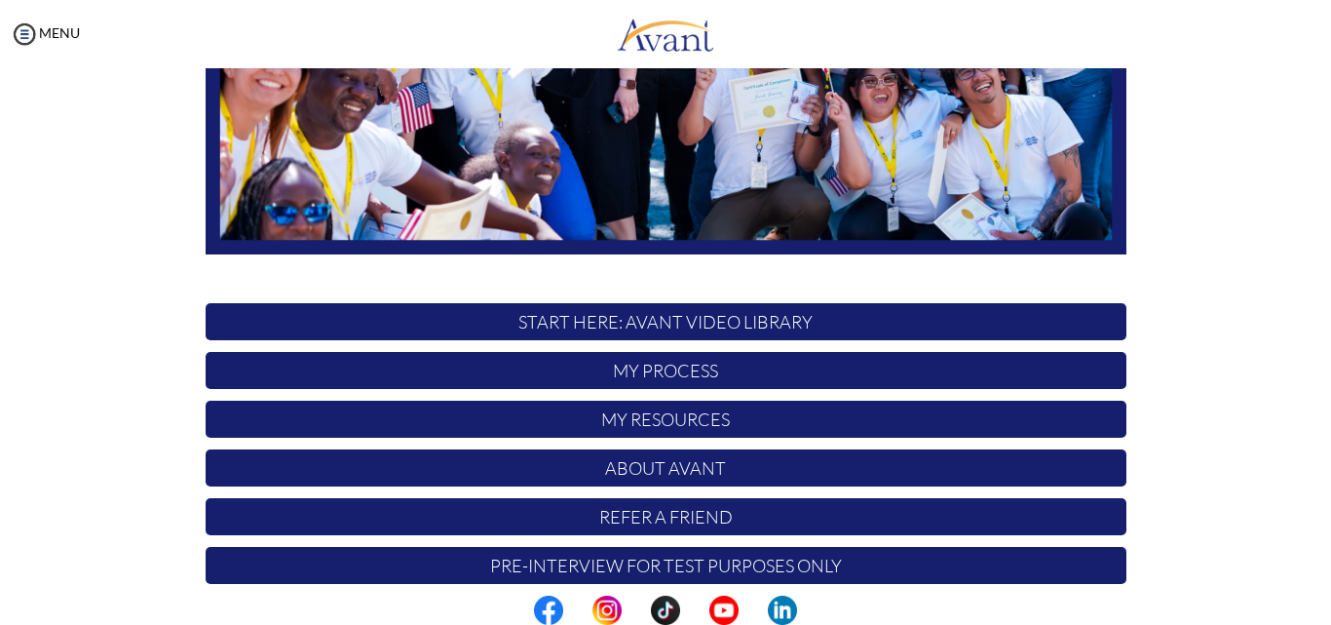
scroll to position [458, 0]
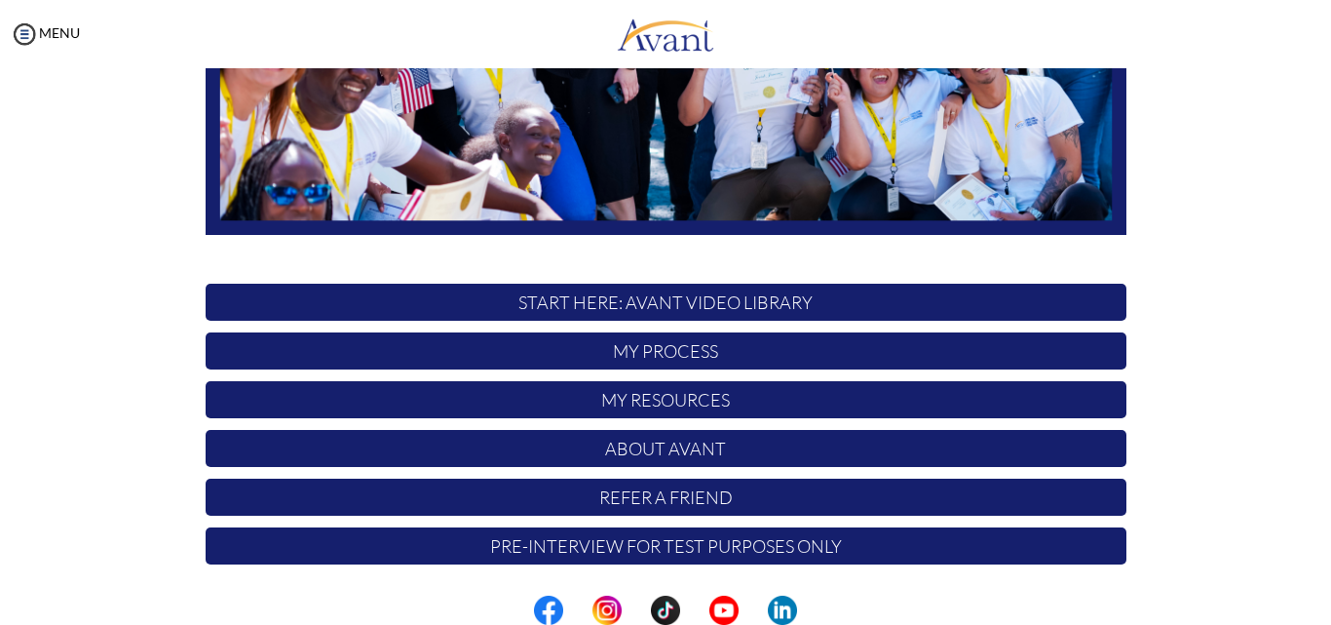
click at [695, 550] on p "Pre-Interview for test purposes only" at bounding box center [666, 545] width 921 height 37
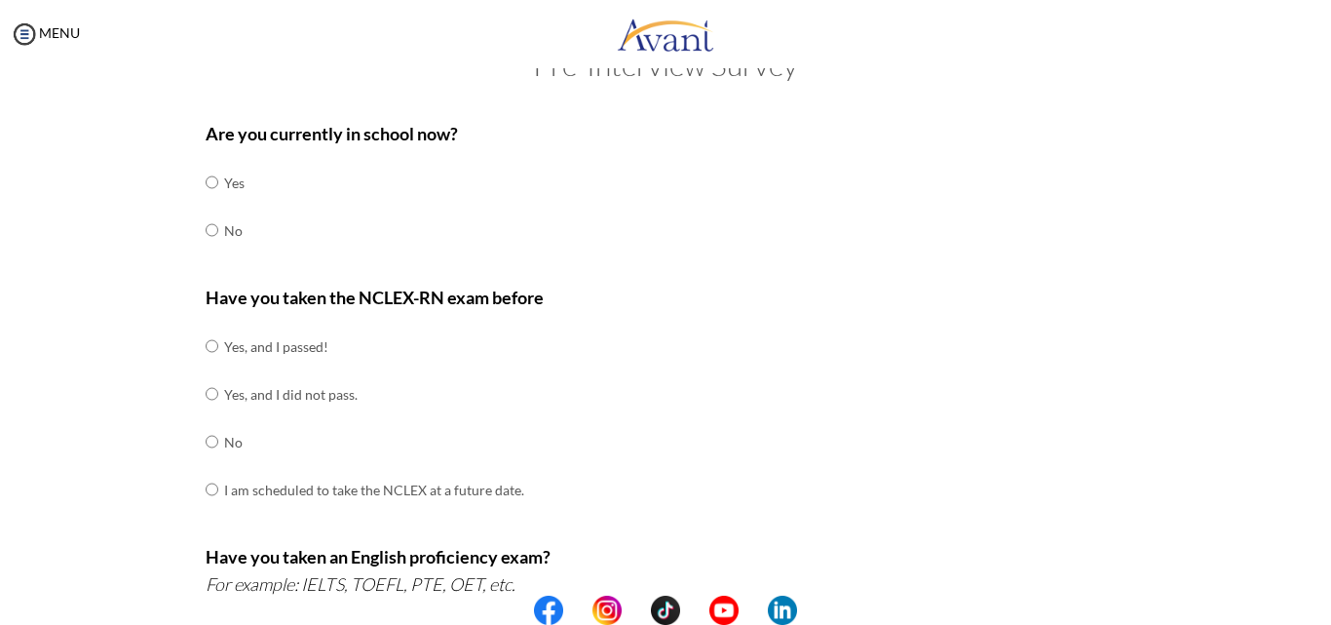
scroll to position [0, 0]
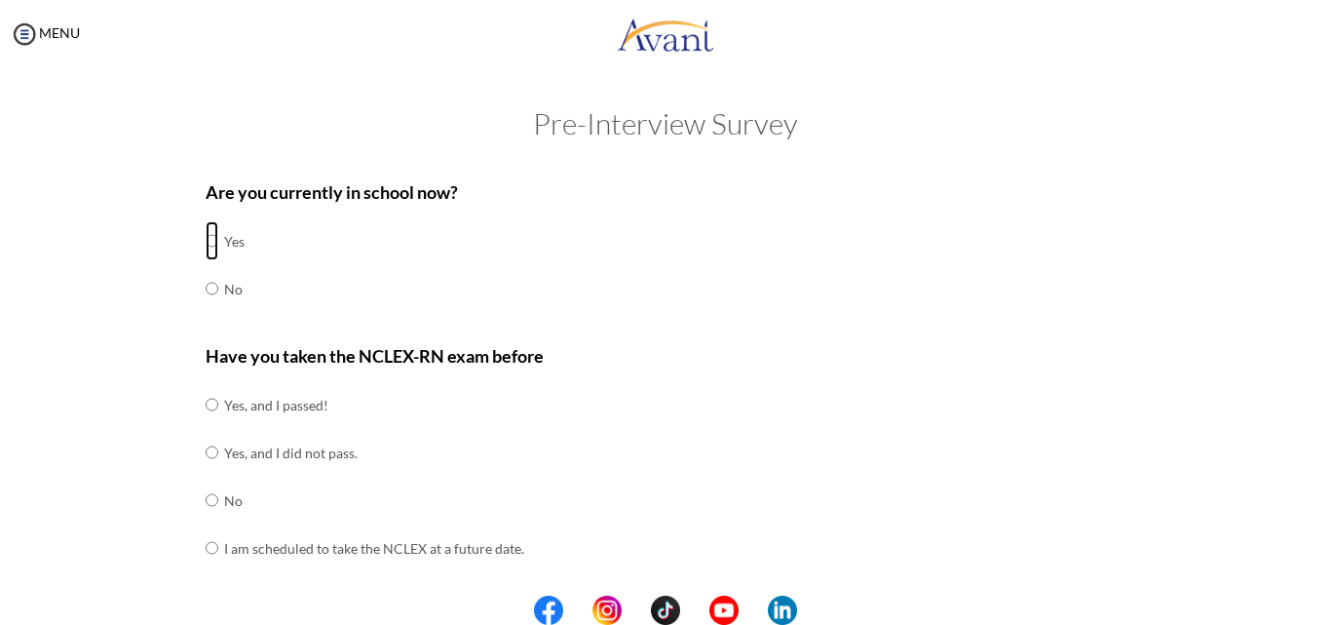
click at [206, 243] on input "radio" at bounding box center [212, 240] width 13 height 39
radio input "true"
click at [206, 291] on input "radio" at bounding box center [212, 288] width 13 height 39
radio input "true"
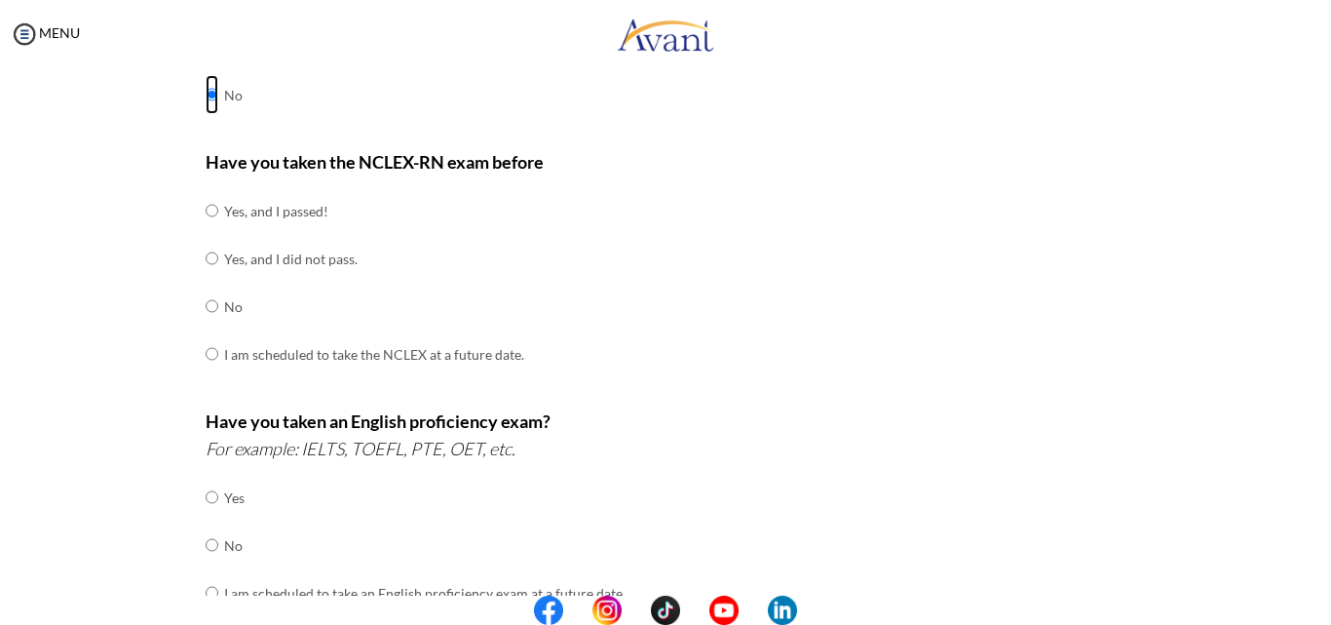
scroll to position [195, 0]
click at [206, 305] on input "radio" at bounding box center [212, 304] width 13 height 39
radio input "true"
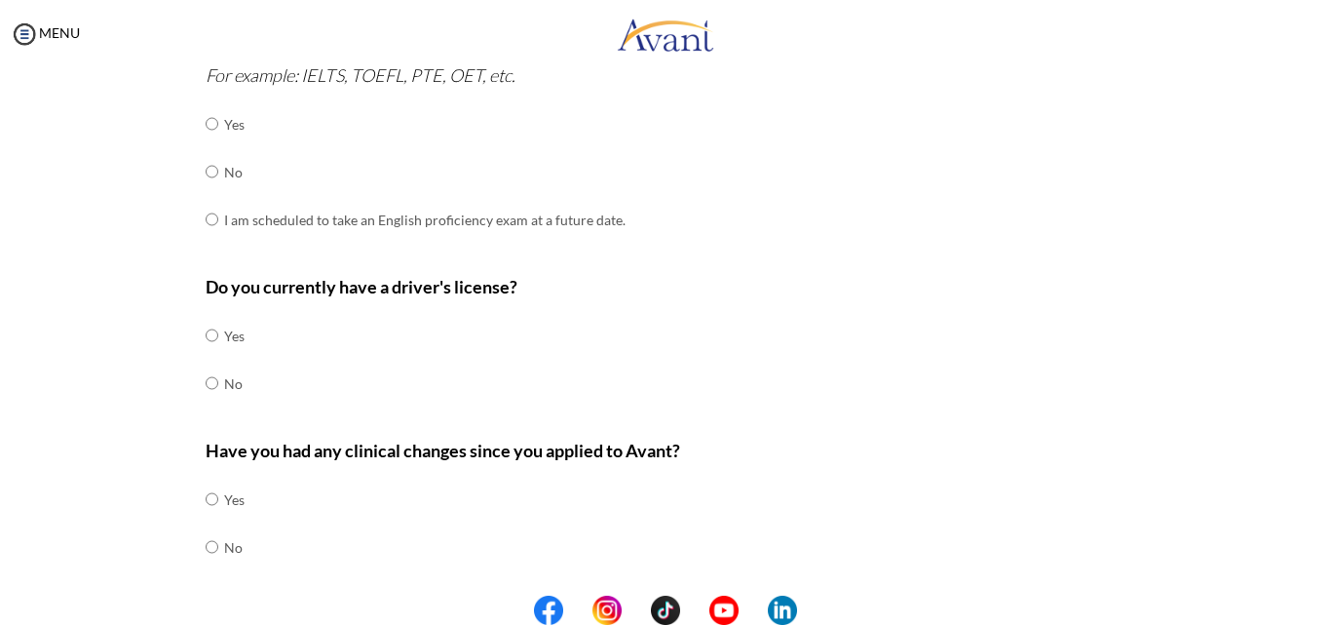
scroll to position [585, 0]
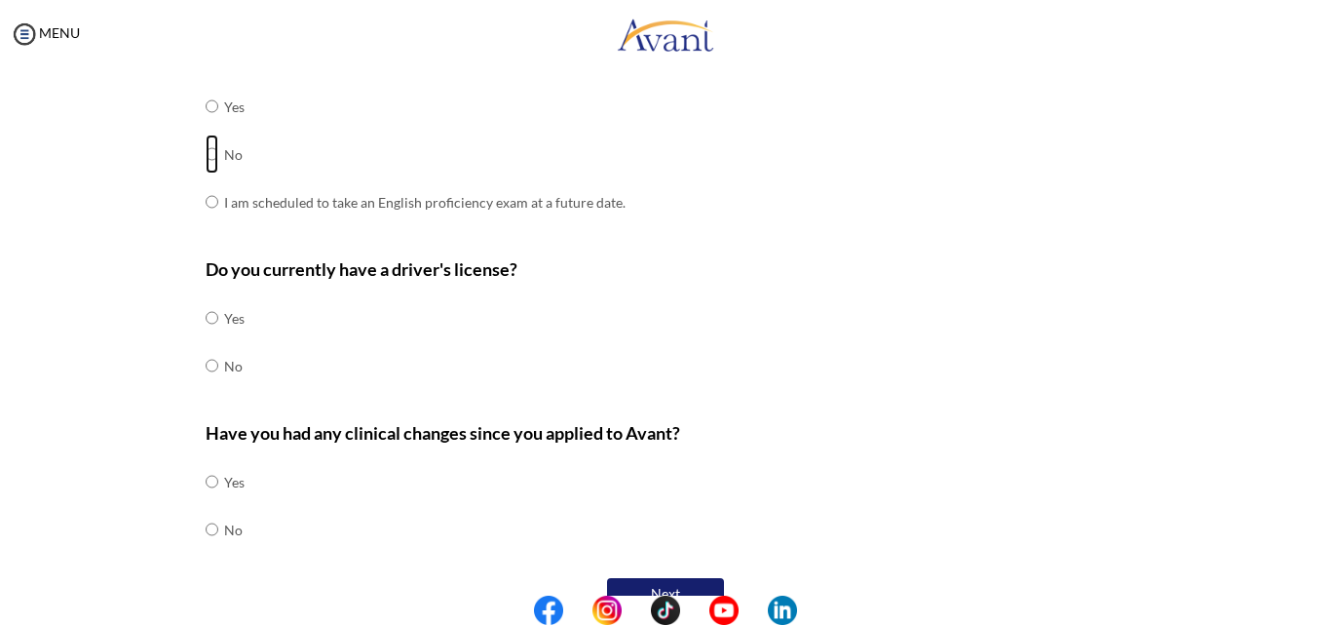
click at [206, 151] on input "radio" at bounding box center [212, 153] width 13 height 39
radio input "true"
click at [206, 361] on input "radio" at bounding box center [212, 365] width 13 height 39
radio input "true"
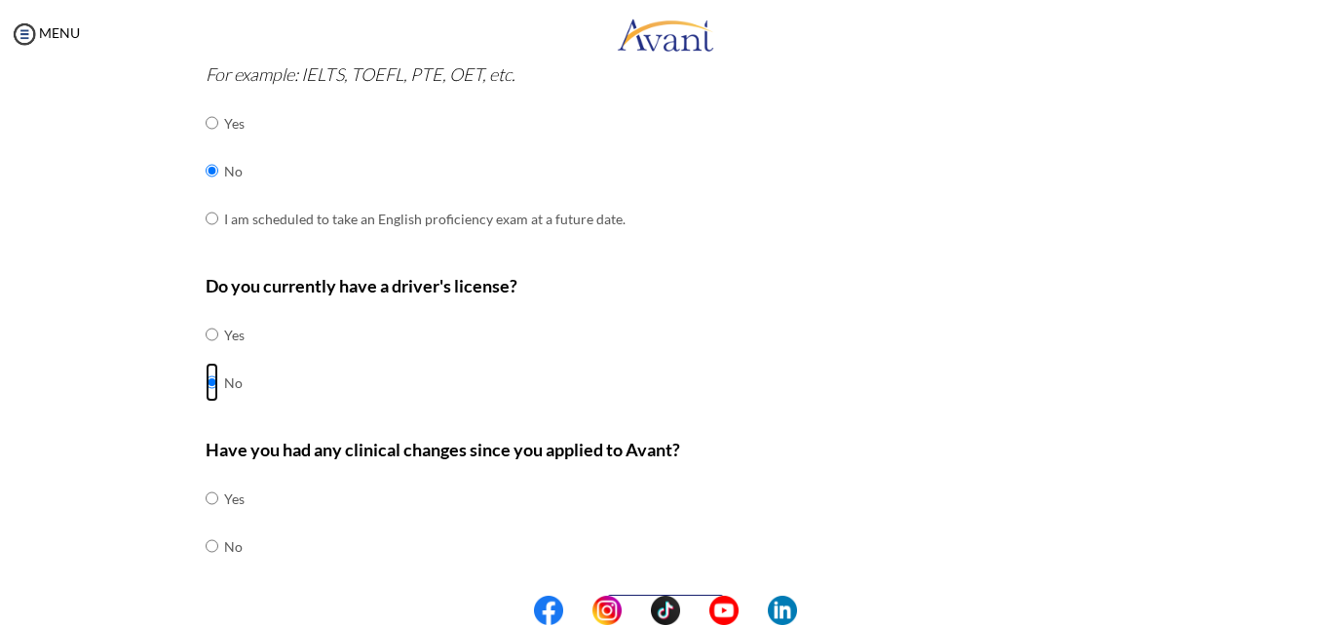
scroll to position [623, 0]
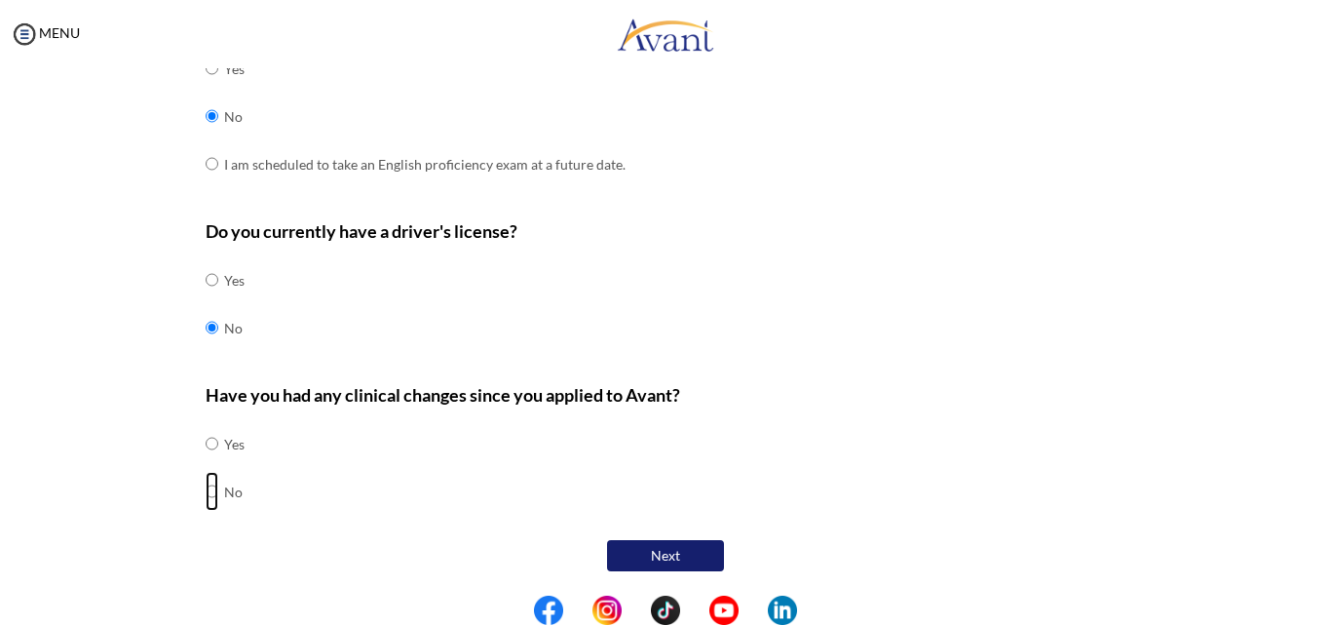
click at [206, 491] on input "radio" at bounding box center [212, 491] width 13 height 39
radio input "true"
click at [665, 551] on button "Next" at bounding box center [665, 555] width 117 height 31
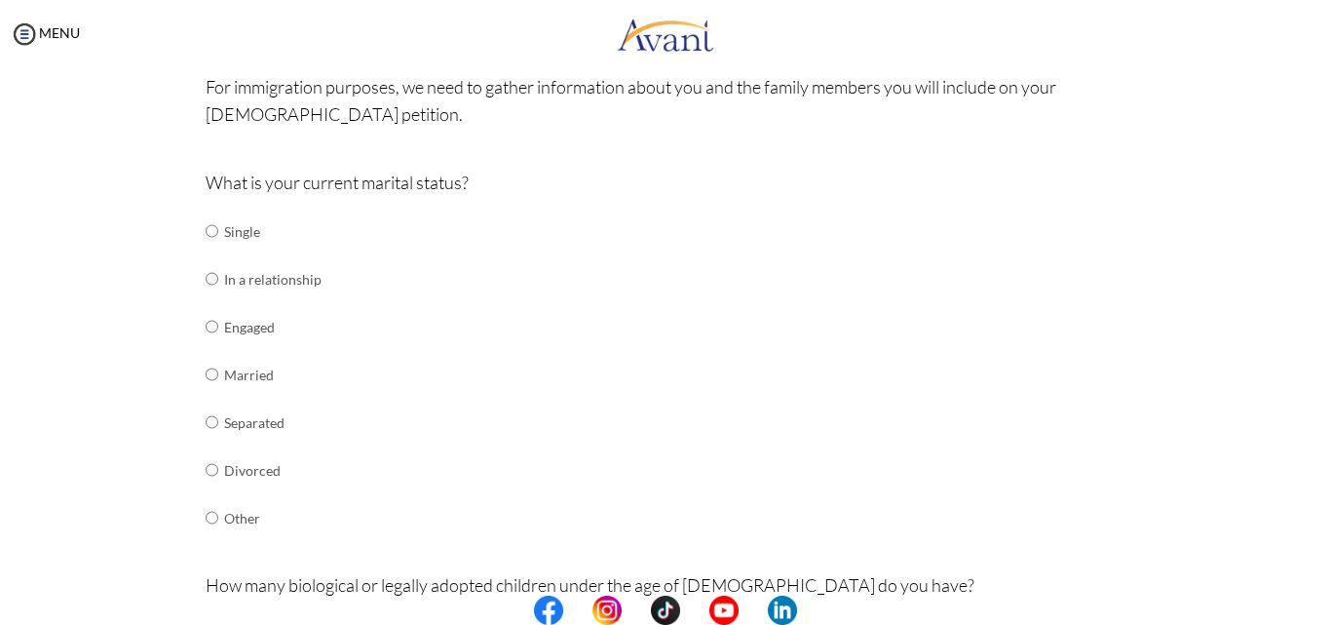
scroll to position [195, 0]
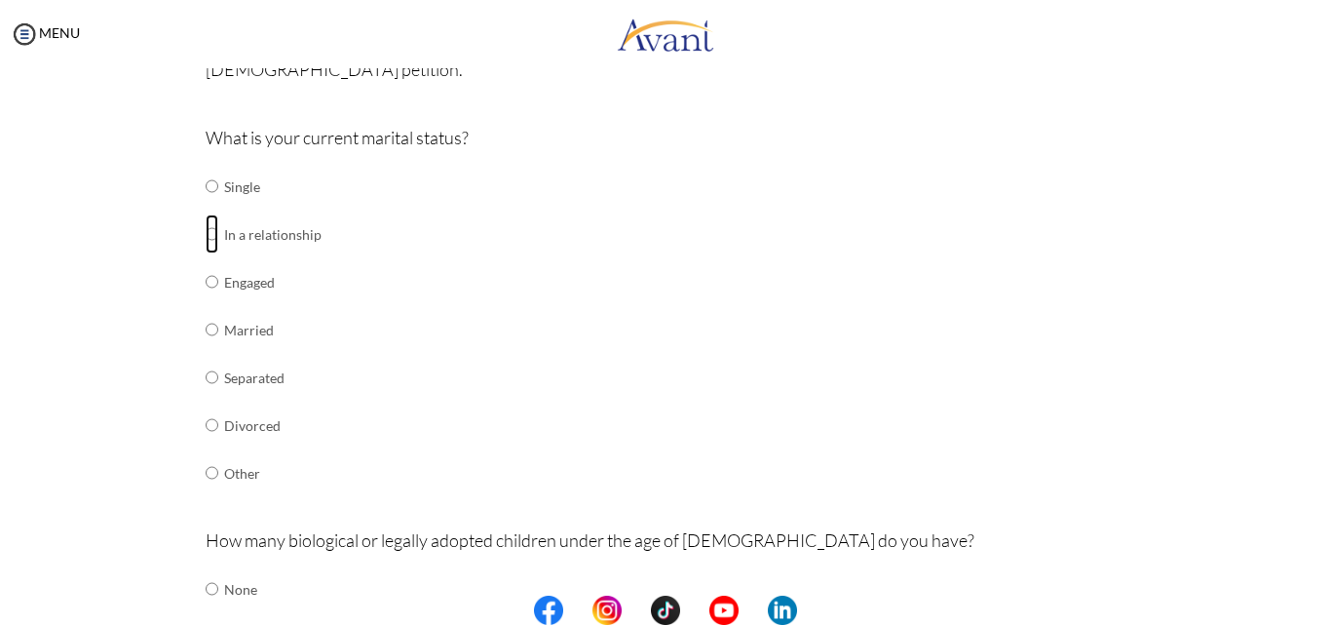
click at [208, 235] on input "radio" at bounding box center [212, 233] width 13 height 39
radio input "true"
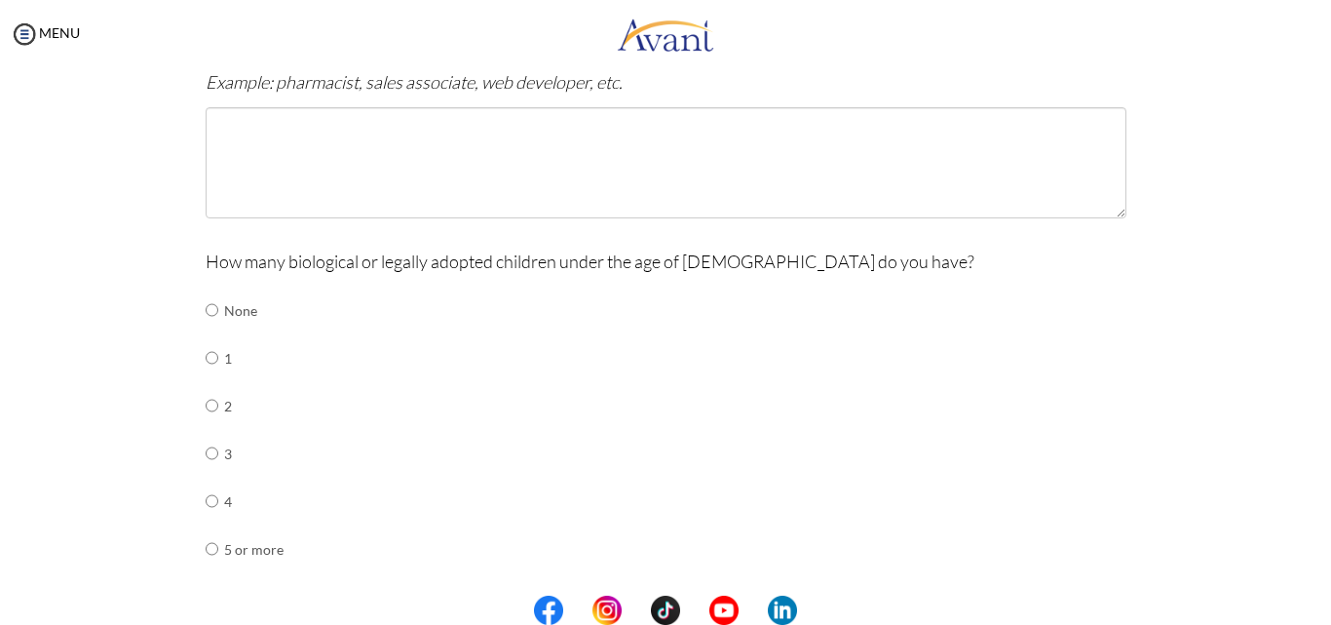
scroll to position [682, 0]
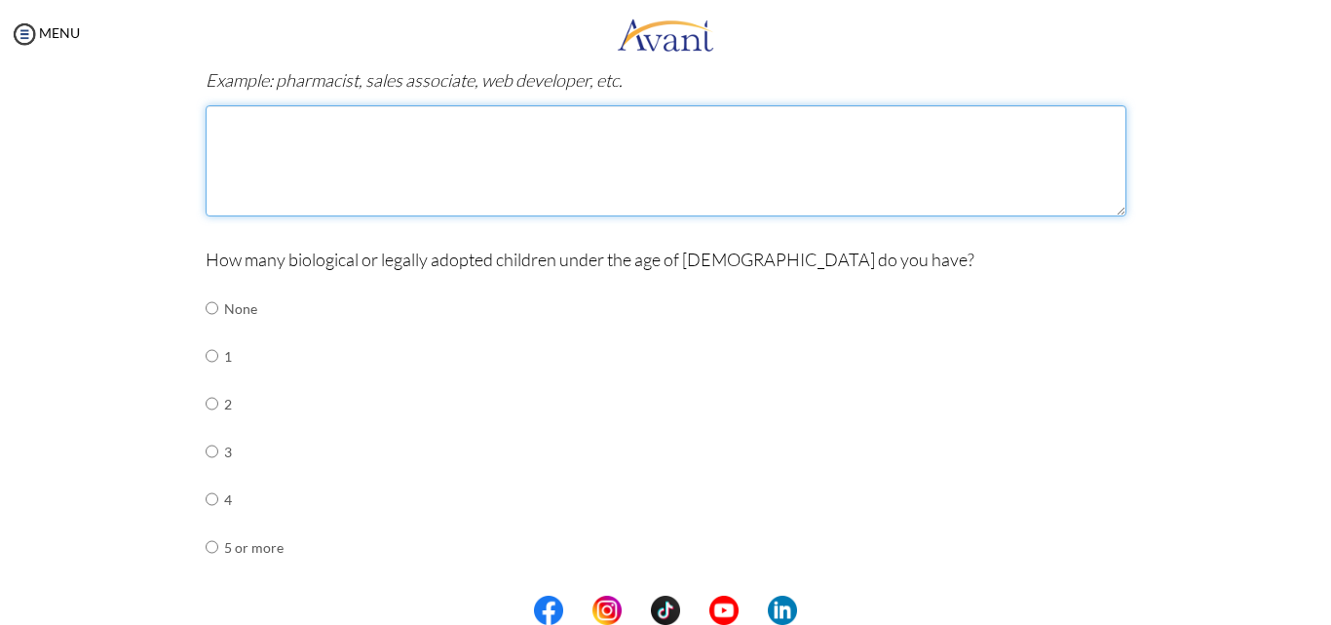
click at [249, 125] on textarea at bounding box center [666, 160] width 921 height 111
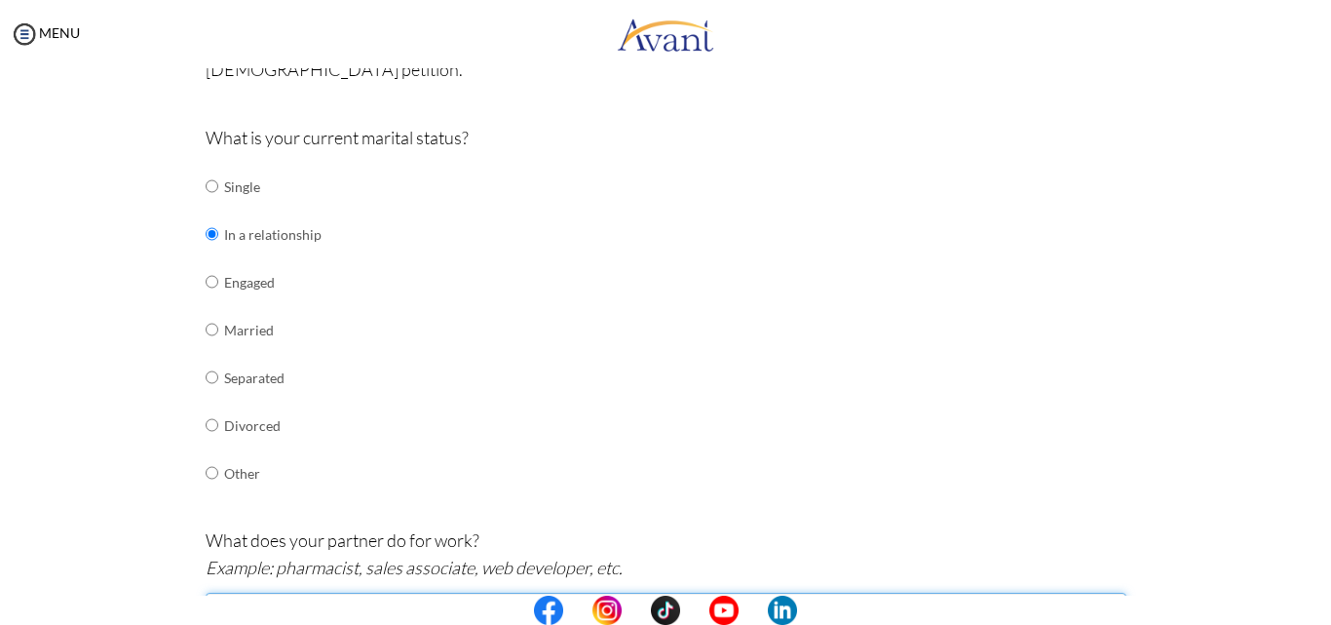
scroll to position [97, 0]
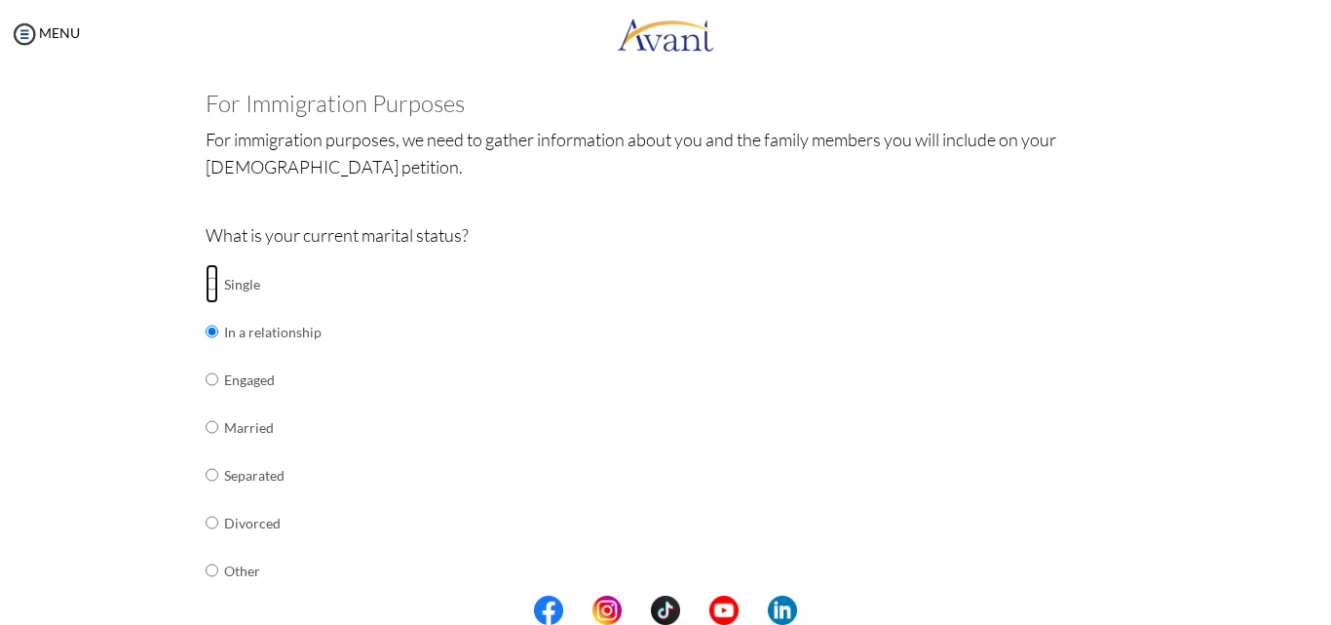
click at [206, 289] on input "radio" at bounding box center [212, 283] width 13 height 39
radio input "true"
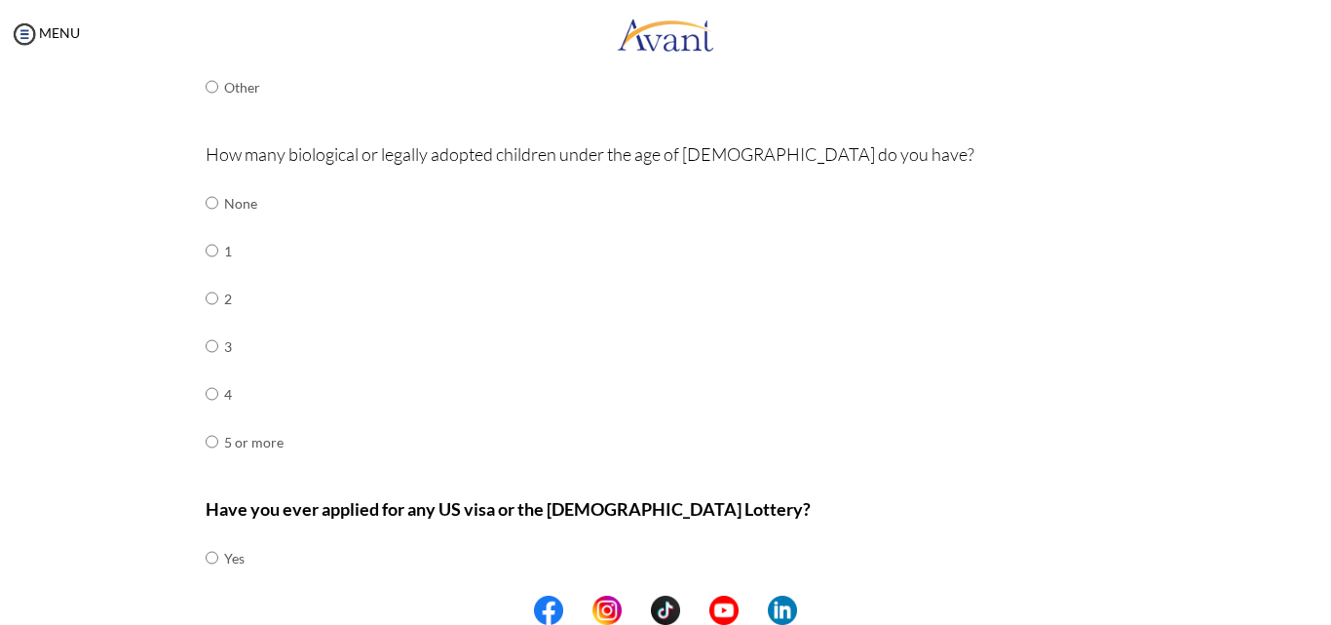
scroll to position [585, 0]
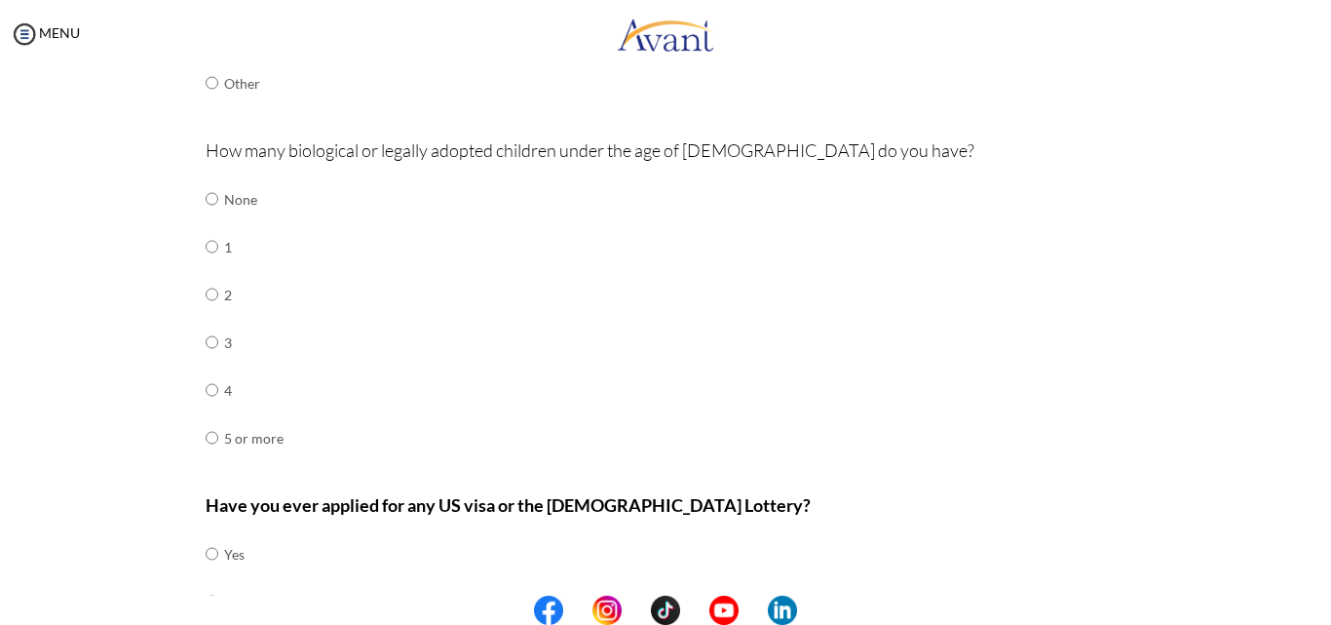
click at [195, 196] on div "Are you currently in school now? Yes No Have you taken the NCLEX-RN exam before…" at bounding box center [666, 135] width 950 height 1102
click at [206, 200] on input "radio" at bounding box center [212, 198] width 13 height 39
radio input "true"
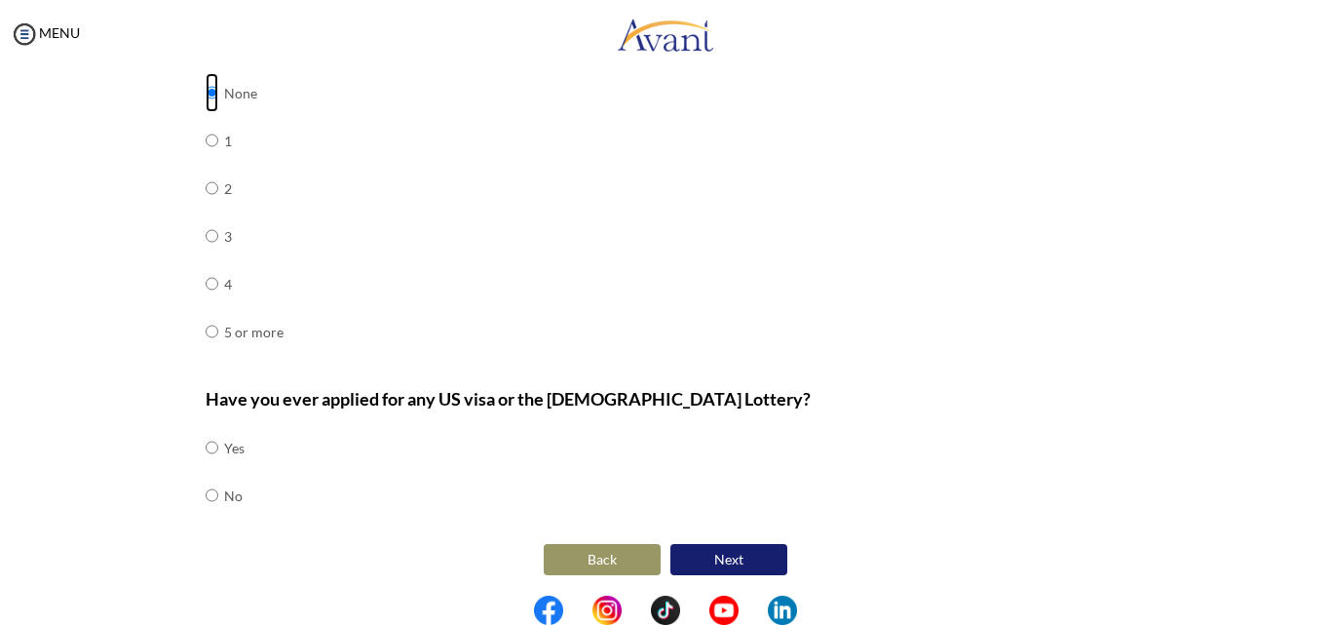
scroll to position [695, 0]
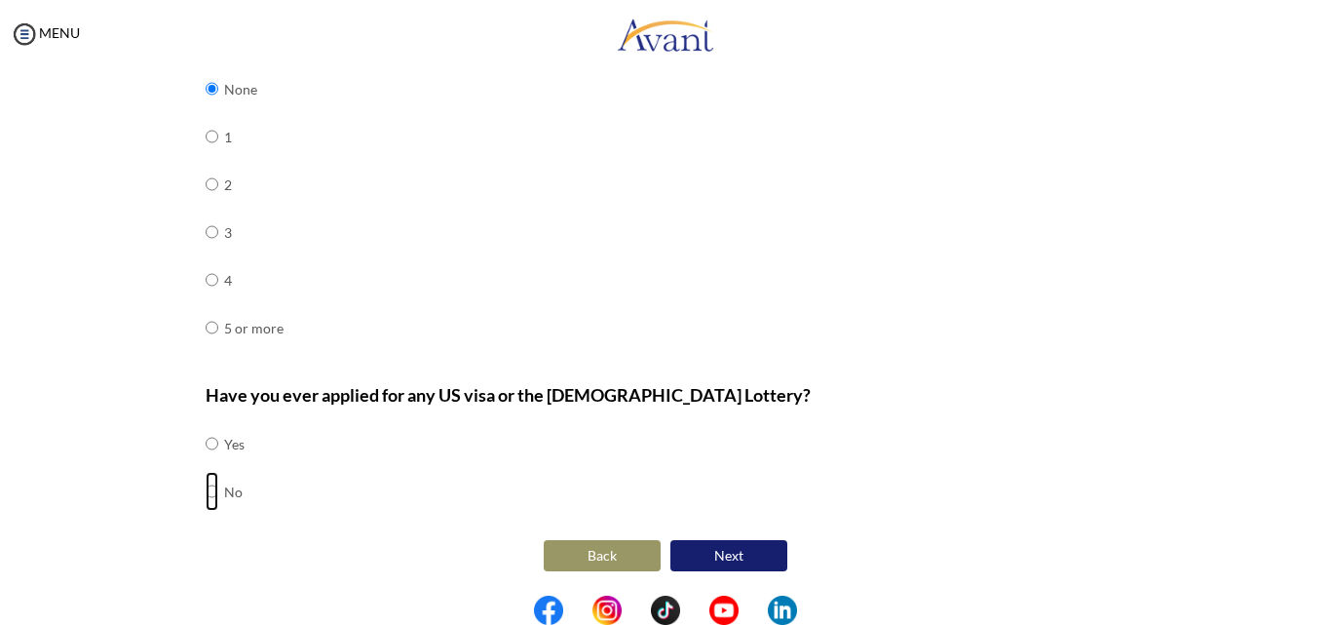
click at [209, 491] on input "radio" at bounding box center [212, 491] width 13 height 39
radio input "true"
click at [707, 554] on button "Next" at bounding box center [728, 555] width 117 height 31
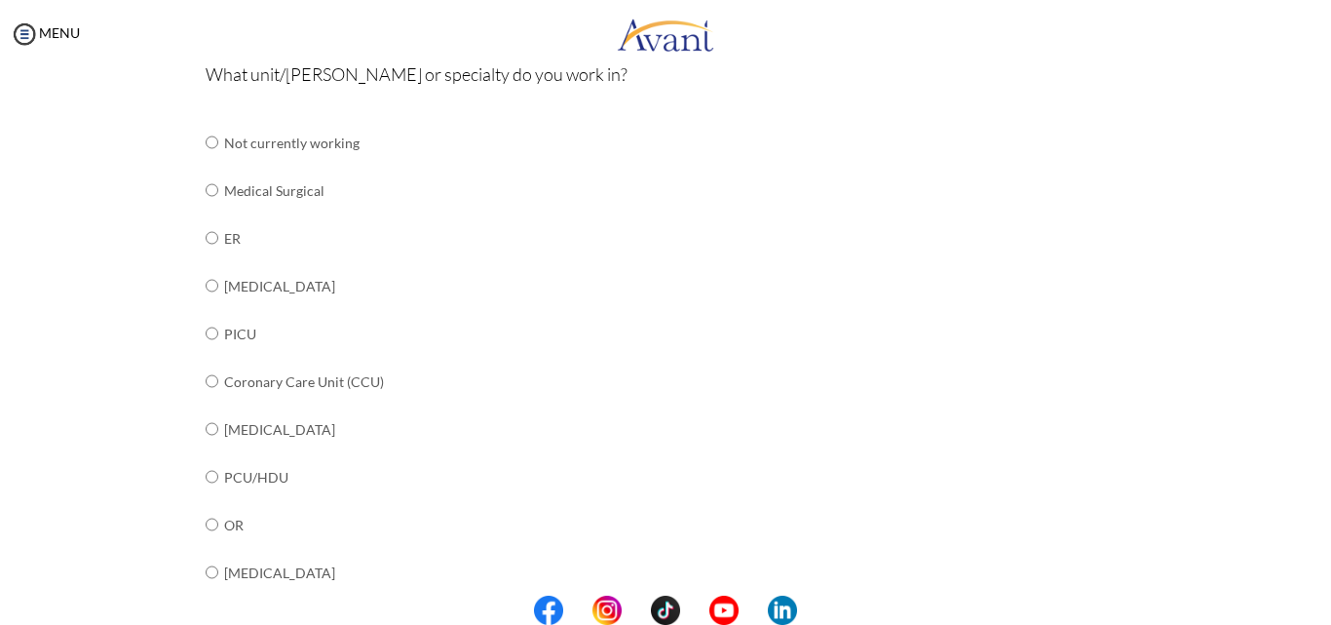
scroll to position [234, 0]
click at [209, 188] on input "radio" at bounding box center [212, 187] width 13 height 39
radio input "true"
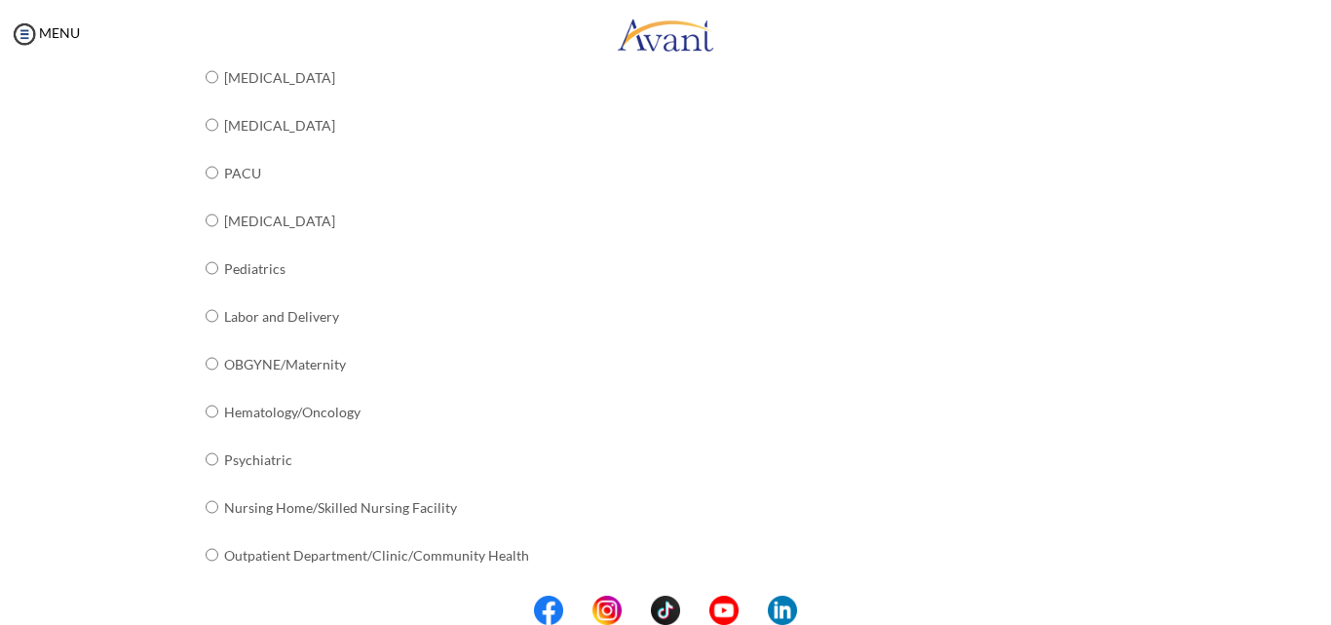
scroll to position [789, 0]
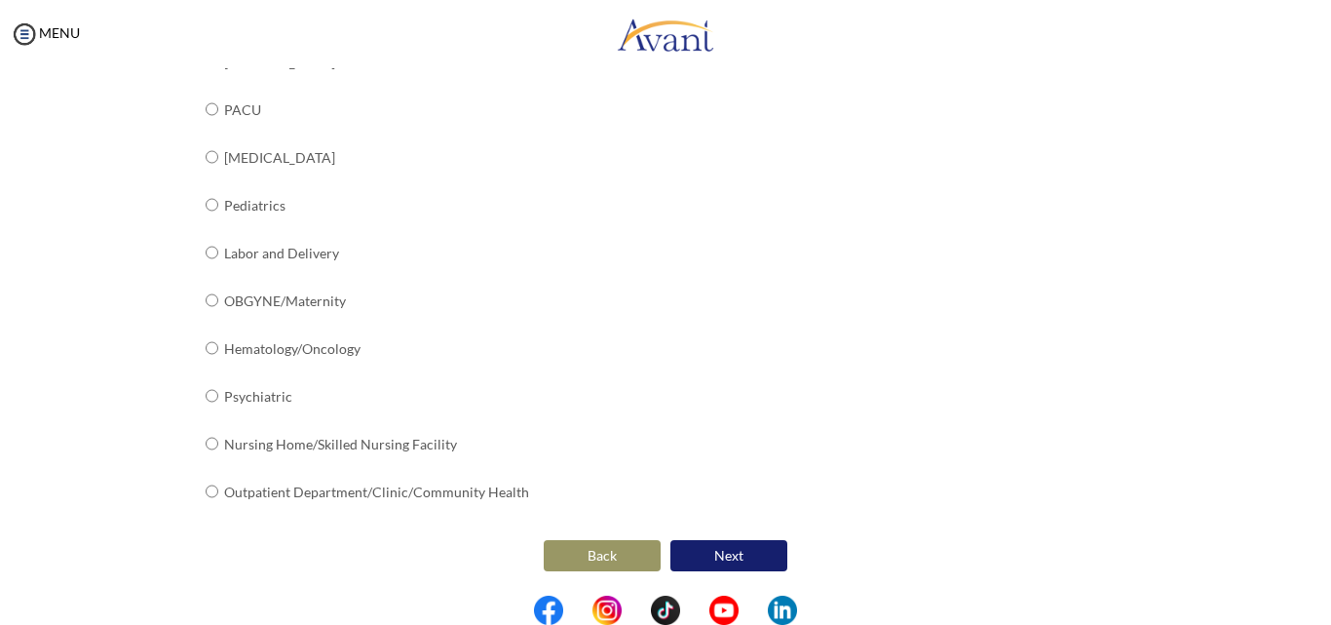
click at [709, 552] on button "Next" at bounding box center [728, 555] width 117 height 31
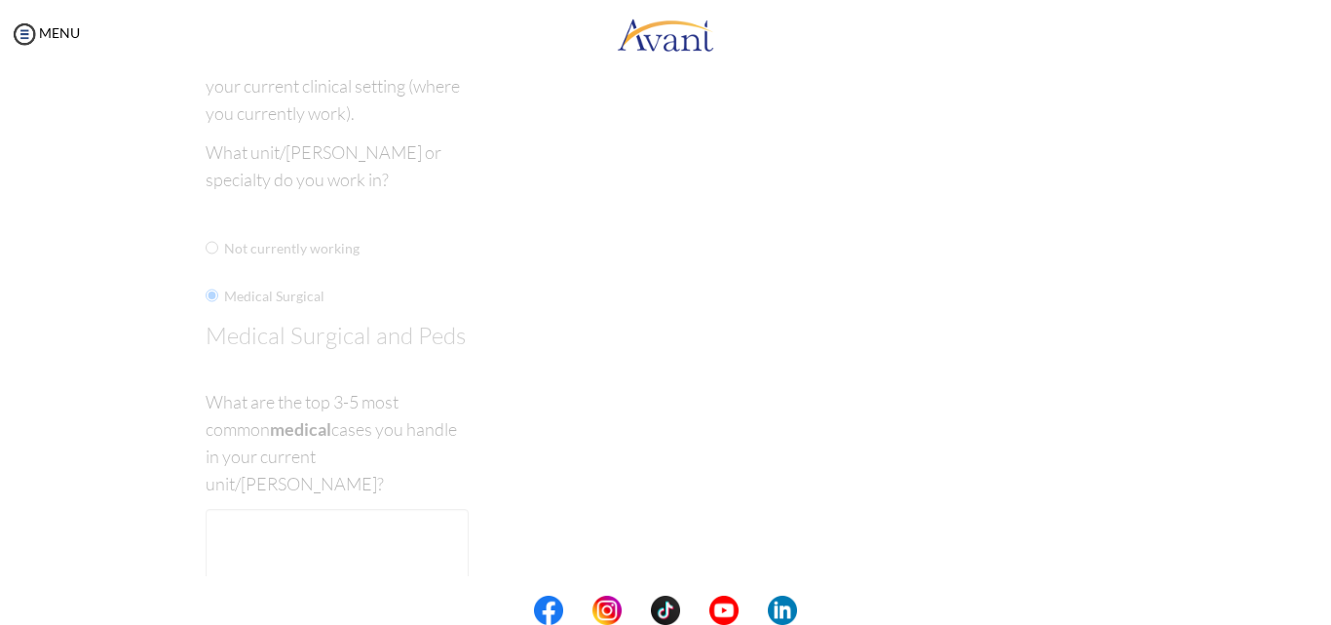
scroll to position [39, 0]
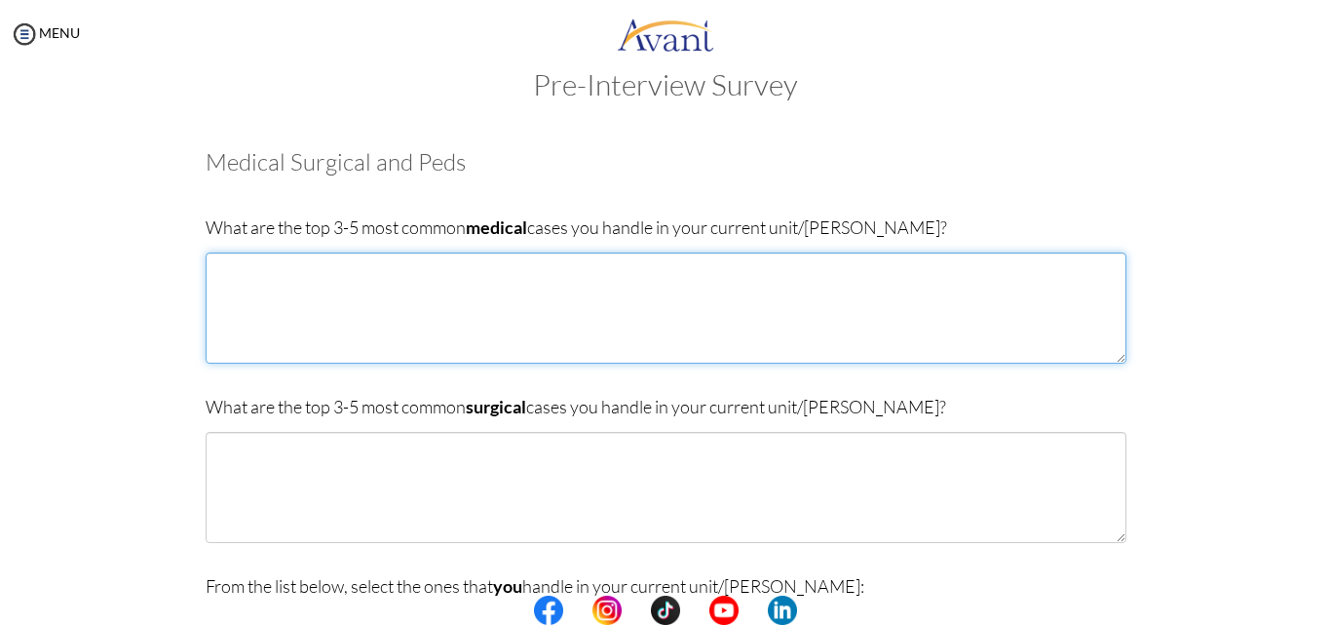
click at [356, 285] on textarea at bounding box center [666, 307] width 921 height 111
type textarea "d"
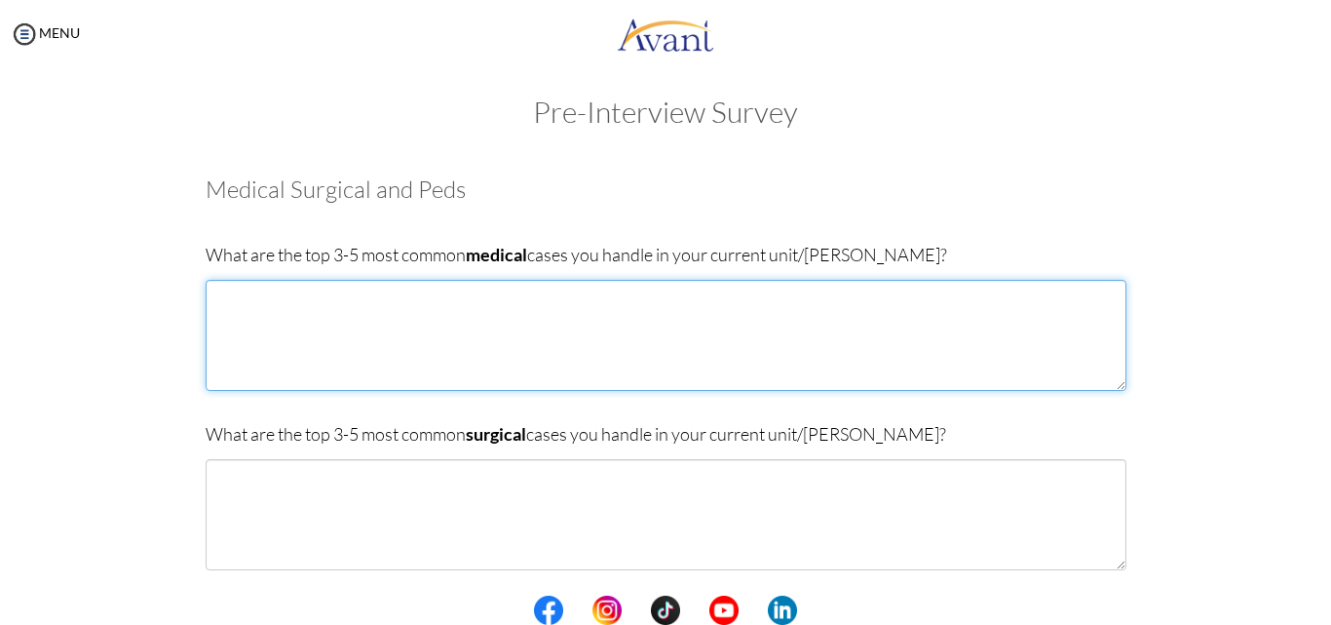
scroll to position [0, 0]
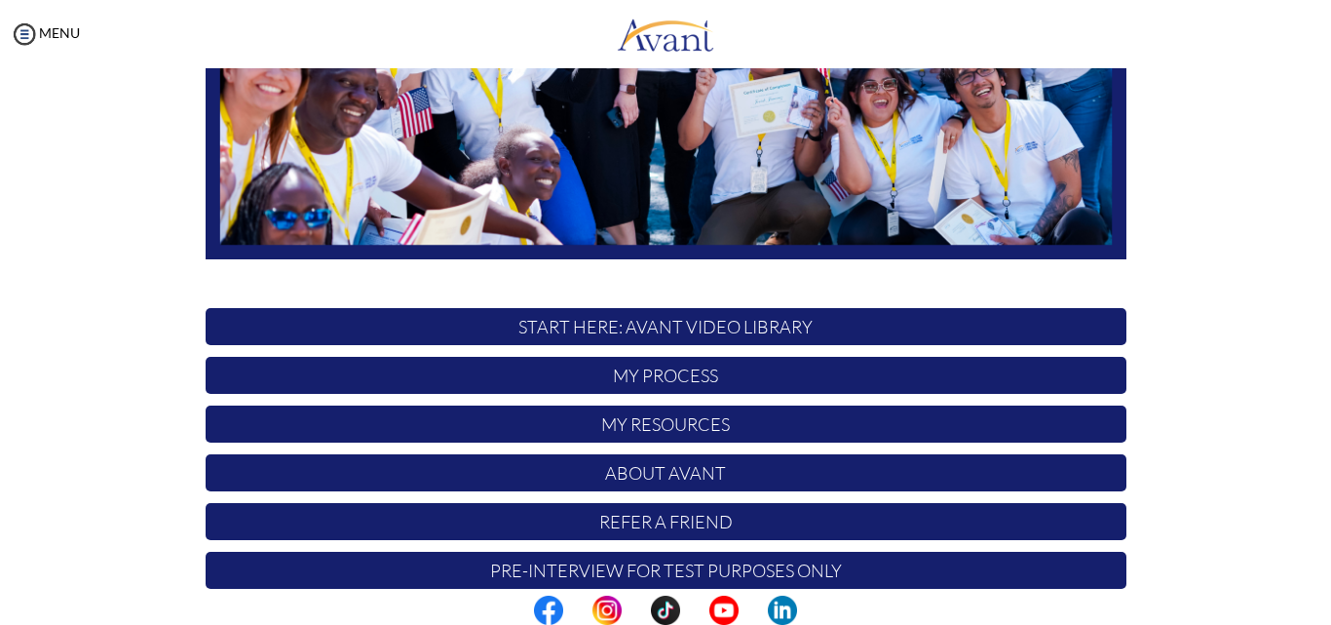
scroll to position [458, 0]
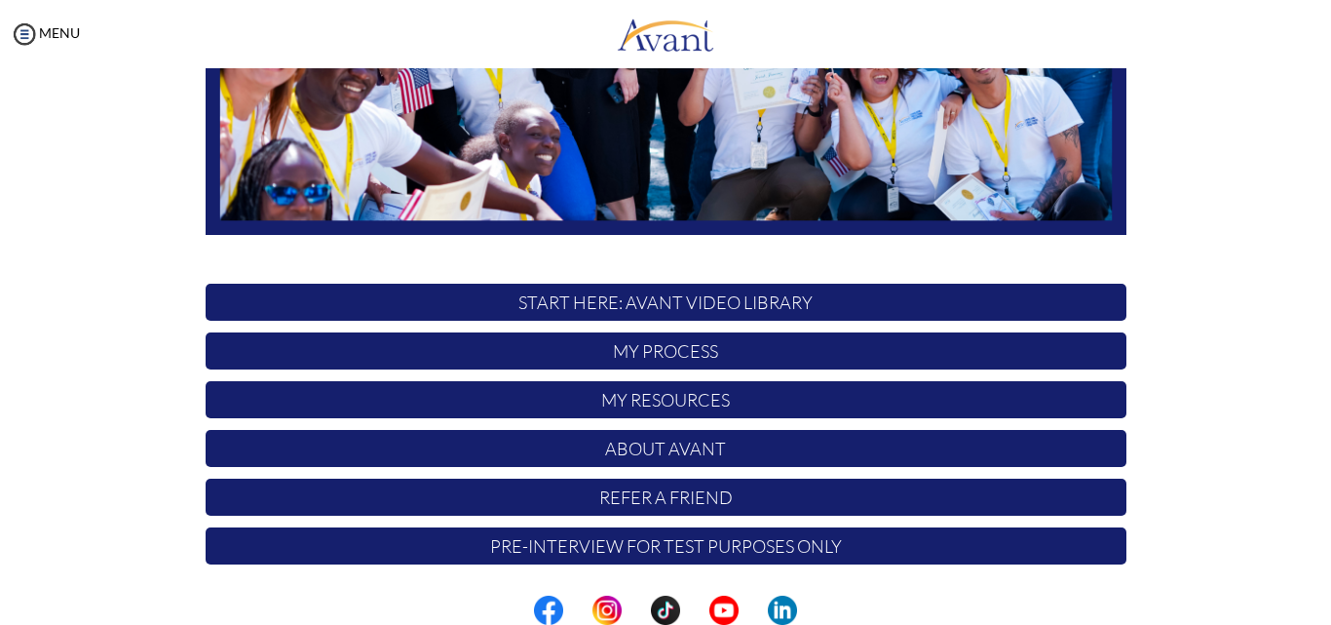
click at [521, 546] on p "Pre-Interview for test purposes only" at bounding box center [666, 545] width 921 height 37
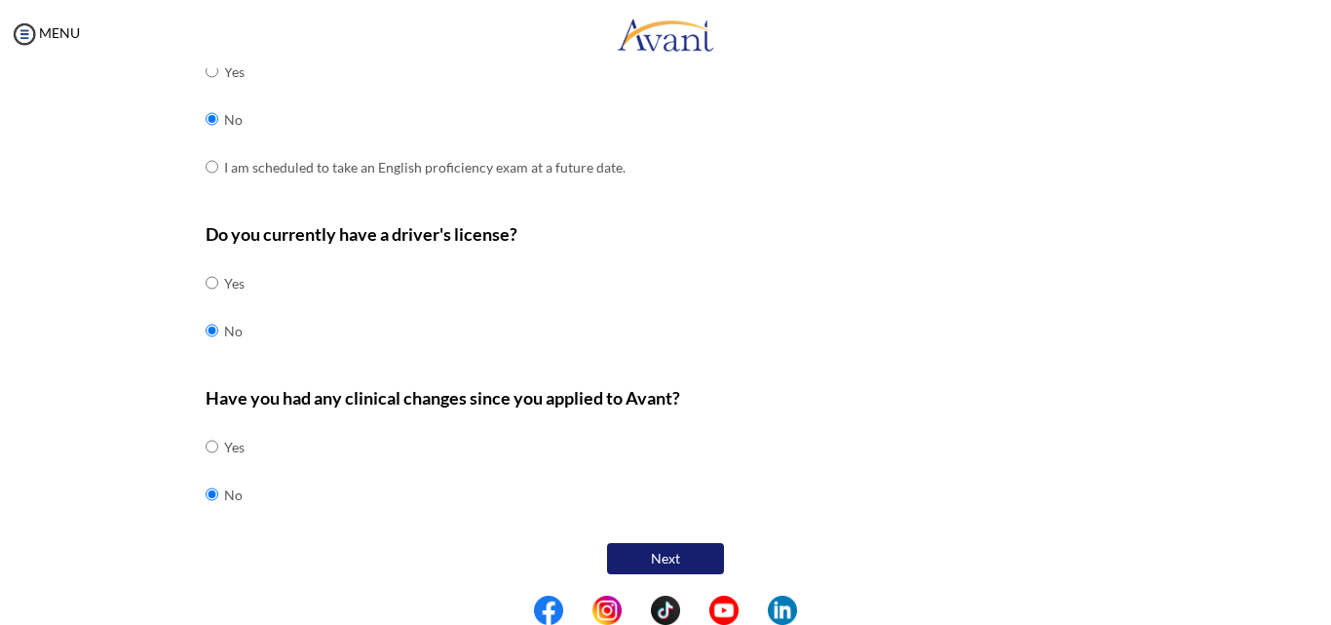
scroll to position [623, 0]
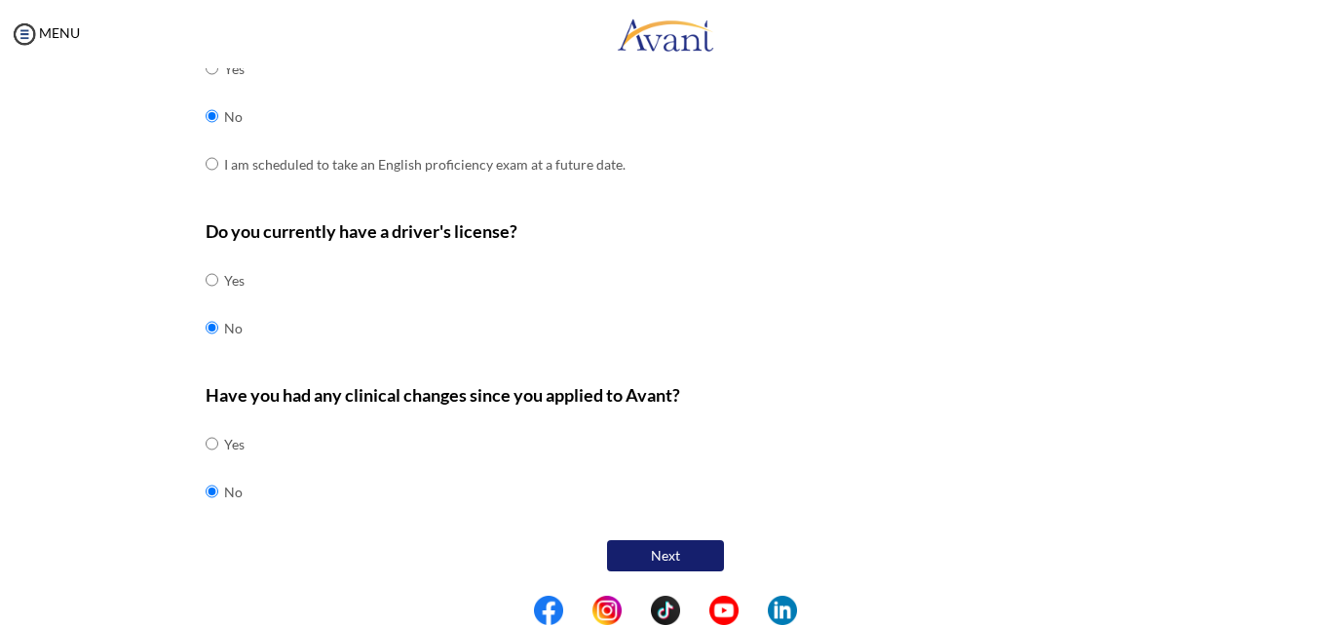
click at [671, 554] on button "Next" at bounding box center [665, 555] width 117 height 31
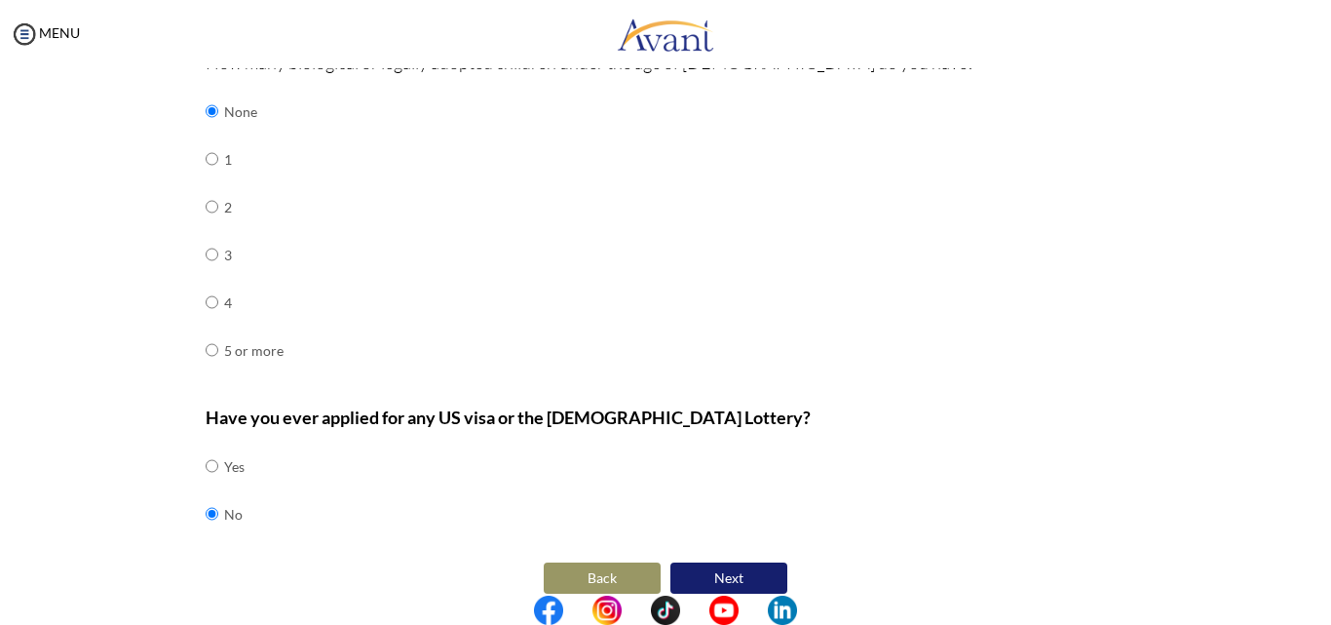
scroll to position [695, 0]
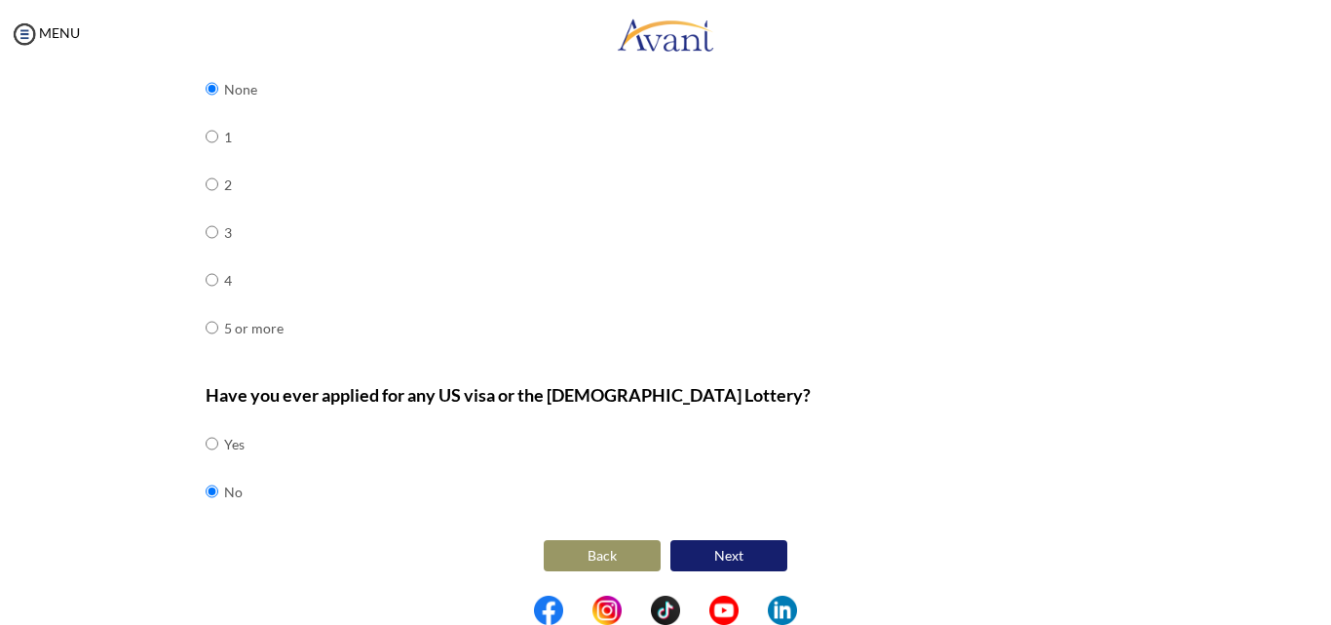
click at [748, 560] on button "Next" at bounding box center [728, 555] width 117 height 31
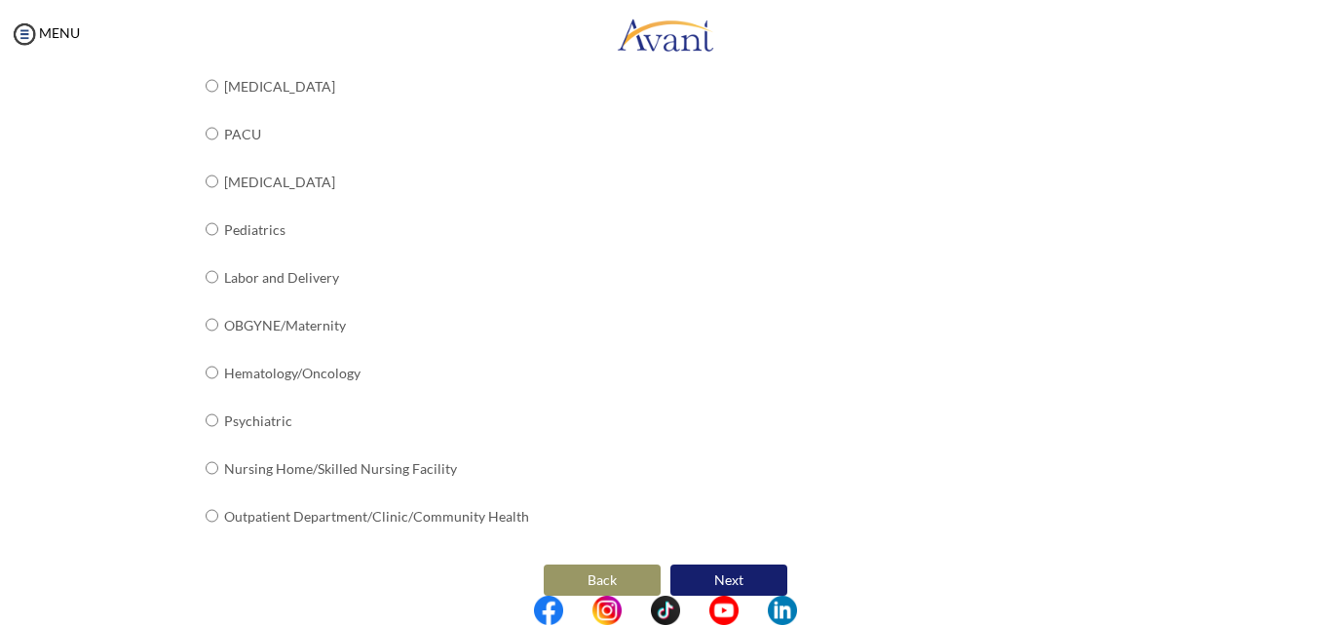
scroll to position [789, 0]
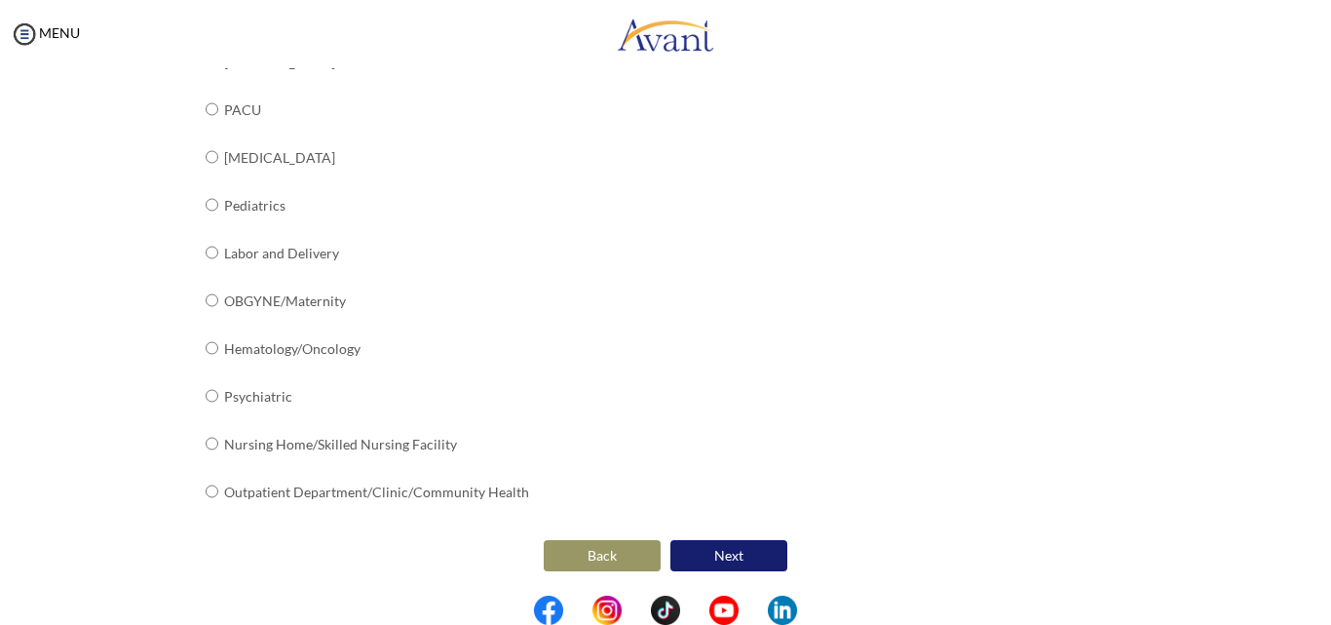
click at [706, 560] on button "Next" at bounding box center [728, 555] width 117 height 31
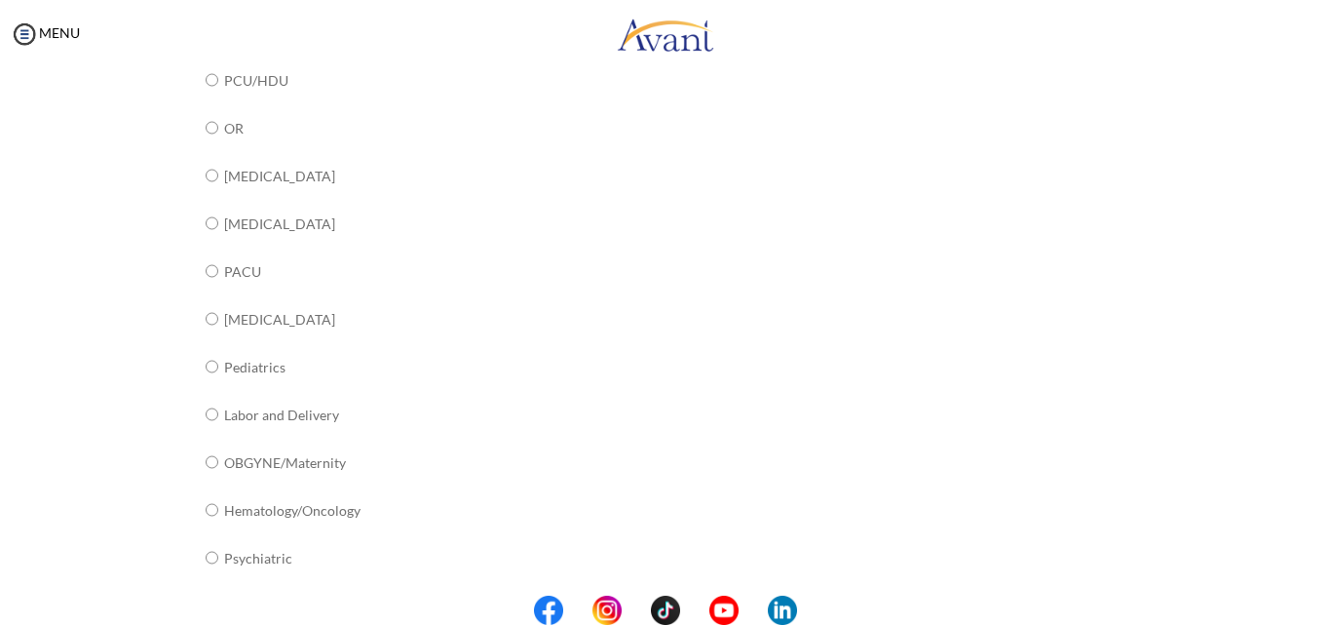
scroll to position [0, 0]
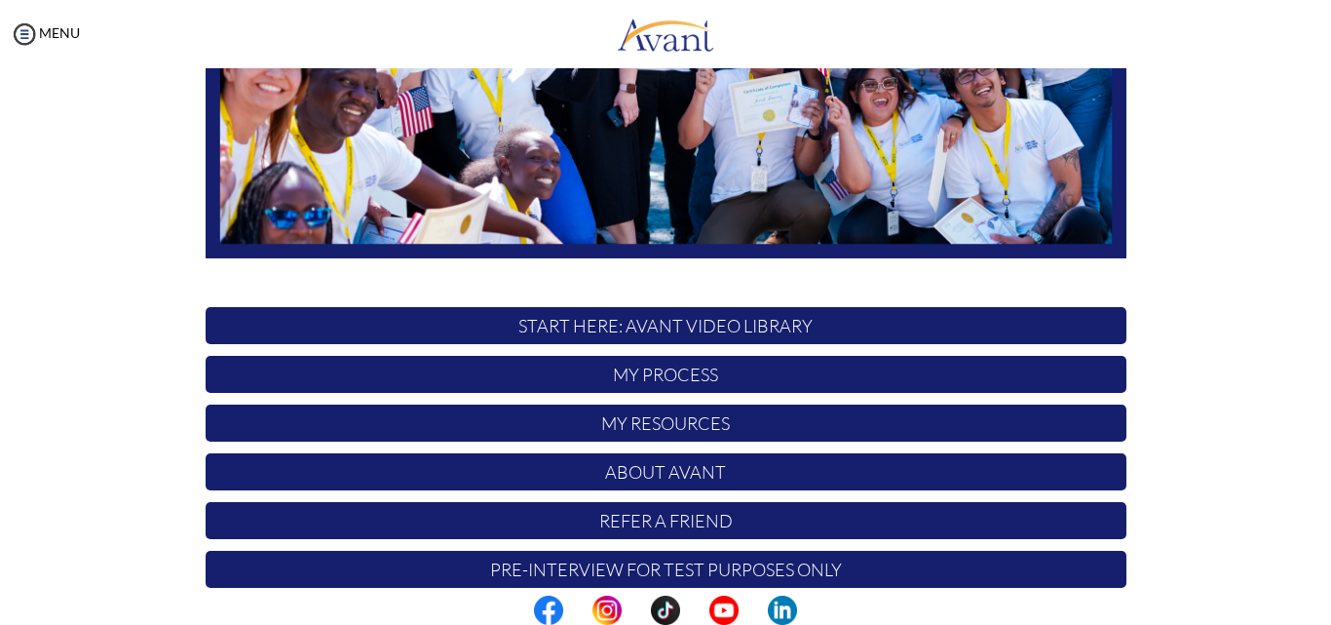
scroll to position [458, 0]
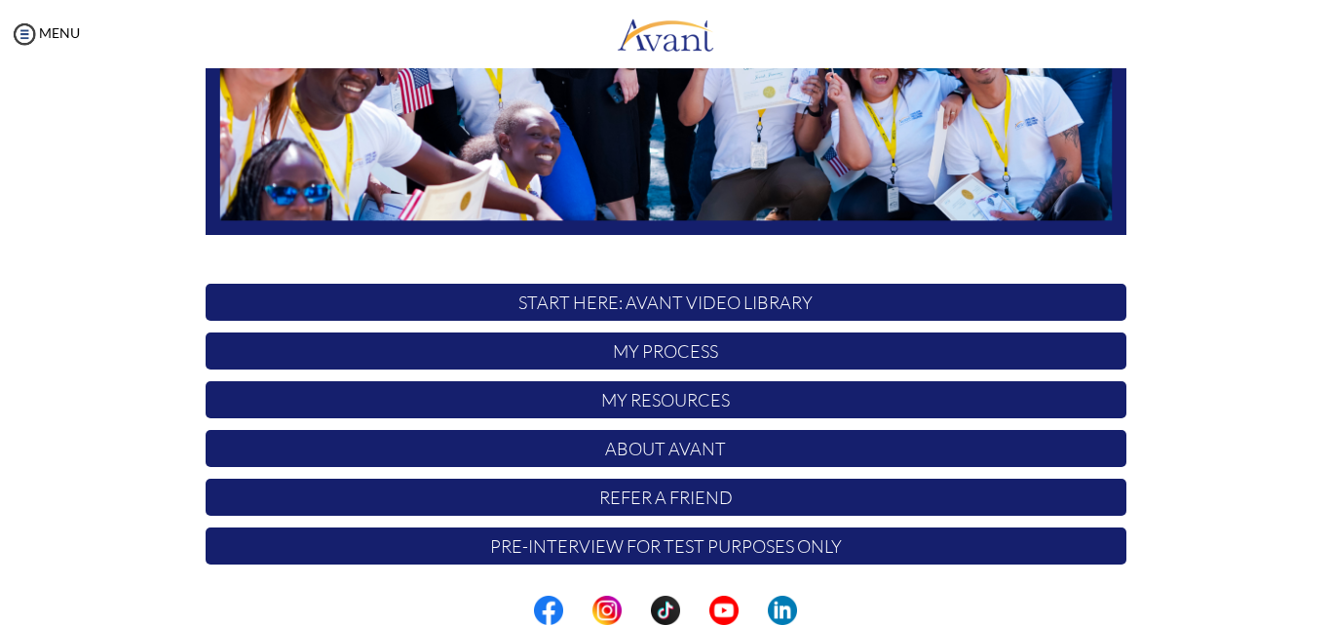
click at [590, 539] on p "Pre-Interview for test purposes only" at bounding box center [666, 545] width 921 height 37
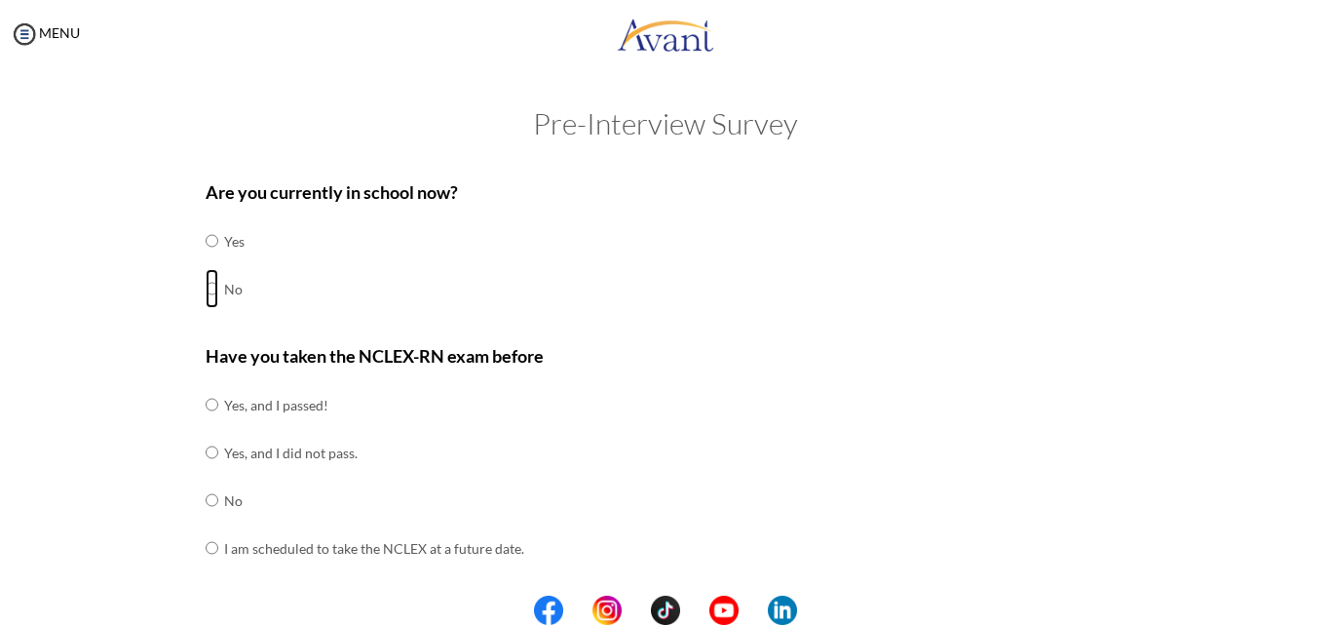
click at [206, 285] on input "radio" at bounding box center [212, 288] width 13 height 39
radio input "true"
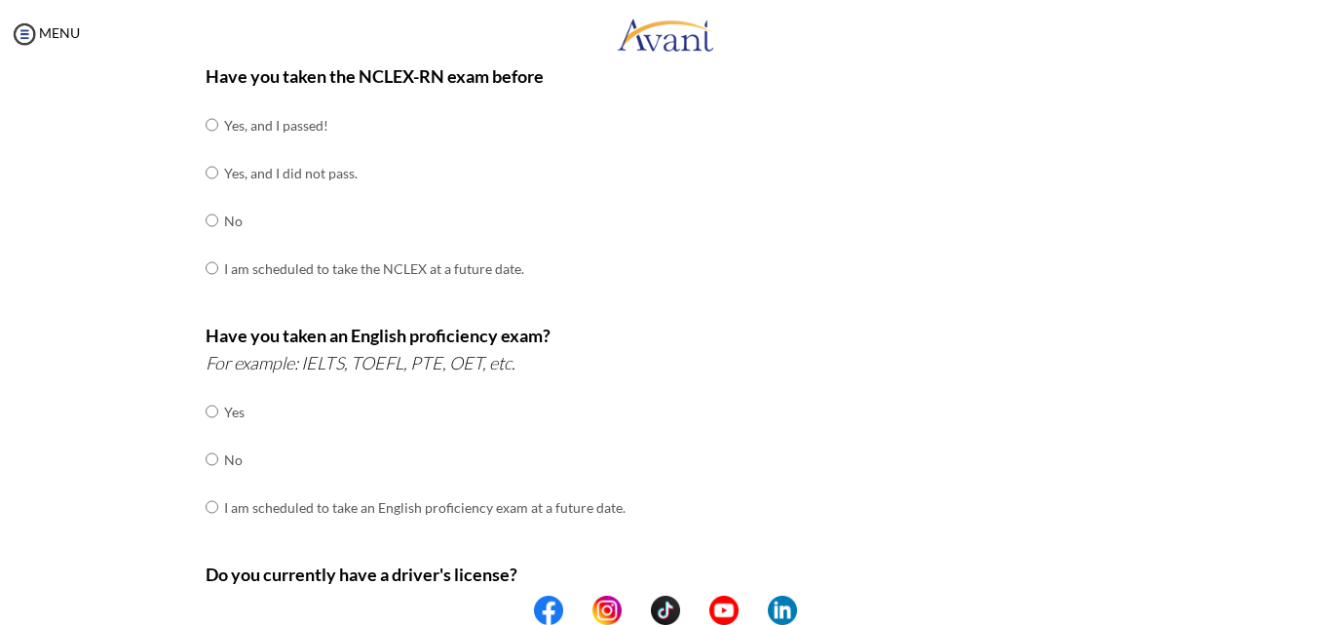
scroll to position [292, 0]
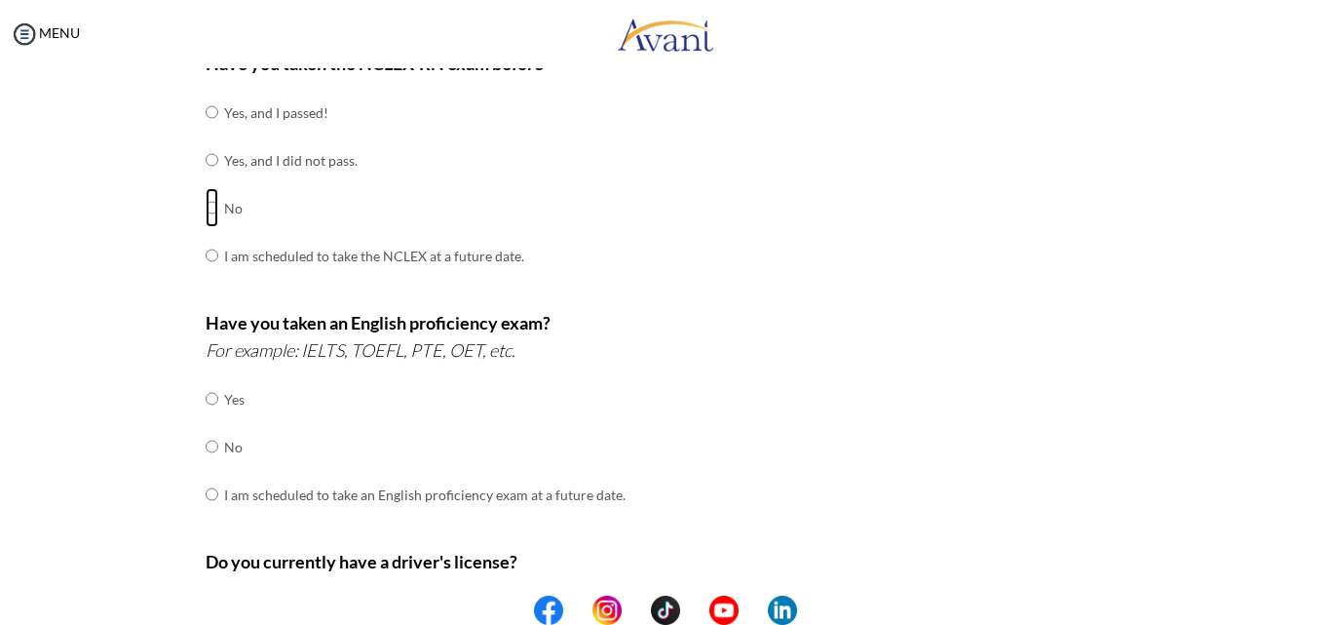
click at [206, 210] on input "radio" at bounding box center [212, 207] width 13 height 39
radio input "true"
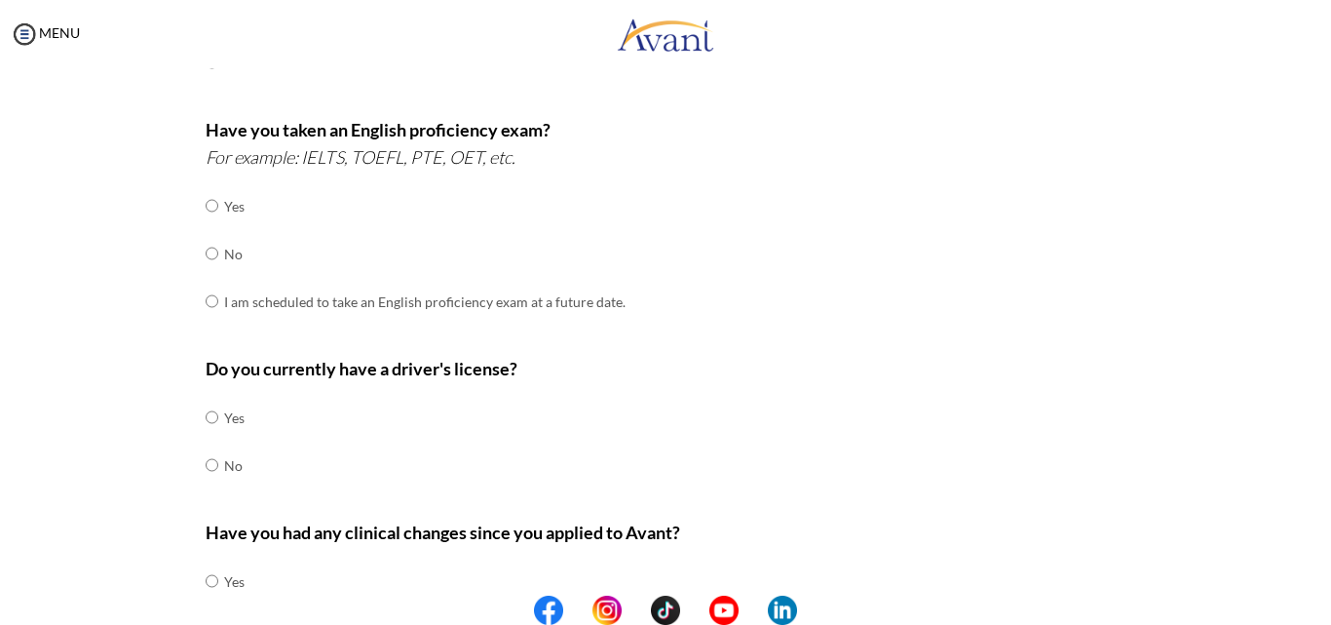
scroll to position [487, 0]
click at [206, 245] on input "radio" at bounding box center [212, 251] width 13 height 39
radio input "true"
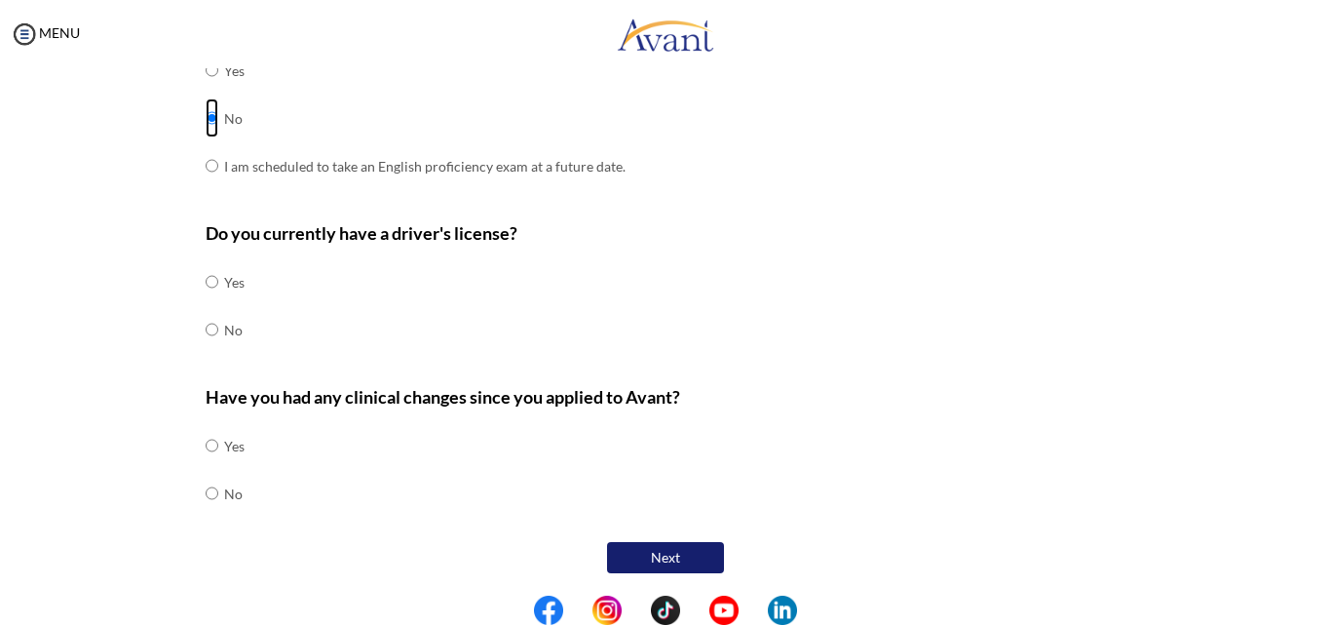
scroll to position [623, 0]
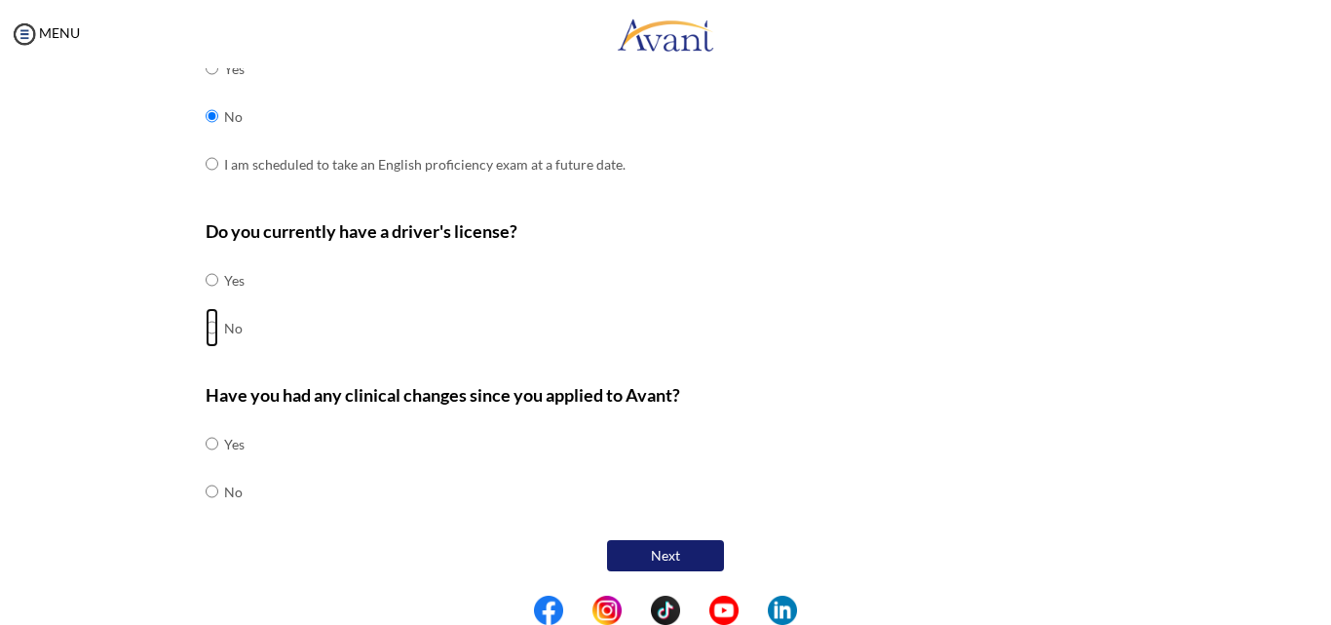
click at [206, 325] on input "radio" at bounding box center [212, 327] width 13 height 39
radio input "true"
click at [206, 488] on input "radio" at bounding box center [212, 491] width 13 height 39
radio input "true"
click at [640, 556] on button "Next" at bounding box center [665, 555] width 117 height 31
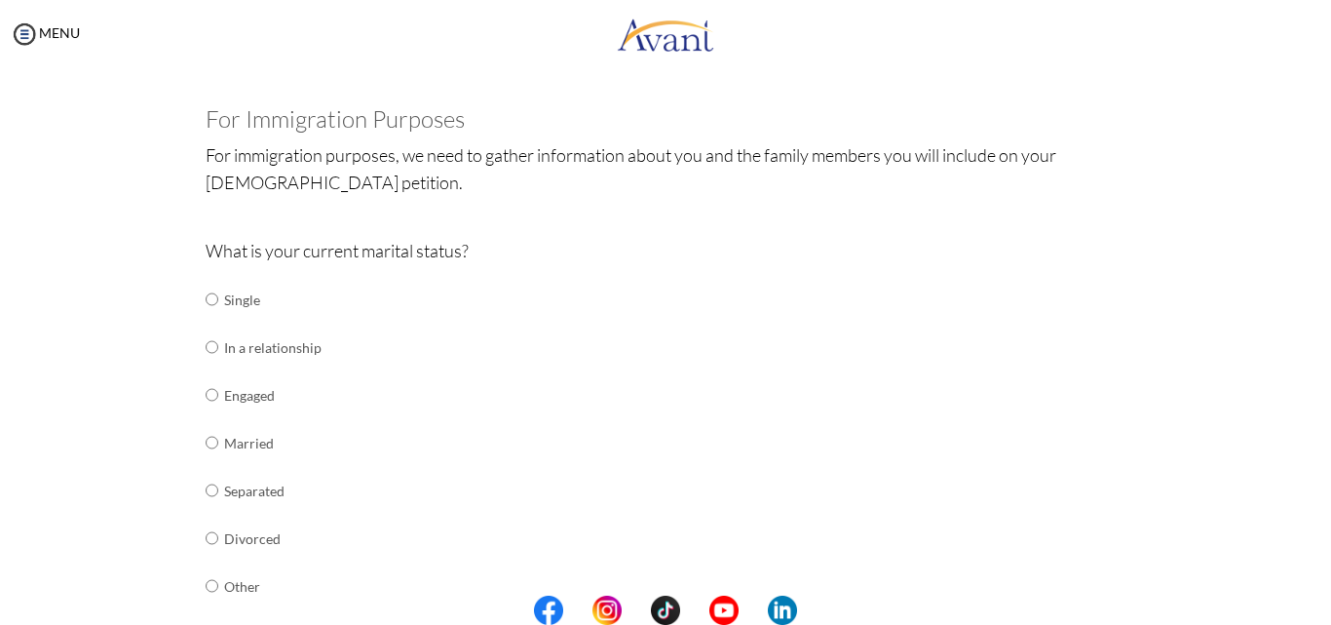
scroll to position [39, 0]
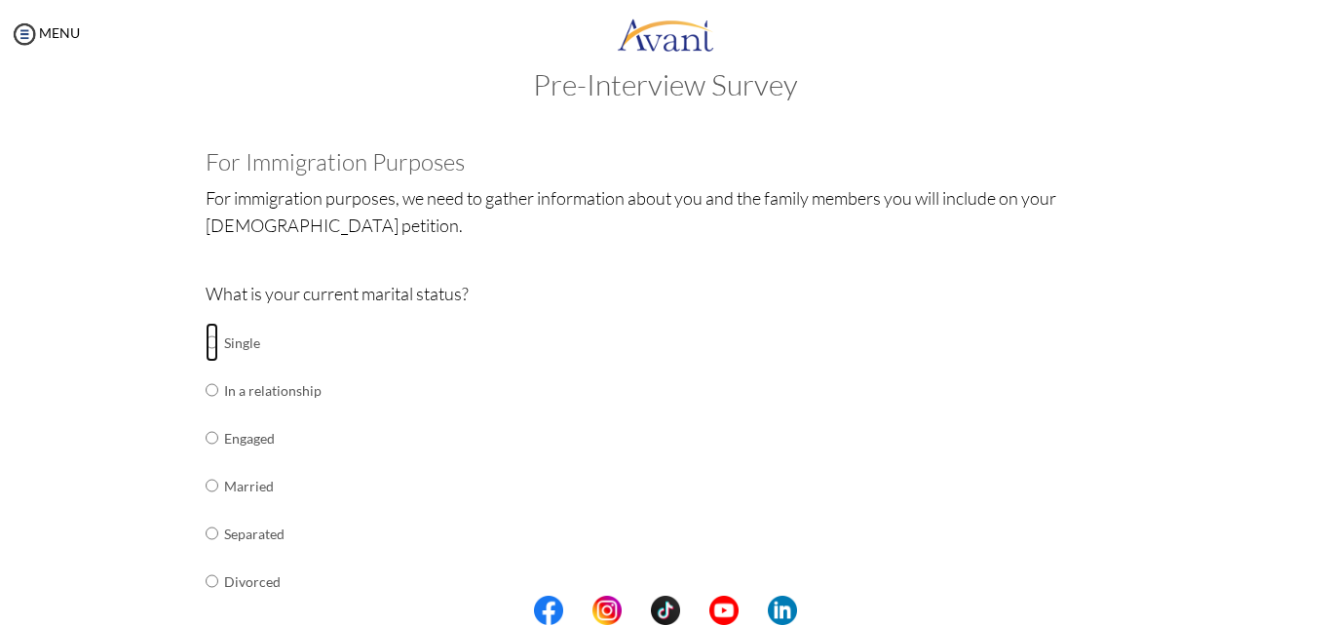
click at [206, 348] on input "radio" at bounding box center [212, 342] width 13 height 39
radio input "true"
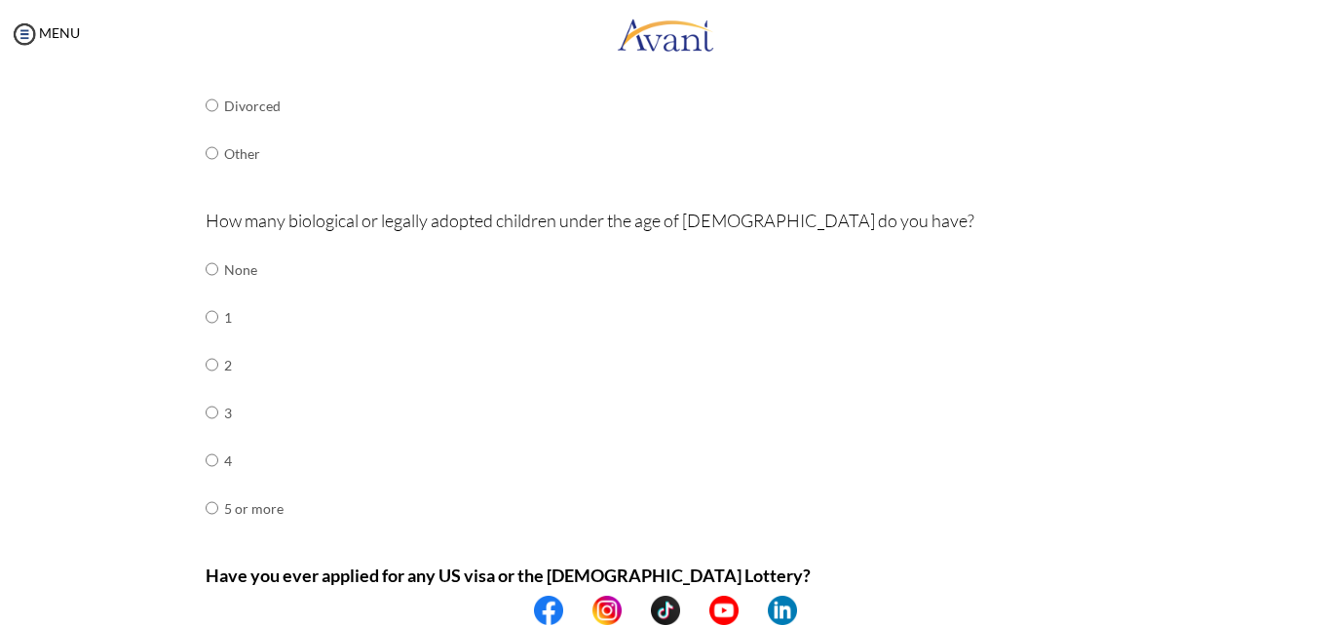
scroll to position [624, 0]
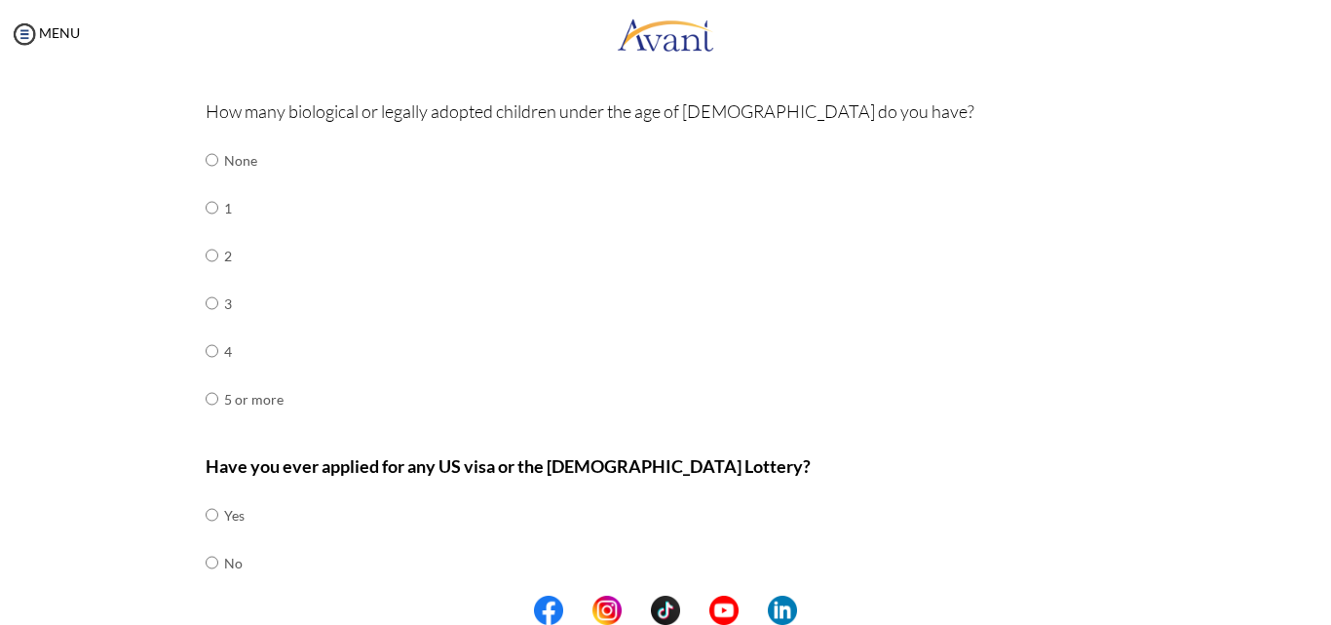
click at [224, 166] on td "None" at bounding box center [253, 160] width 59 height 48
click at [209, 163] on input "radio" at bounding box center [212, 159] width 13 height 39
radio input "true"
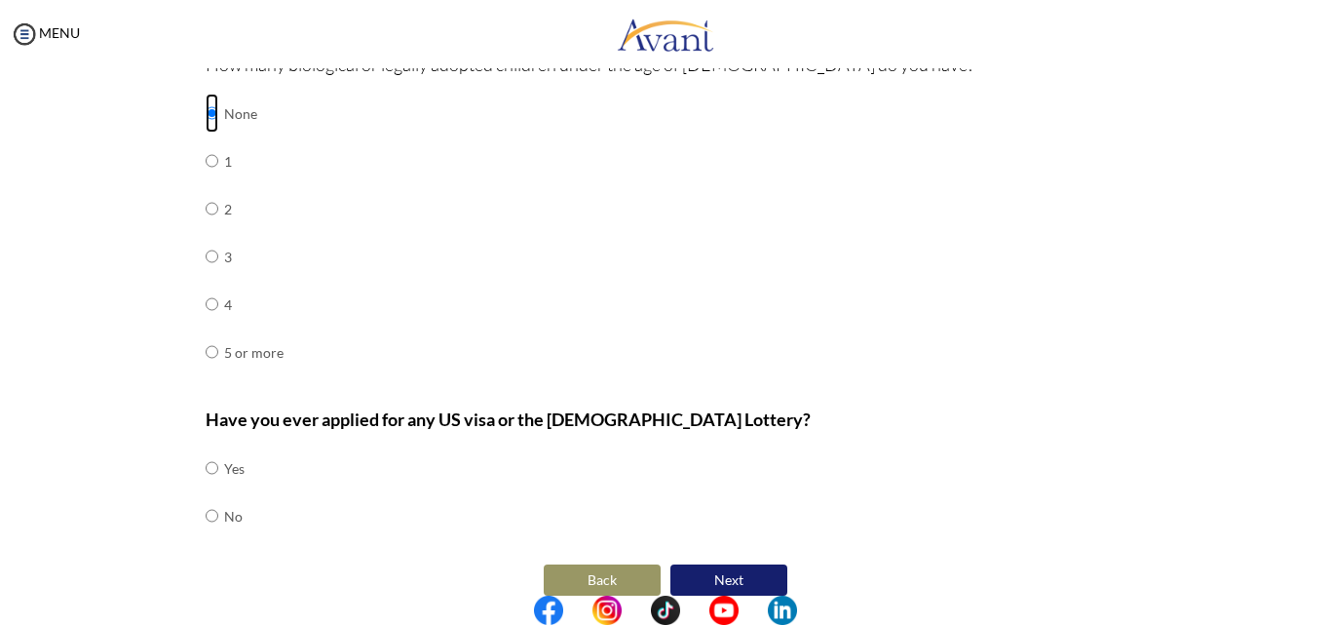
scroll to position [695, 0]
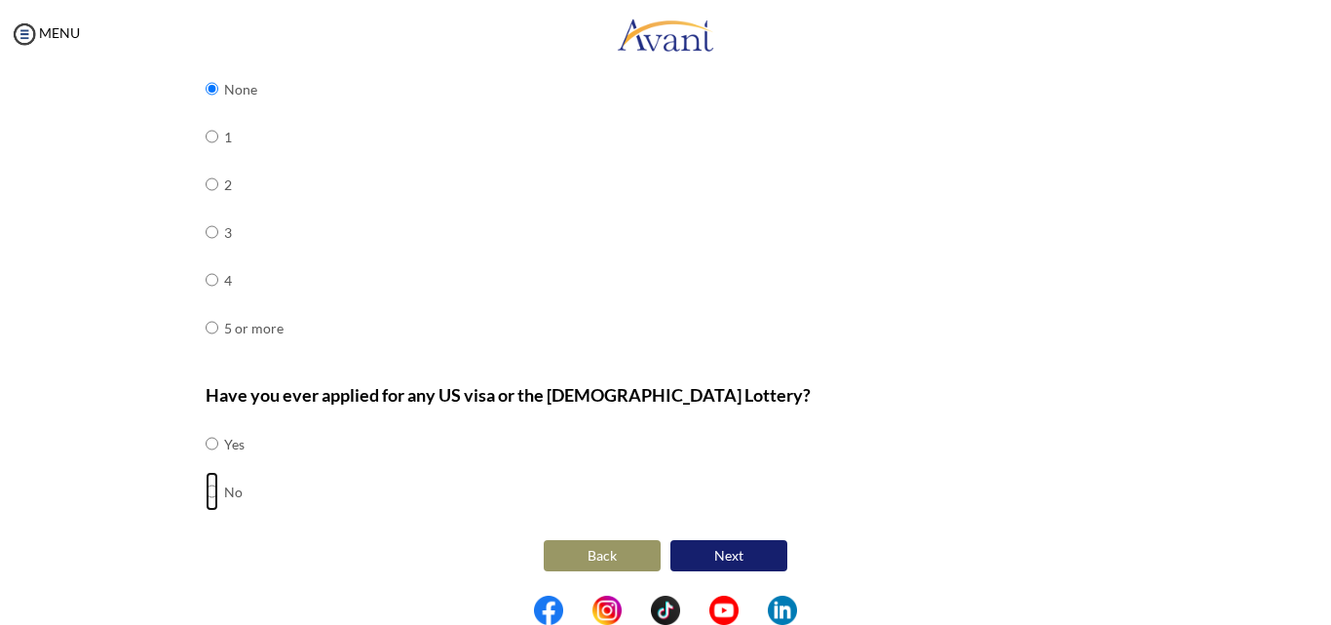
click at [206, 492] on input "radio" at bounding box center [212, 491] width 13 height 39
radio input "true"
click at [762, 557] on button "Next" at bounding box center [728, 555] width 117 height 31
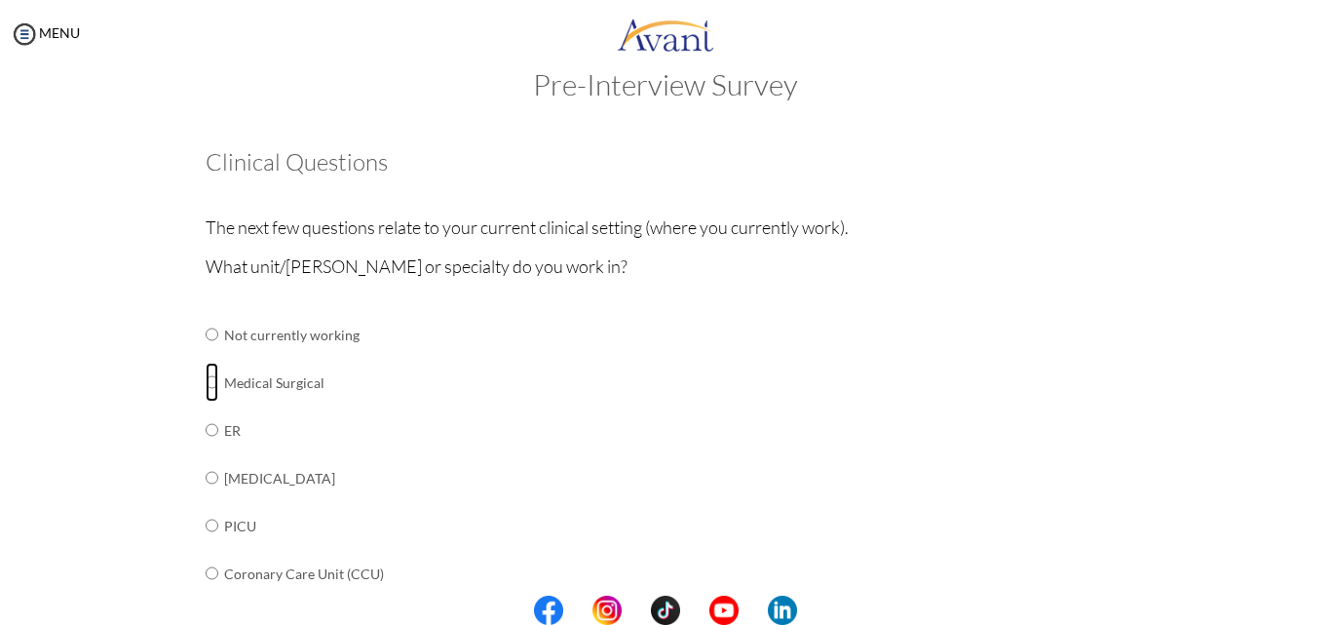
click at [206, 381] on input "radio" at bounding box center [212, 381] width 13 height 39
radio input "true"
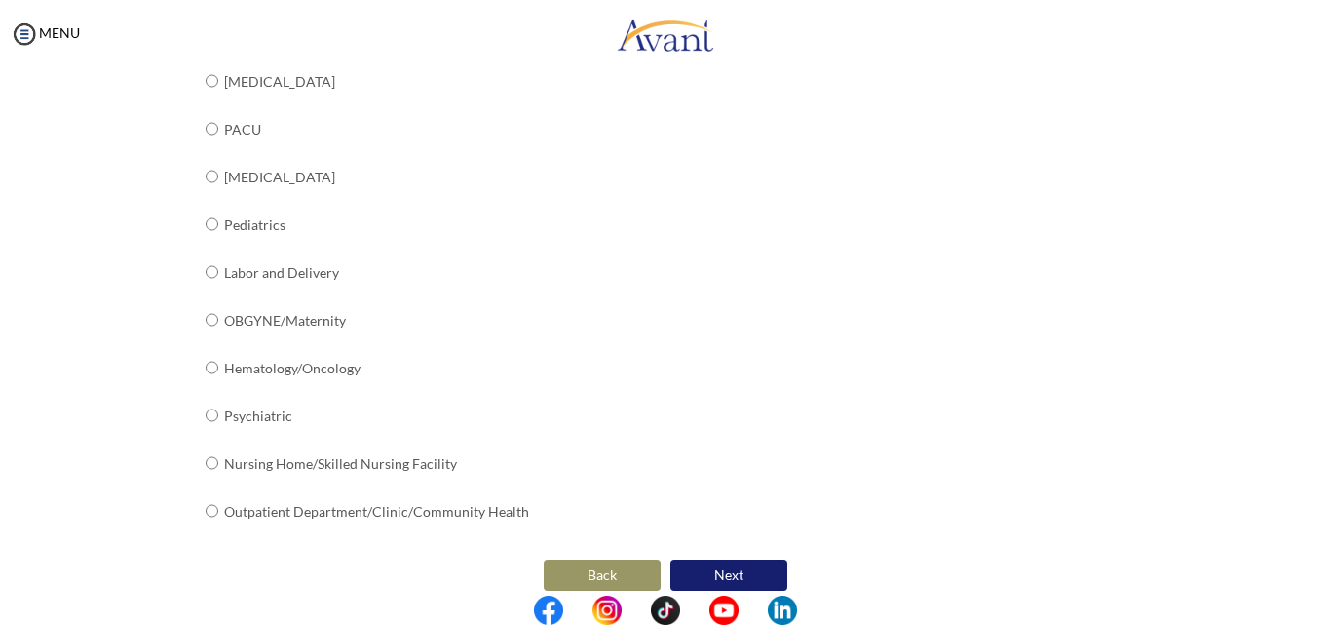
scroll to position [789, 0]
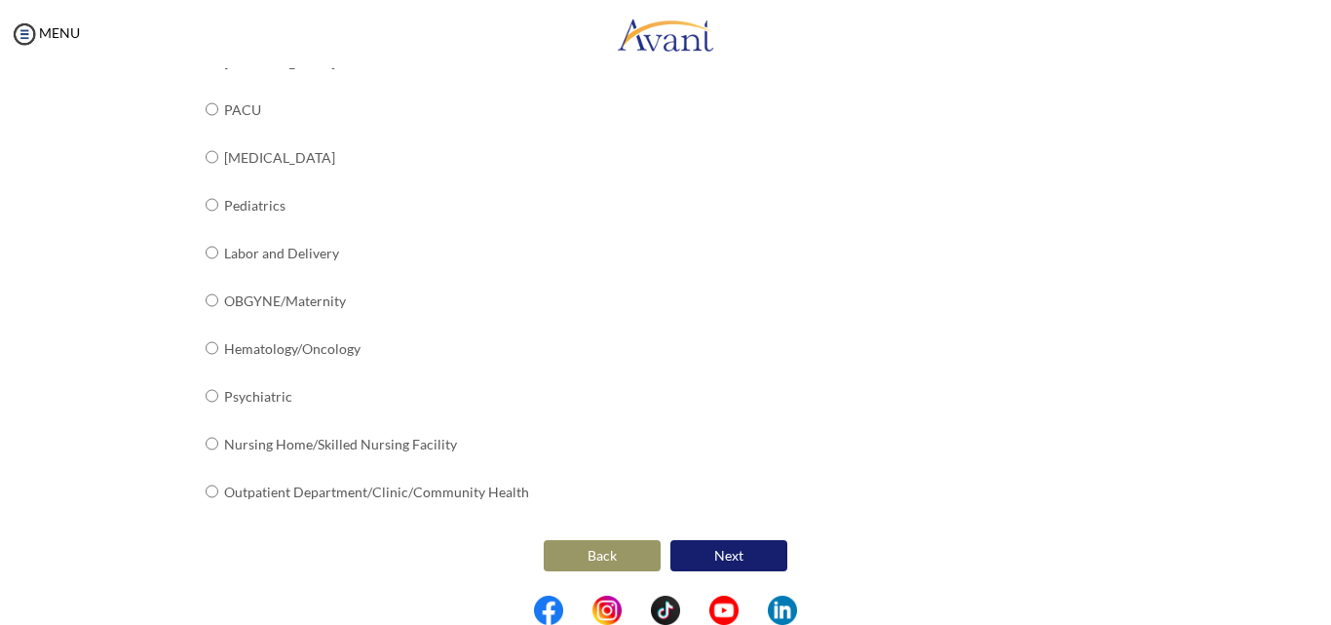
click at [716, 563] on button "Next" at bounding box center [728, 555] width 117 height 31
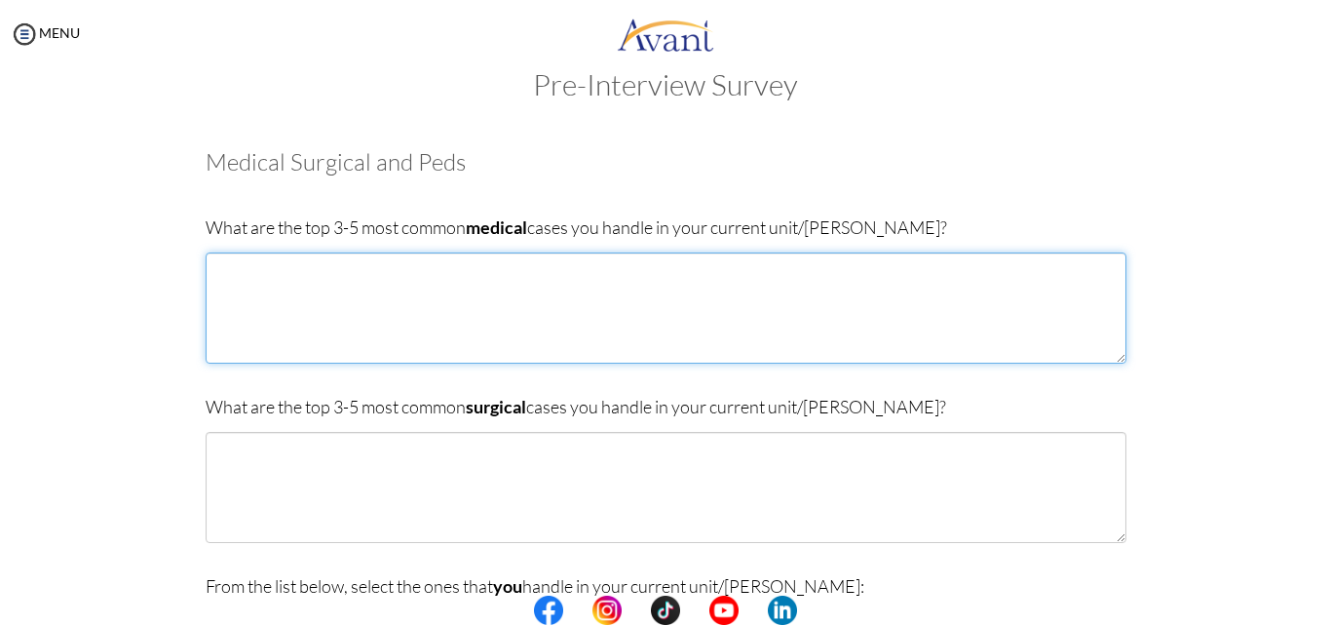
click at [397, 270] on textarea at bounding box center [666, 307] width 921 height 111
type textarea "[MEDICAL_DATA] Mellitus [MEDICAL_DATA] [MEDICAL_DATA] [MEDICAL_DATA]"
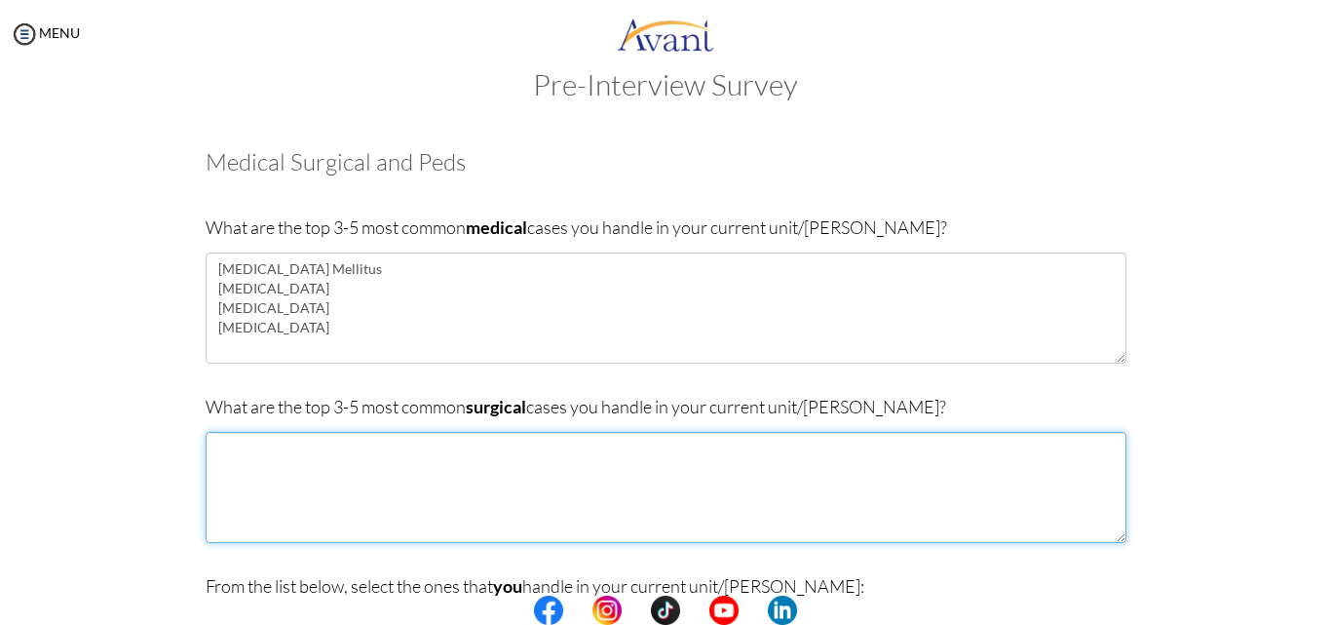
click at [257, 443] on textarea at bounding box center [666, 487] width 921 height 111
click at [314, 513] on textarea "Appendecitis [MEDICAL_DATA] Abdominal Harnia Intestinal Obstraction" at bounding box center [666, 487] width 921 height 111
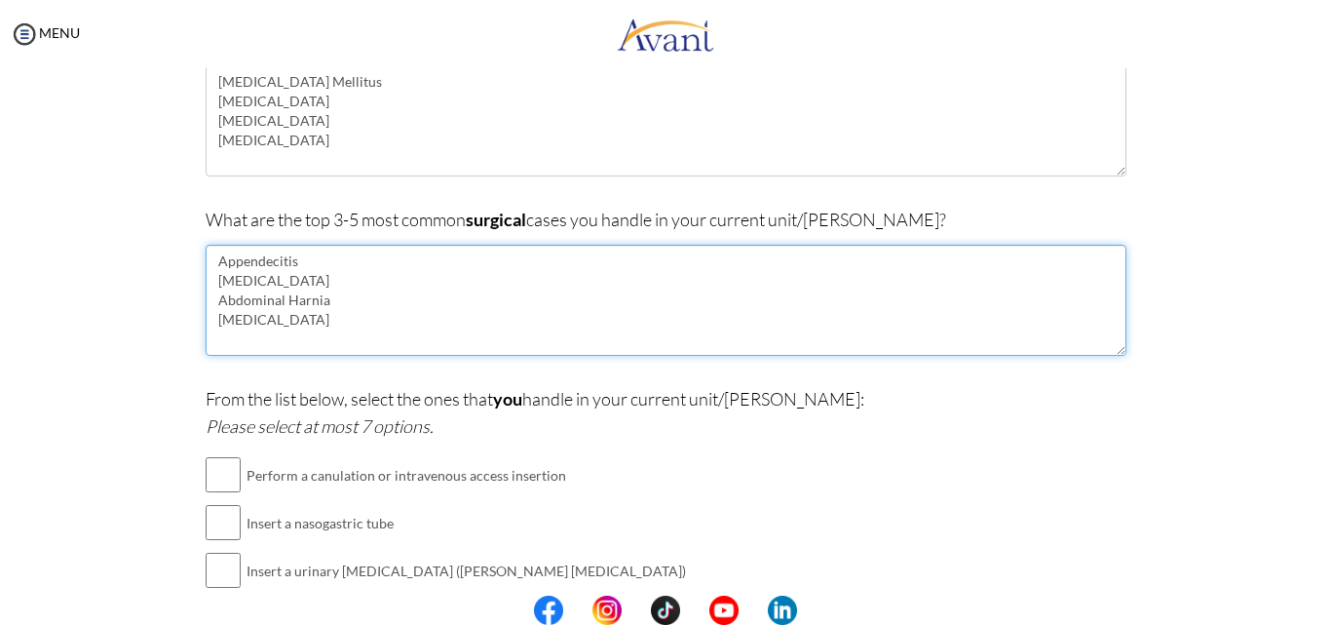
scroll to position [234, 0]
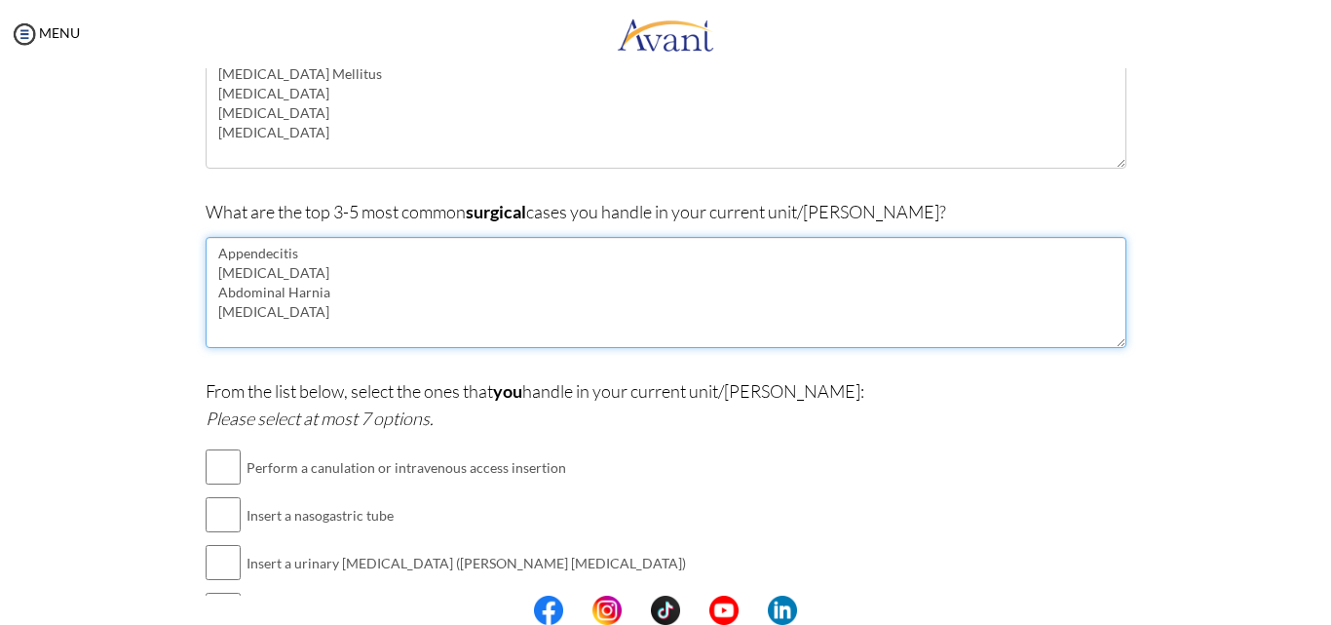
type textarea "Appendecitis [MEDICAL_DATA] Abdominal Harnia [MEDICAL_DATA]"
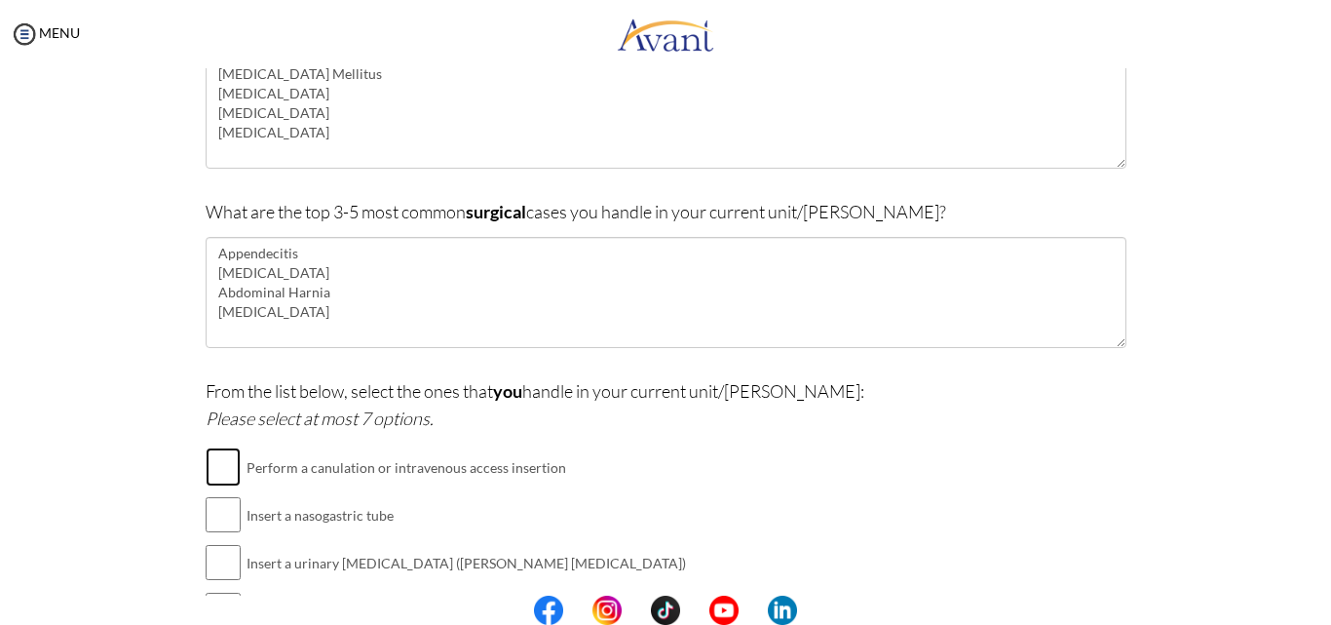
click at [216, 462] on input "checkbox" at bounding box center [223, 466] width 35 height 39
checkbox input "true"
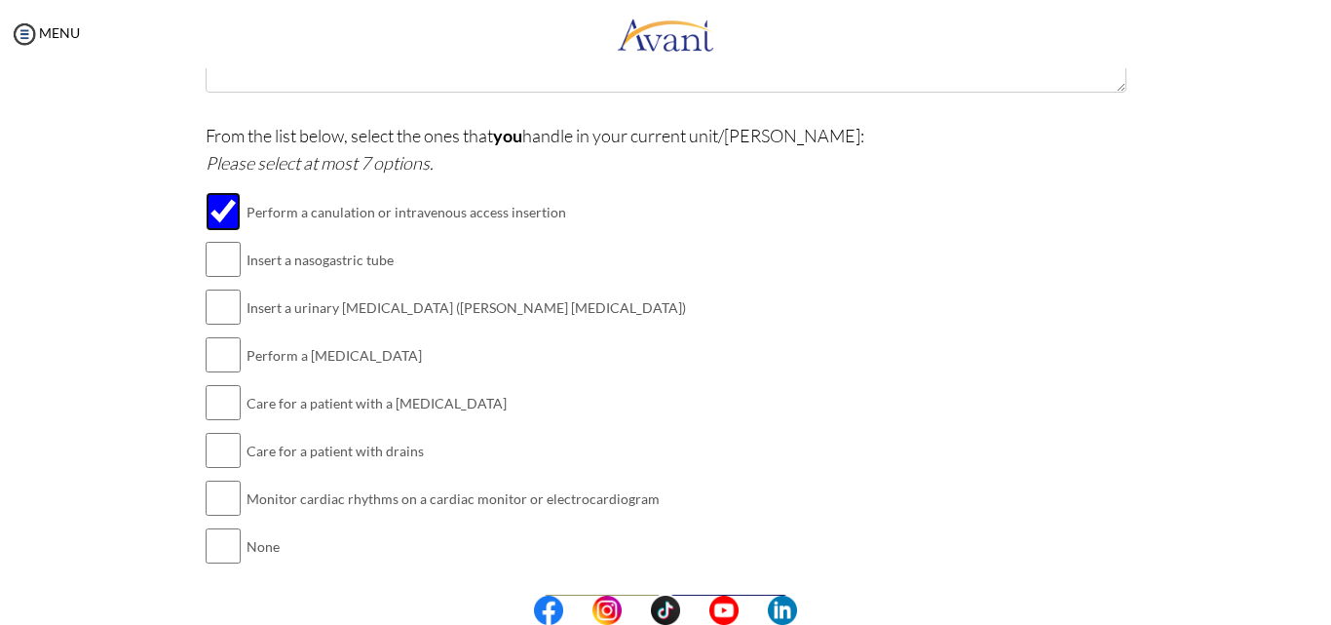
scroll to position [544, 0]
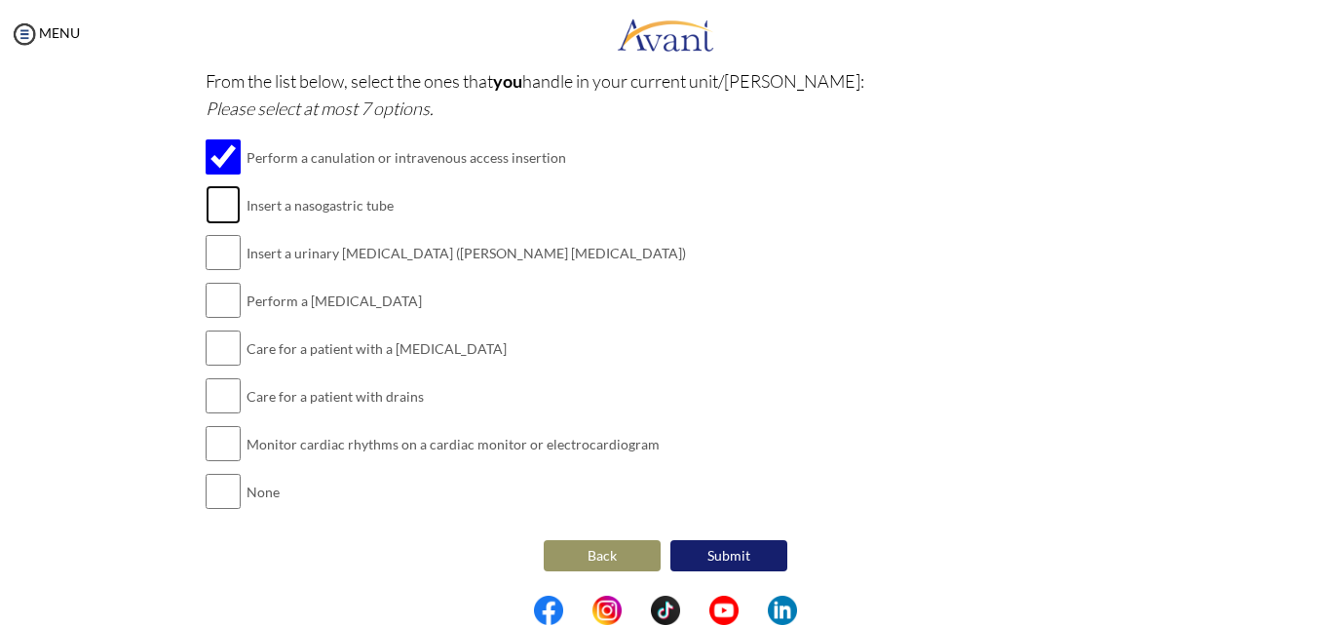
click at [229, 210] on input "checkbox" at bounding box center [223, 204] width 35 height 39
checkbox input "true"
click at [207, 260] on input "checkbox" at bounding box center [223, 252] width 35 height 39
checkbox input "true"
click at [207, 297] on input "checkbox" at bounding box center [223, 300] width 35 height 39
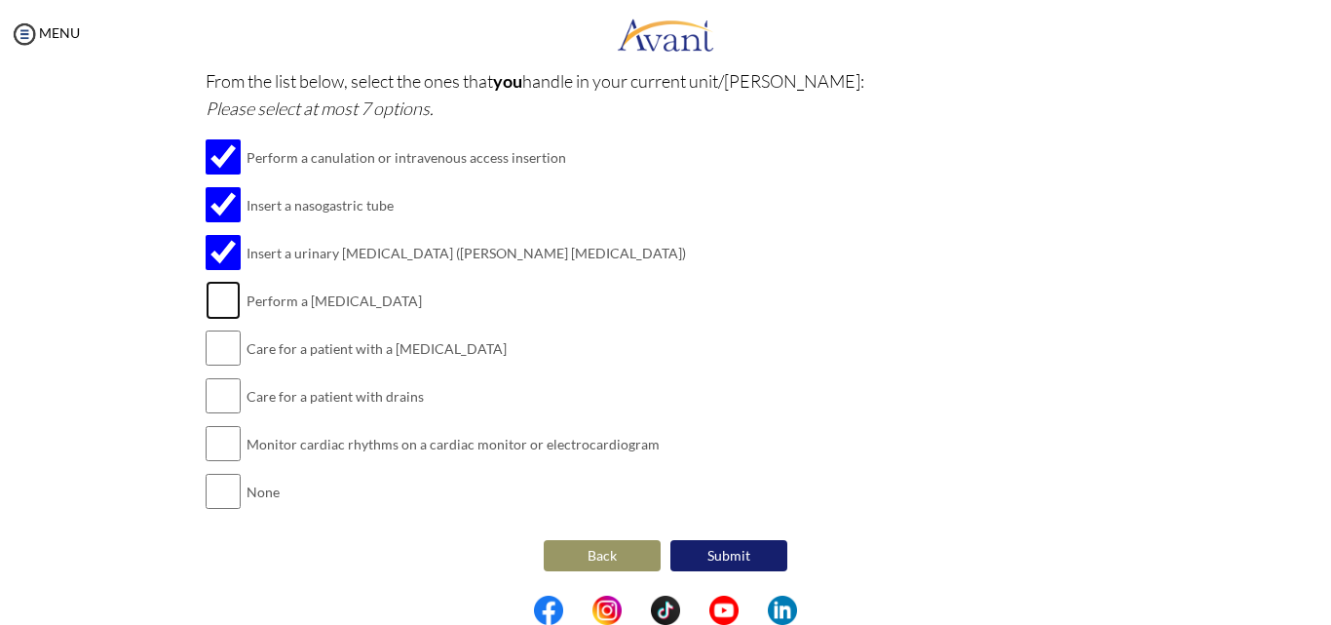
checkbox input "true"
click at [211, 347] on input "checkbox" at bounding box center [223, 347] width 35 height 39
checkbox input "true"
click at [206, 391] on input "checkbox" at bounding box center [223, 395] width 35 height 39
checkbox input "true"
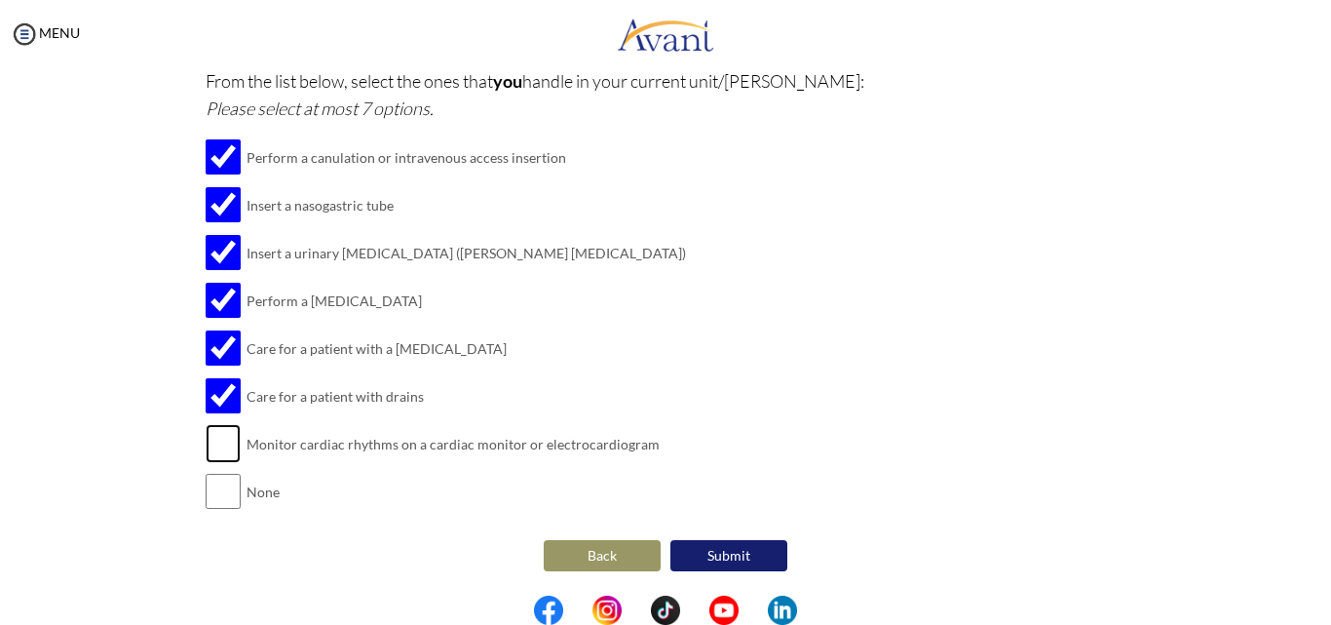
click at [208, 437] on input "checkbox" at bounding box center [223, 443] width 35 height 39
checkbox input "true"
click at [685, 560] on button "Submit" at bounding box center [728, 555] width 117 height 31
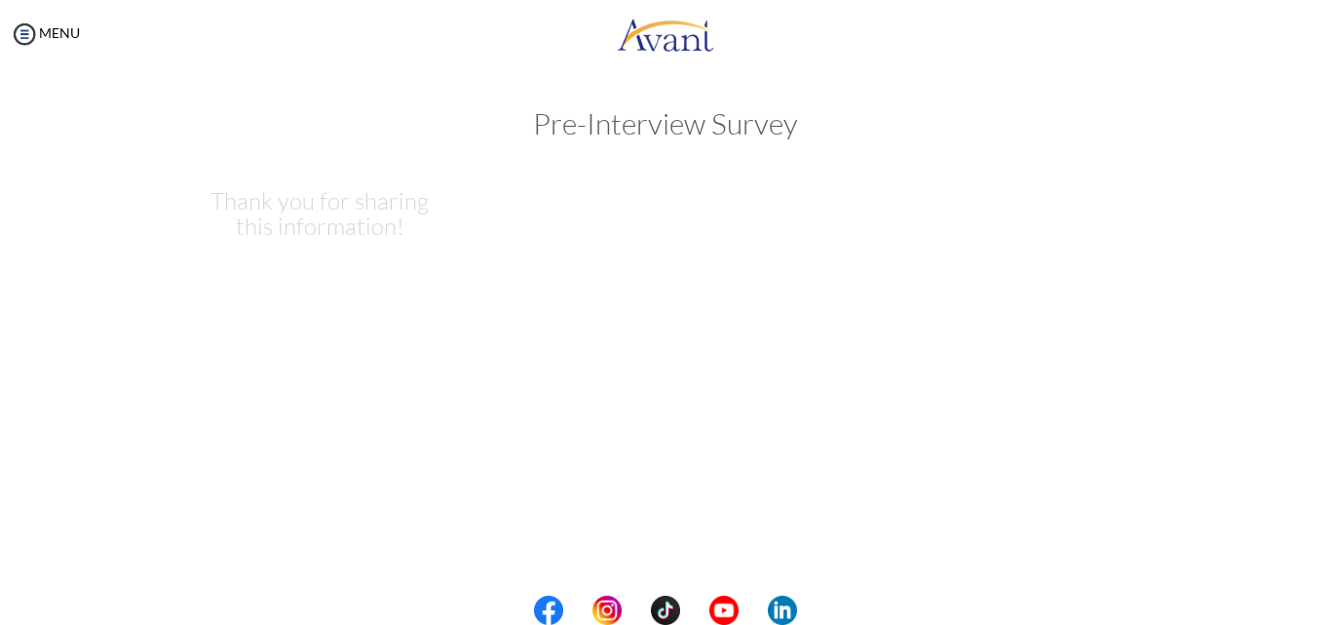
scroll to position [0, 0]
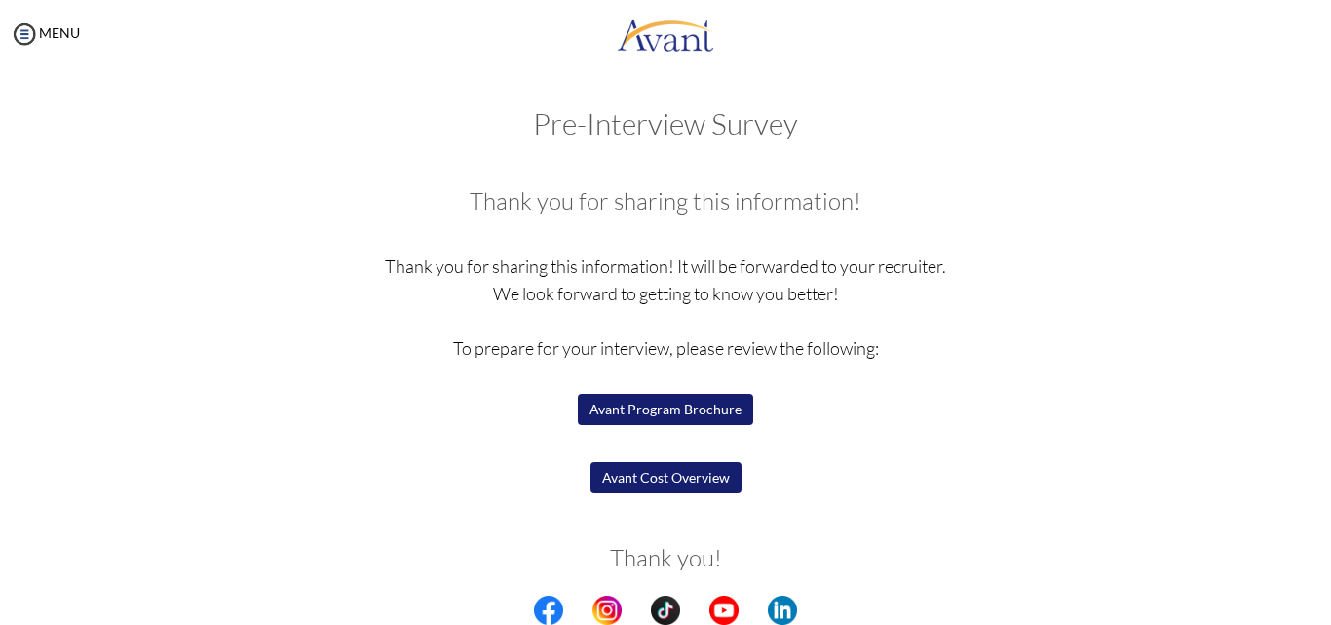
click at [659, 409] on button "Avant Program Brochure" at bounding box center [665, 409] width 175 height 31
